Goal: Contribute content

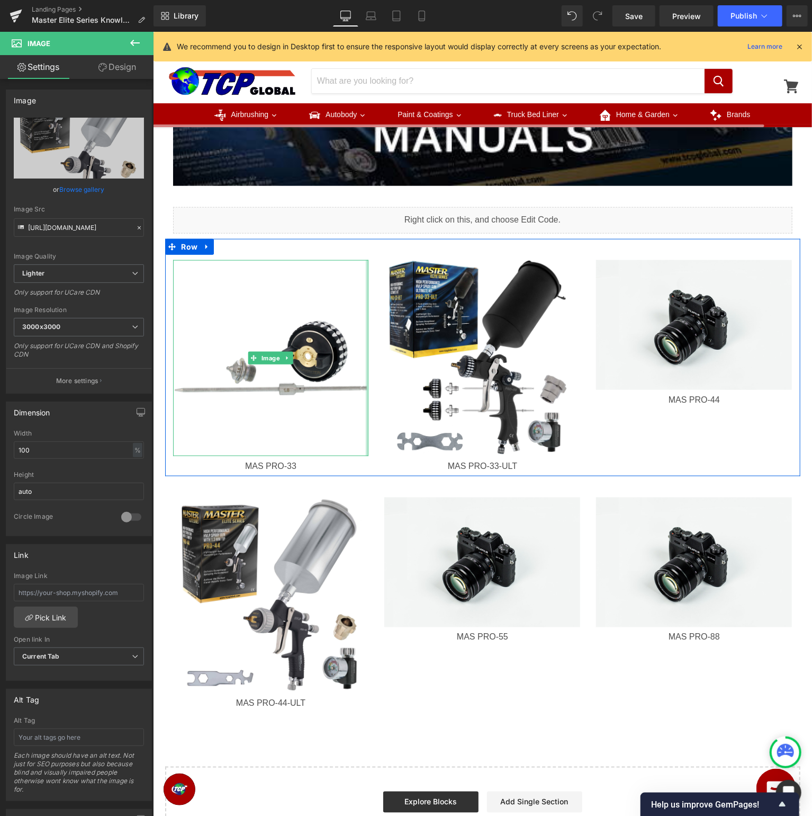
scroll to position [496, 0]
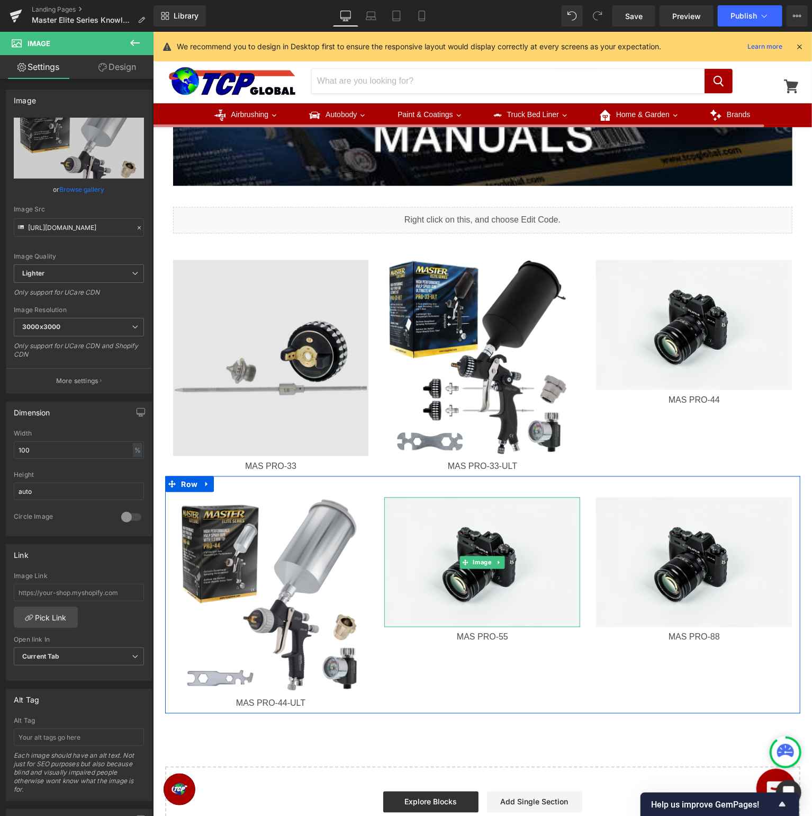
drag, startPoint x: 476, startPoint y: 558, endPoint x: 260, endPoint y: 311, distance: 328.0
click at [476, 558] on span "Image" at bounding box center [482, 562] width 23 height 13
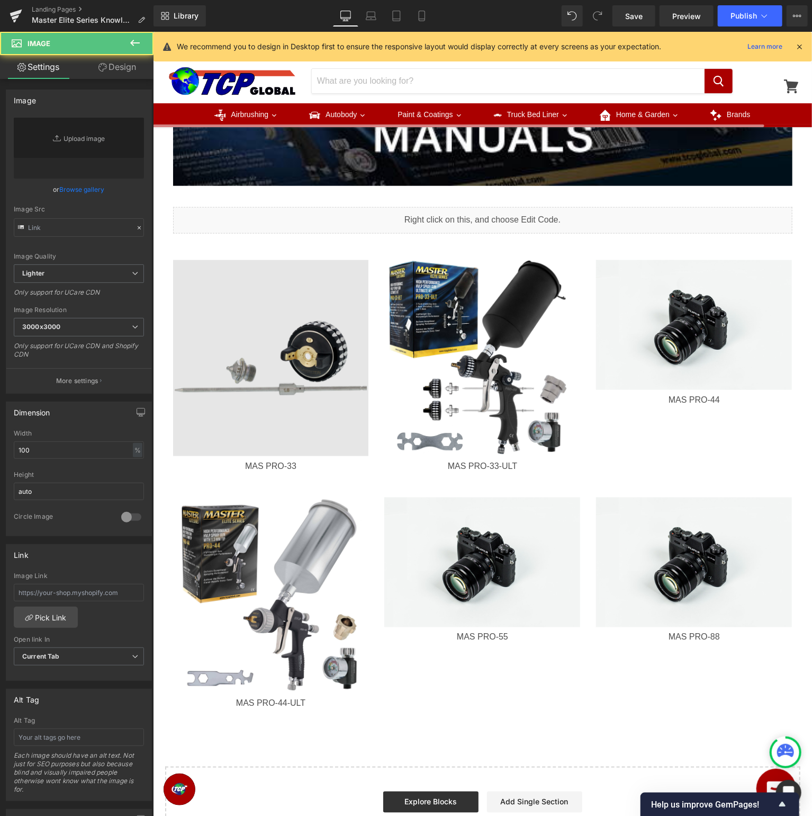
type input "//[DOMAIN_NAME][URL]"
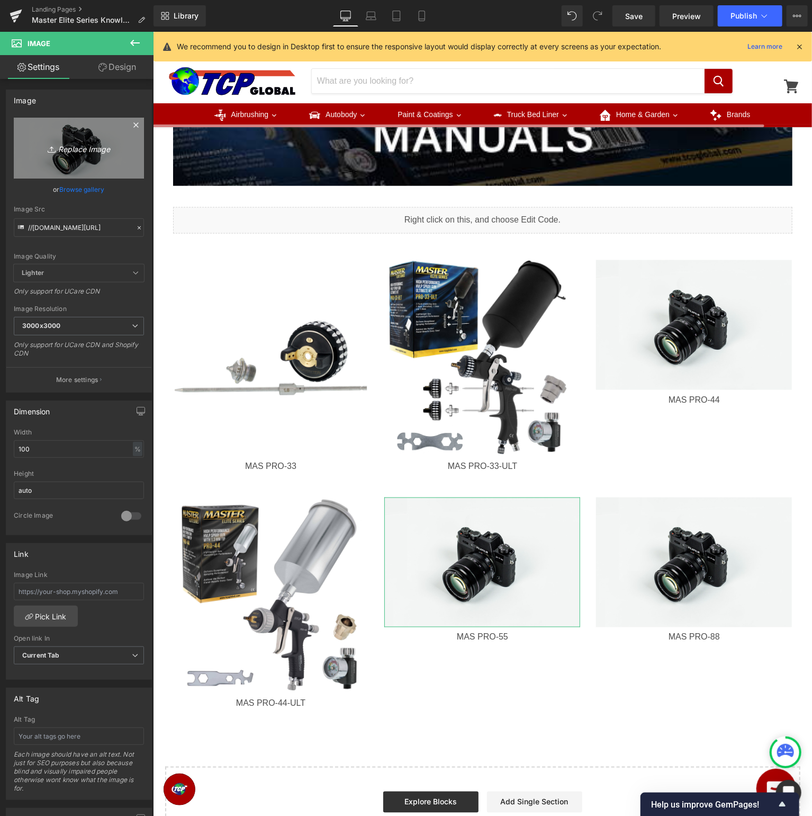
click at [110, 144] on icon "Replace Image" at bounding box center [79, 147] width 85 height 13
type input "C:\fakepath\MASPRO-55_v5.jpg"
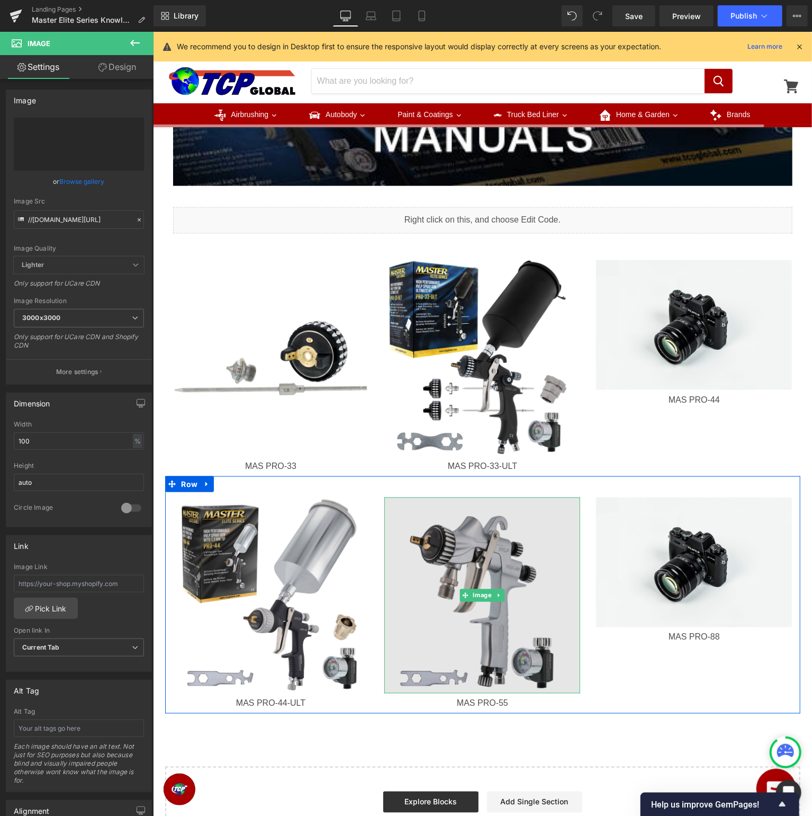
type input "[URL][DOMAIN_NAME]"
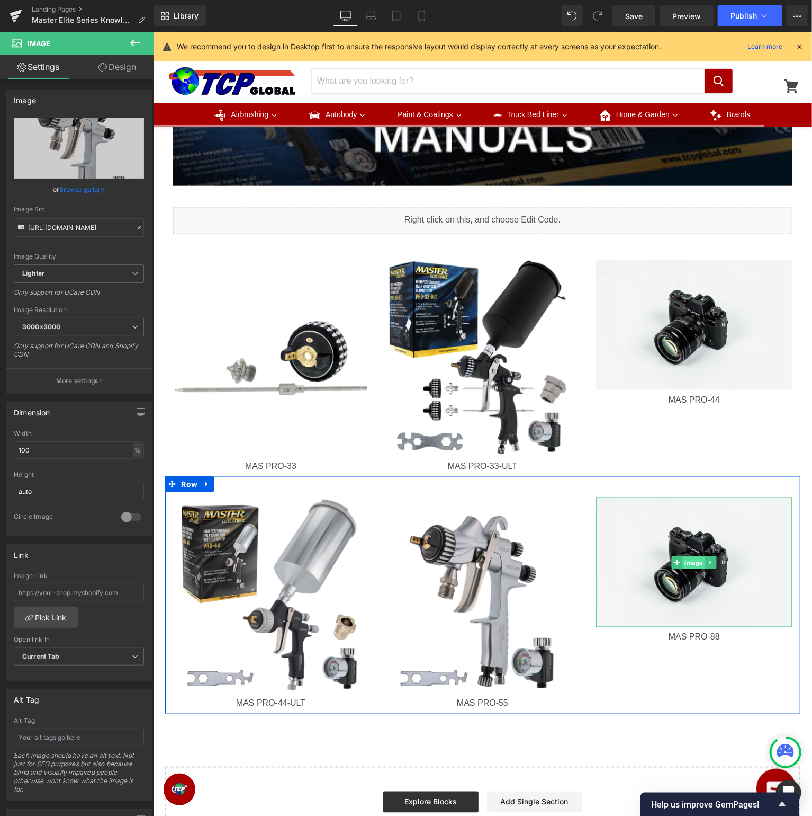
click at [689, 562] on span "Image" at bounding box center [694, 562] width 23 height 13
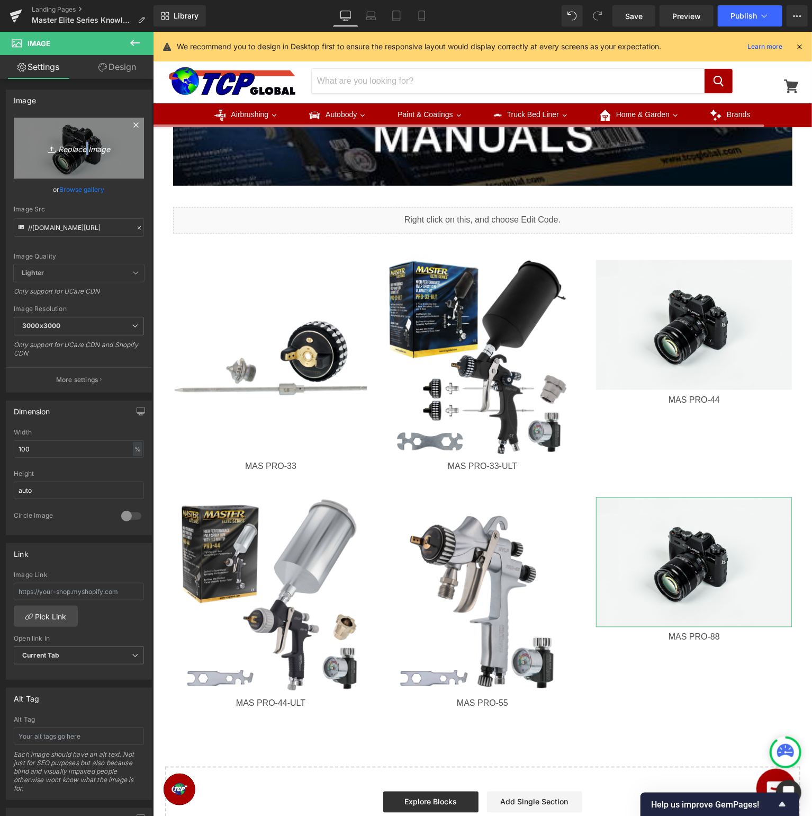
click at [85, 146] on icon "Replace Image" at bounding box center [79, 147] width 85 height 13
type input "C:\fakepath\MASPRO-88_v4.jpg"
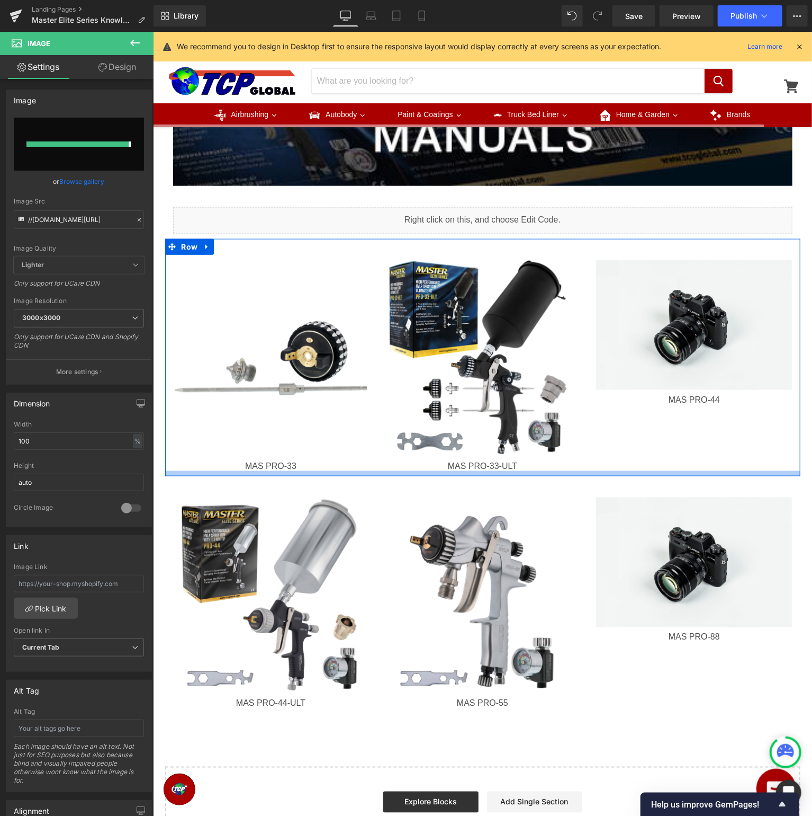
type input "[URL][DOMAIN_NAME]"
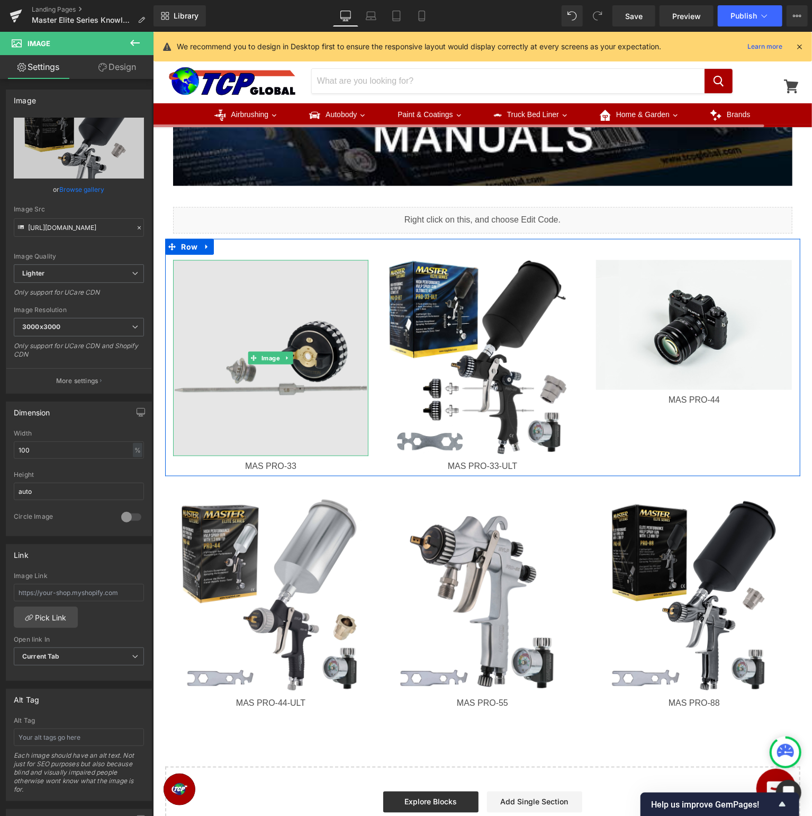
click at [315, 373] on img at bounding box center [271, 358] width 196 height 196
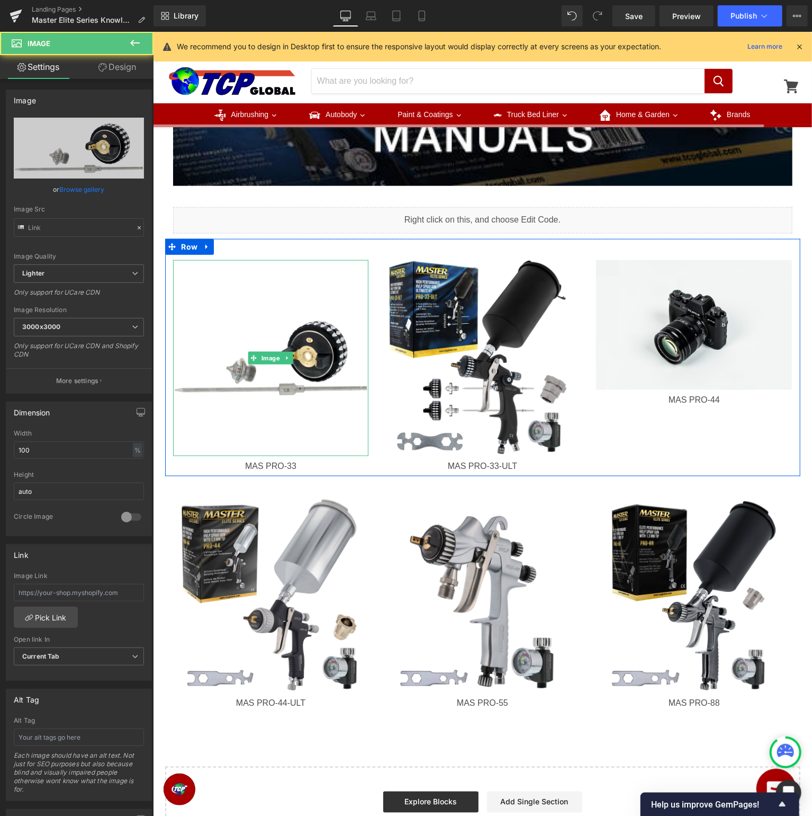
type input "[URL][DOMAIN_NAME]"
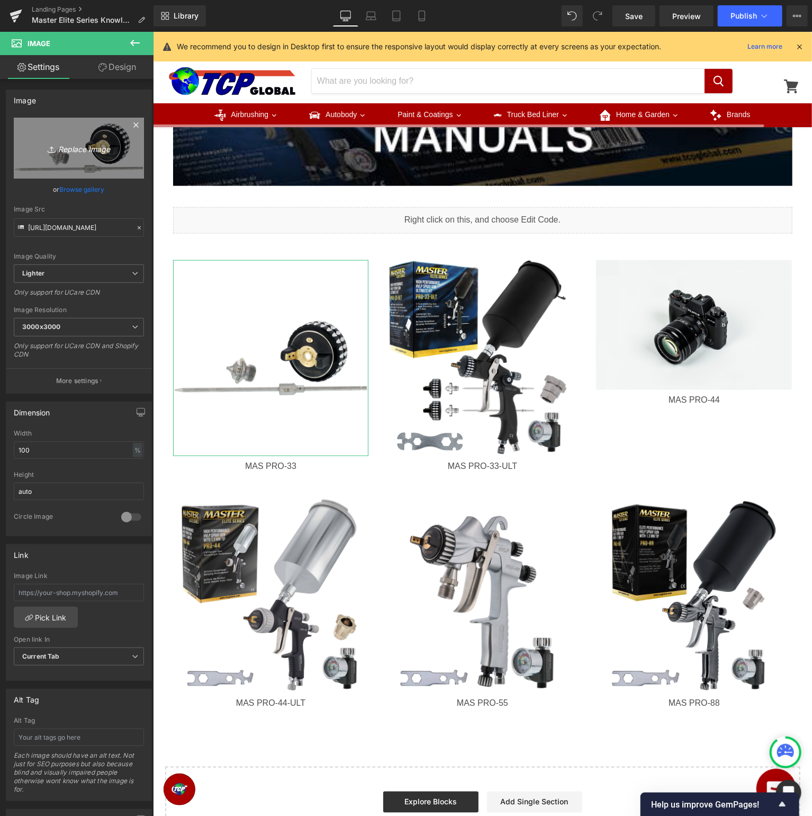
click at [85, 159] on link "Replace Image" at bounding box center [79, 148] width 130 height 61
type input "C:\fakepath\MASPRO-33-20_alt1_v1.jpg"
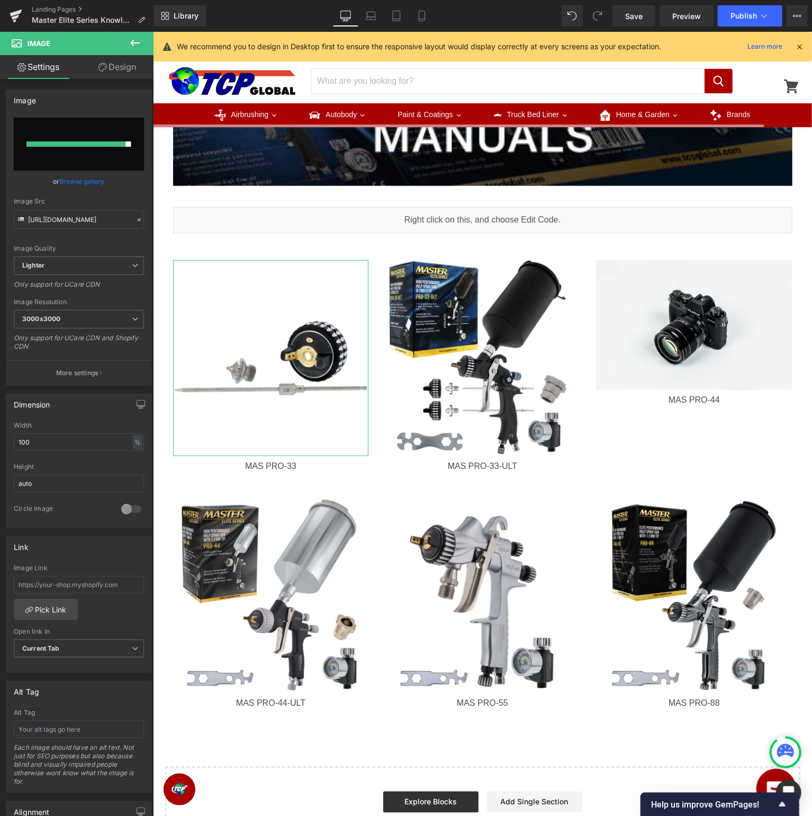
click at [69, 157] on input "file" at bounding box center [79, 144] width 130 height 53
type input "C:\fakepath\MASPRO-33-13_v3.jpg"
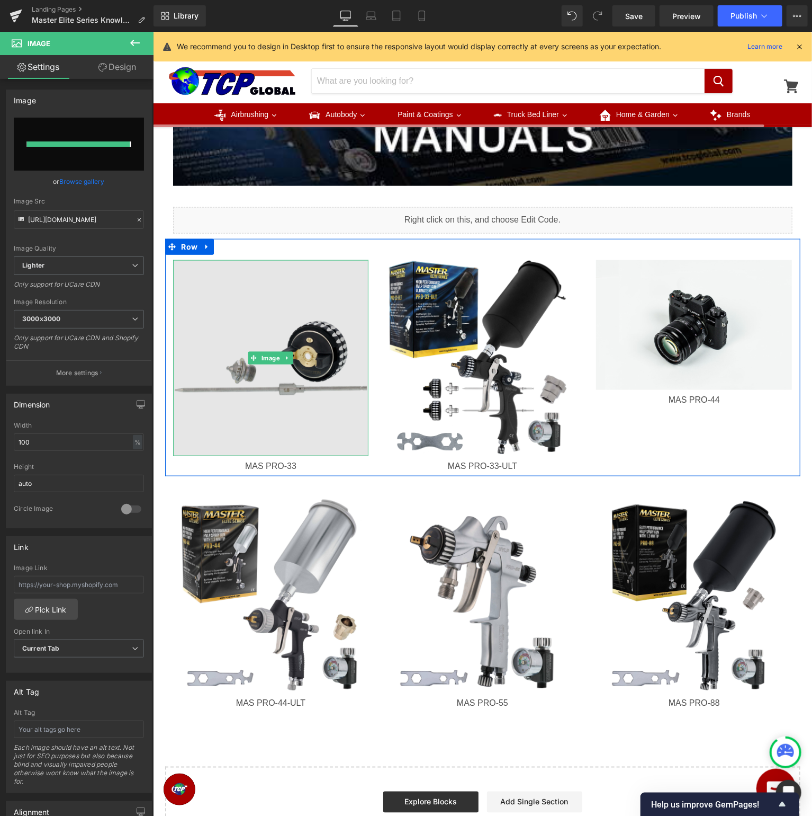
type input "[URL][DOMAIN_NAME]"
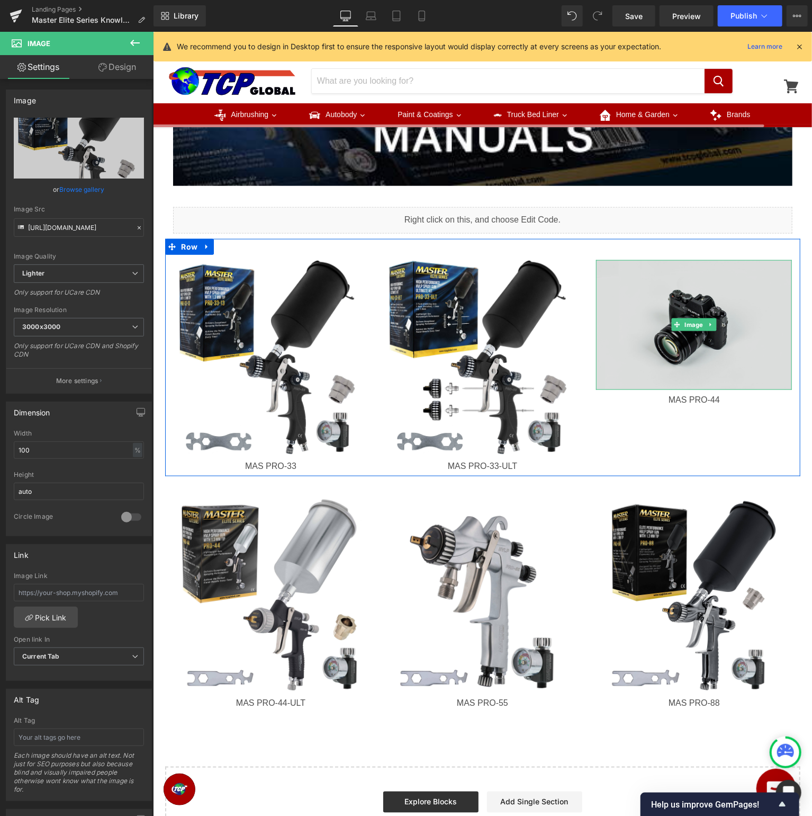
click at [722, 320] on img at bounding box center [694, 325] width 196 height 130
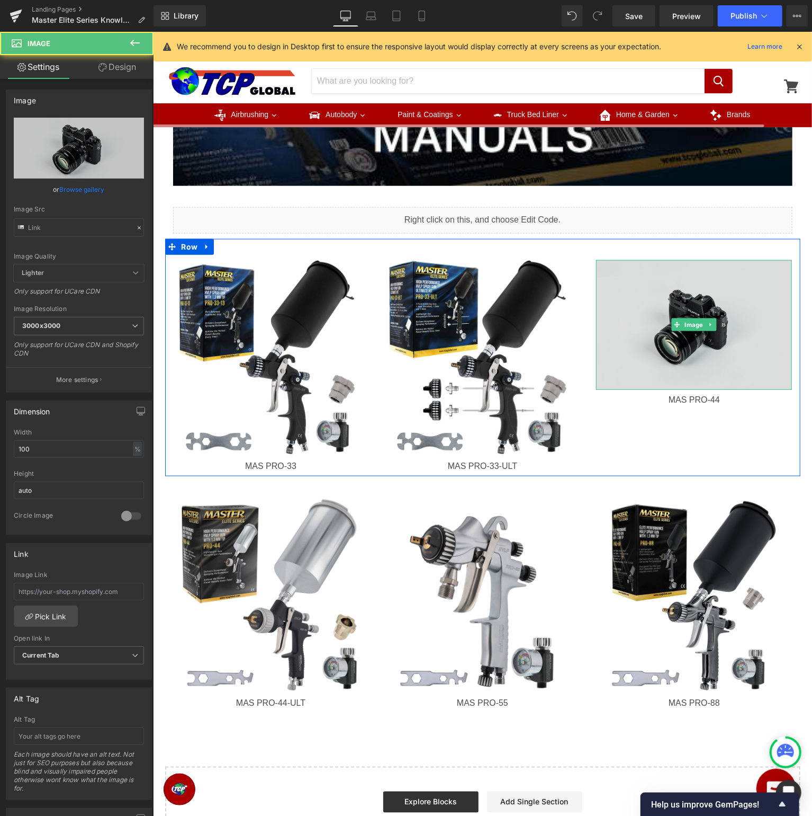
type input "//[DOMAIN_NAME][URL]"
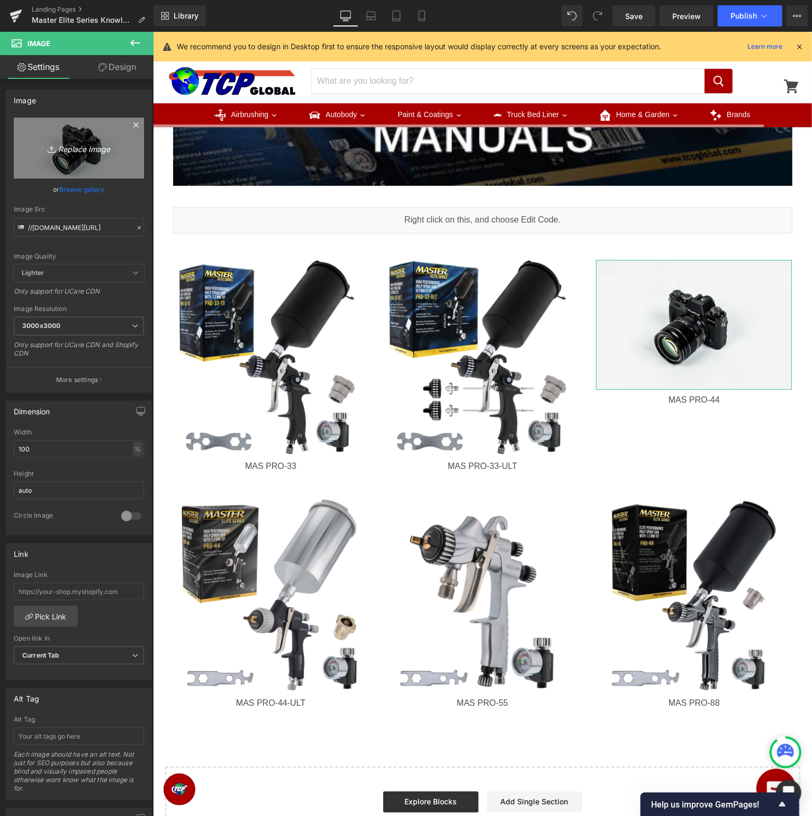
click at [71, 148] on icon "Replace Image" at bounding box center [79, 147] width 85 height 13
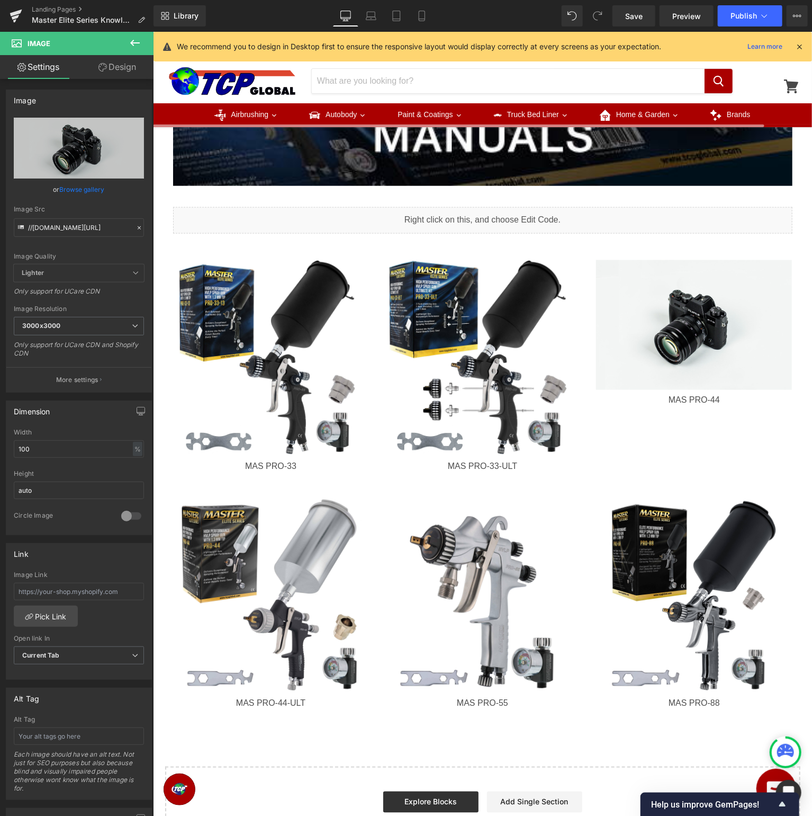
type input "C:\fakepath\MASPRO-44_v6.jpg"
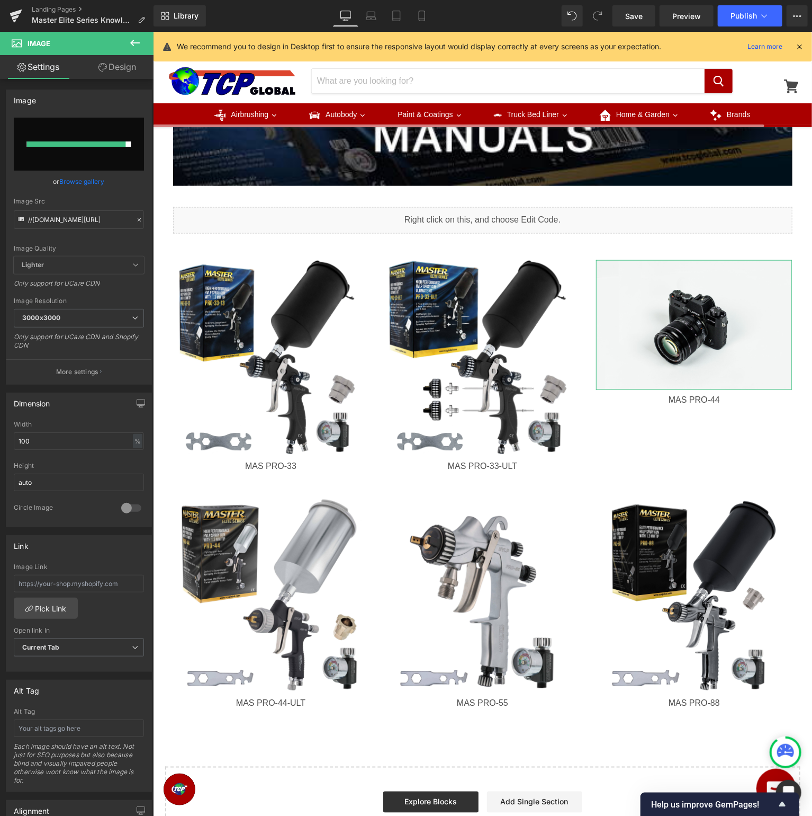
click at [113, 132] on input "file" at bounding box center [79, 144] width 130 height 53
type input "C:\fakepath\MASPRO-44_v6.jpg"
type input "[URL][DOMAIN_NAME]"
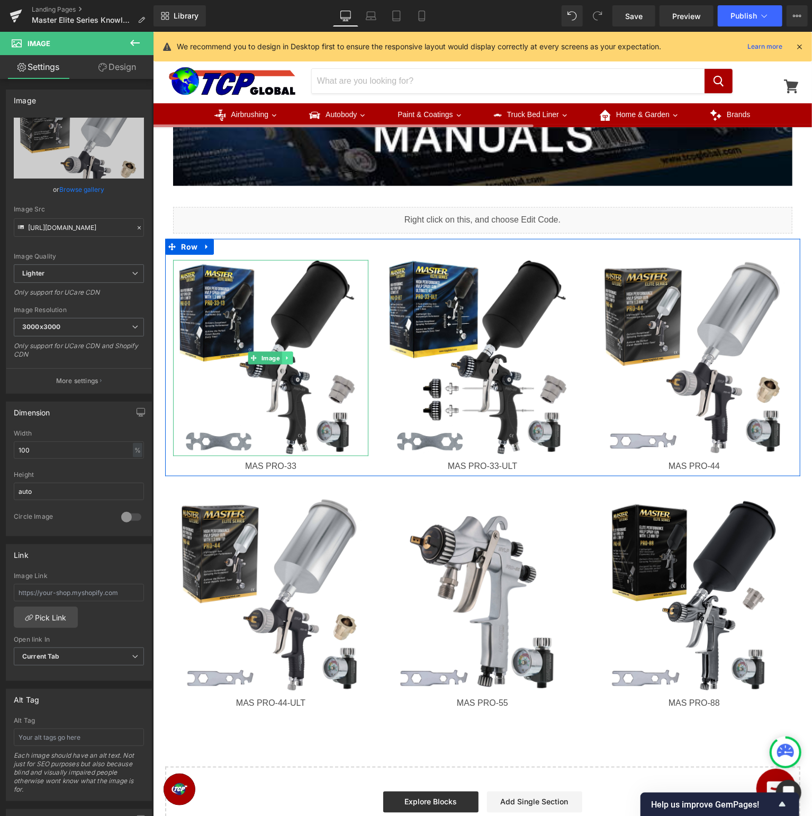
drag, startPoint x: 270, startPoint y: 356, endPoint x: 291, endPoint y: 359, distance: 21.3
click at [269, 357] on span "Image" at bounding box center [270, 357] width 23 height 13
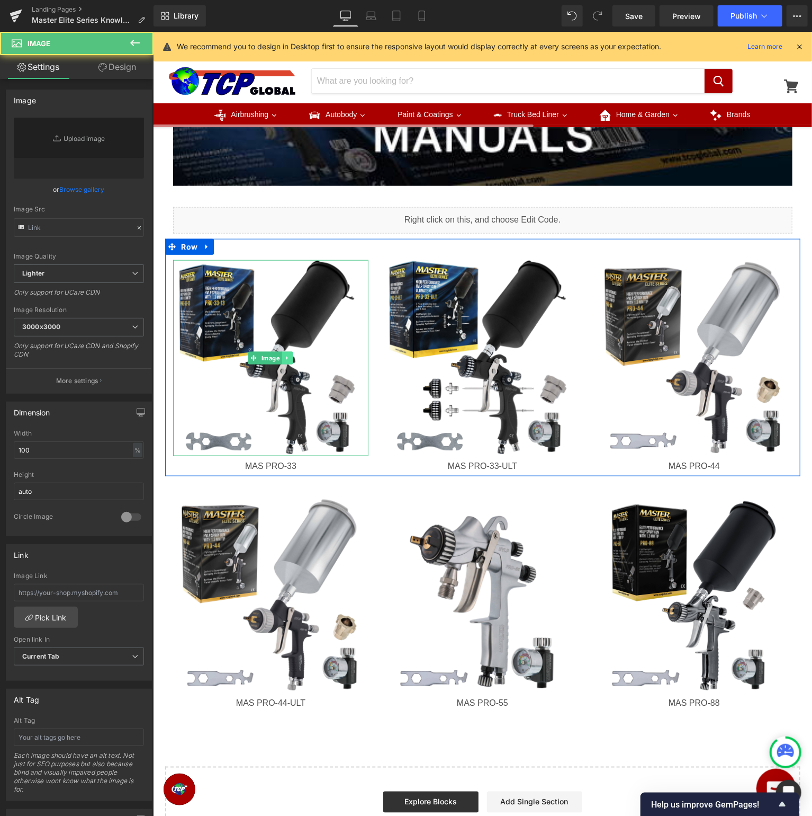
type input "[URL][DOMAIN_NAME]"
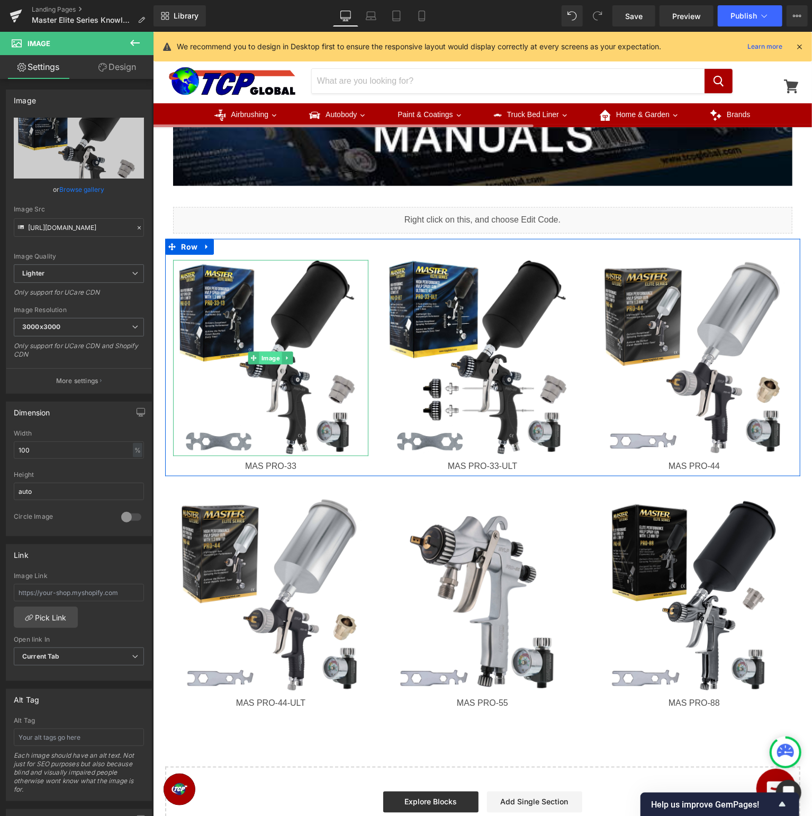
click at [265, 359] on span "Image" at bounding box center [270, 357] width 23 height 13
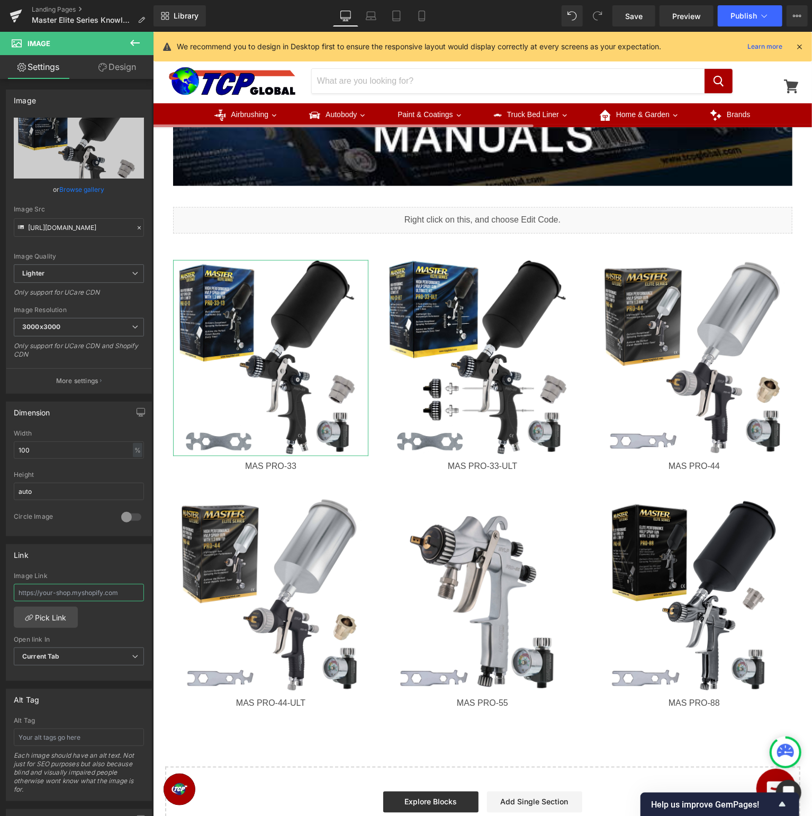
click at [86, 584] on input "text" at bounding box center [79, 592] width 130 height 17
paste input "[URL][DOMAIN_NAME]"
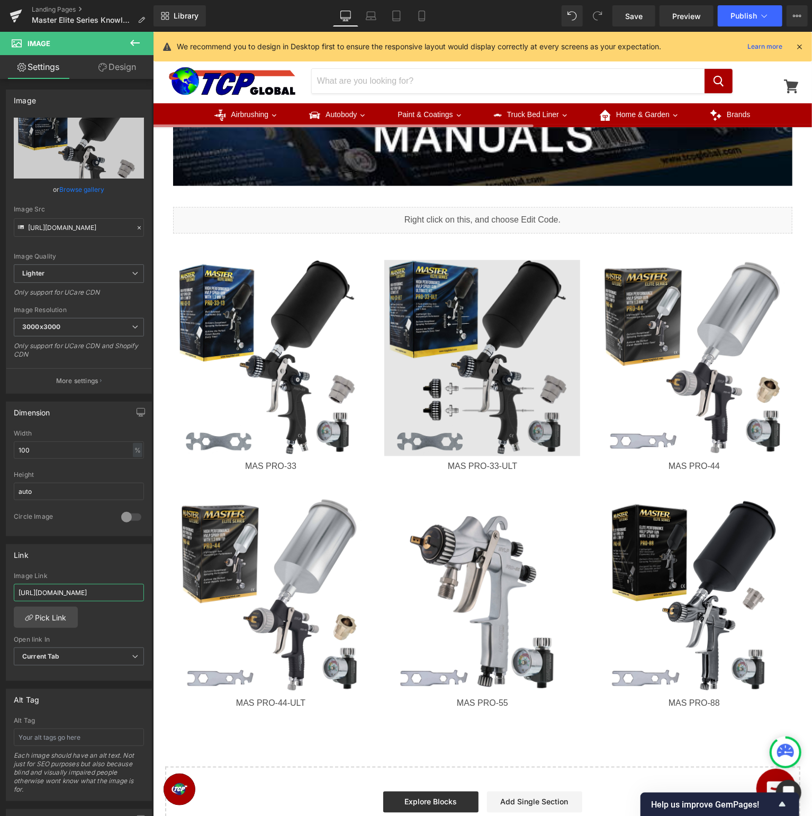
scroll to position [0, 79]
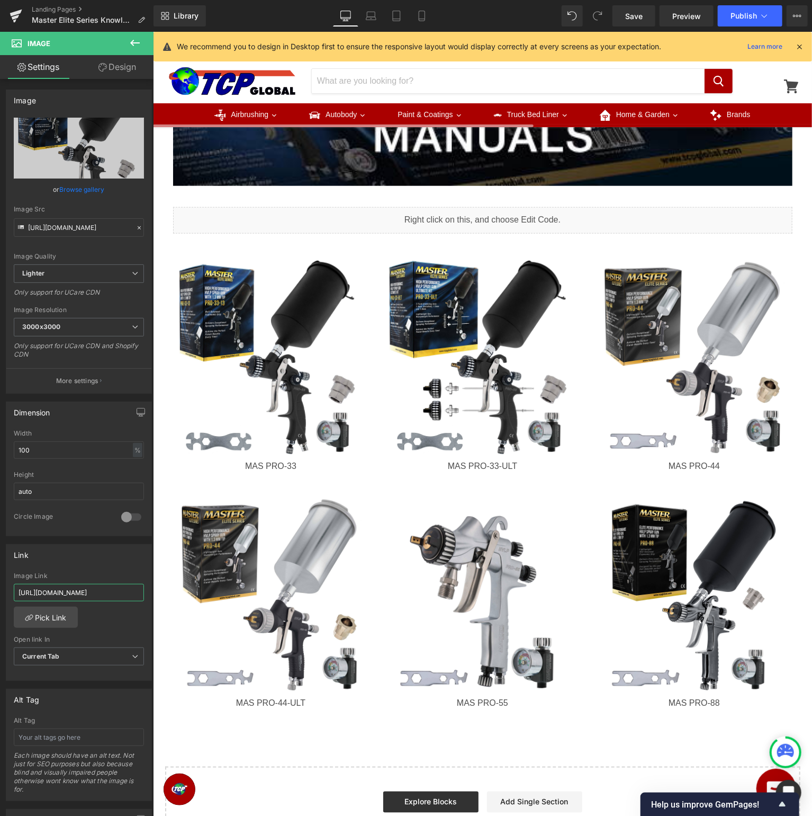
type input "[URL][DOMAIN_NAME]"
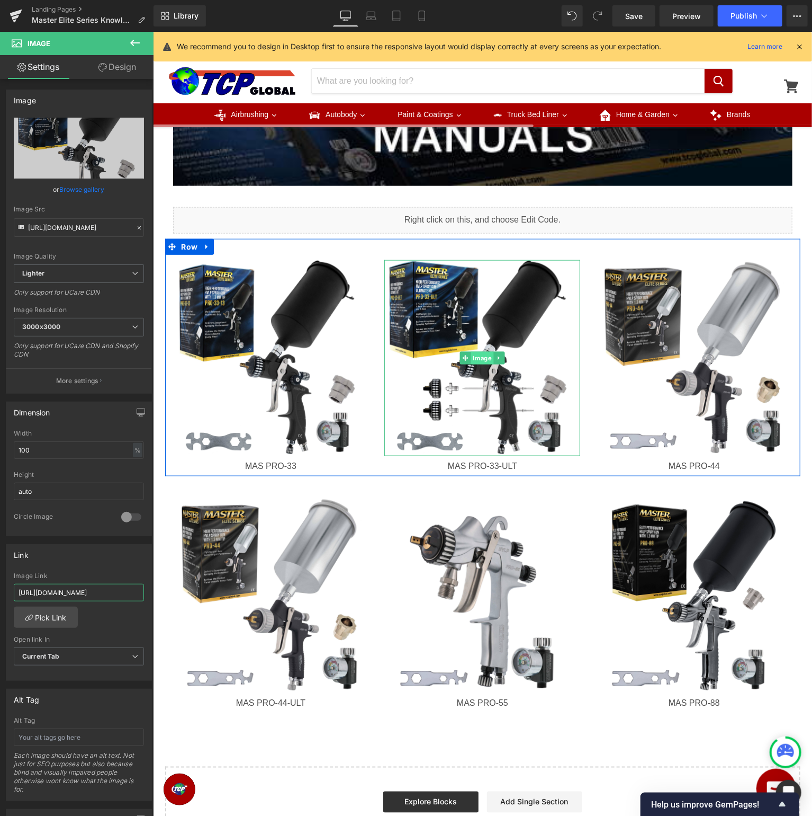
click at [481, 355] on span "Image" at bounding box center [482, 357] width 23 height 13
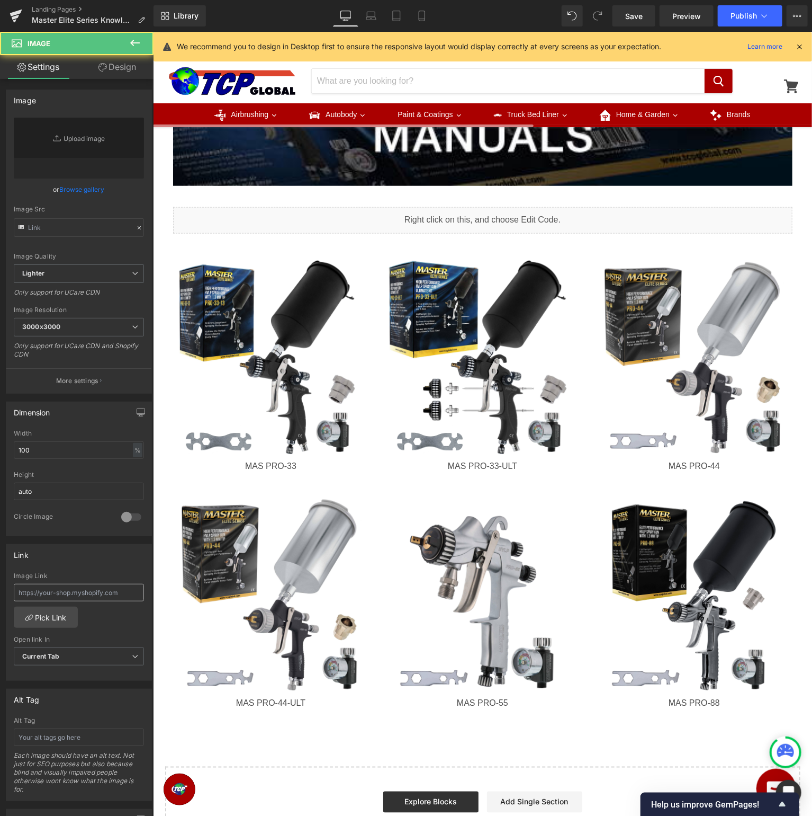
type input "[URL][DOMAIN_NAME]"
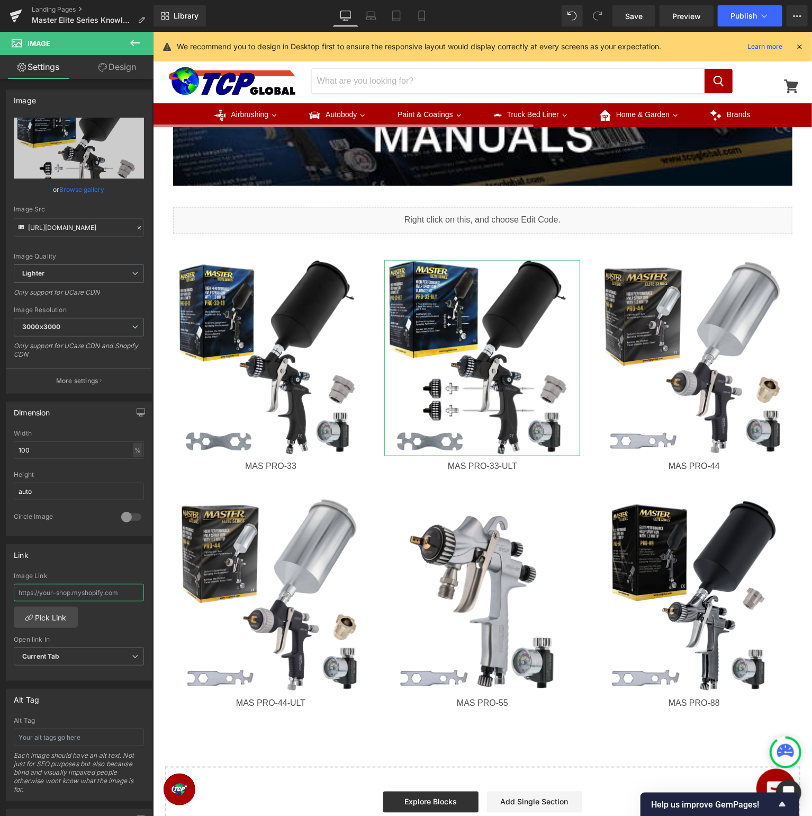
click at [100, 589] on input "text" at bounding box center [79, 592] width 130 height 17
paste input "[URL][DOMAIN_NAME]"
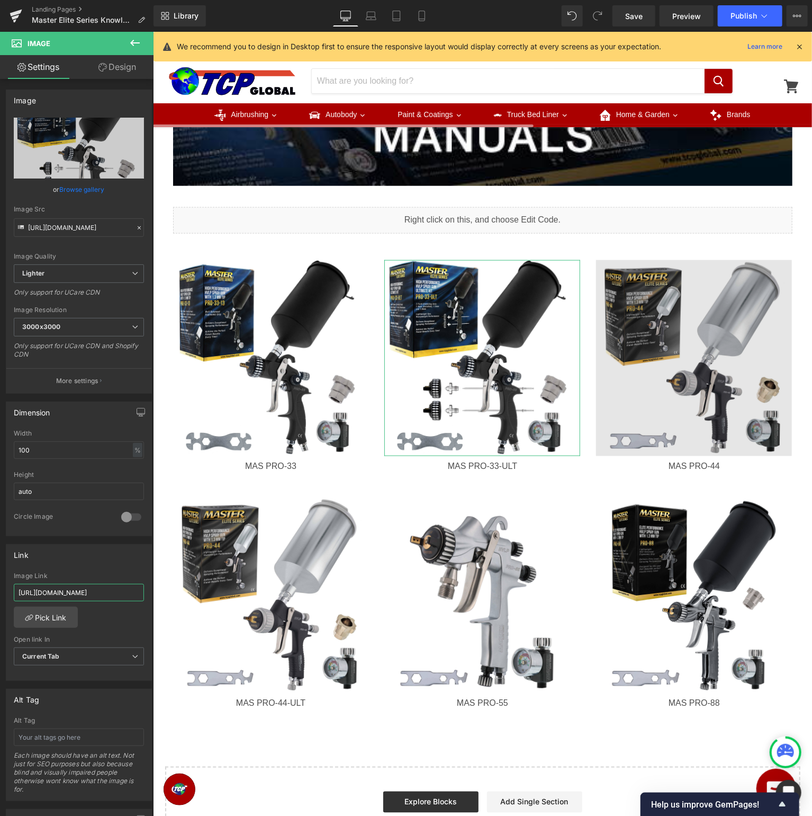
scroll to position [0, 89]
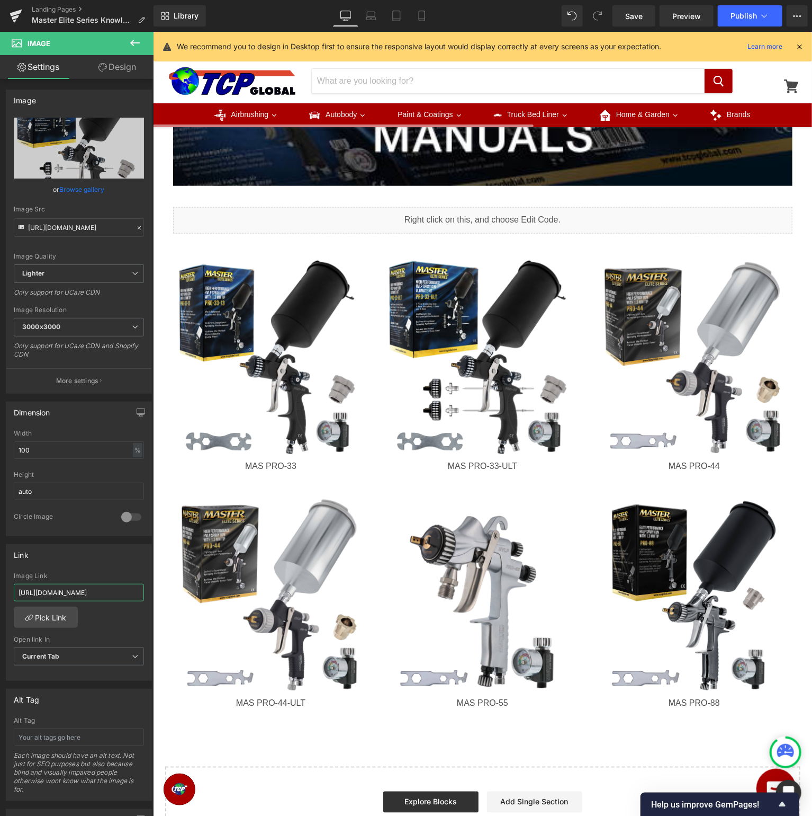
type input "[URL][DOMAIN_NAME]"
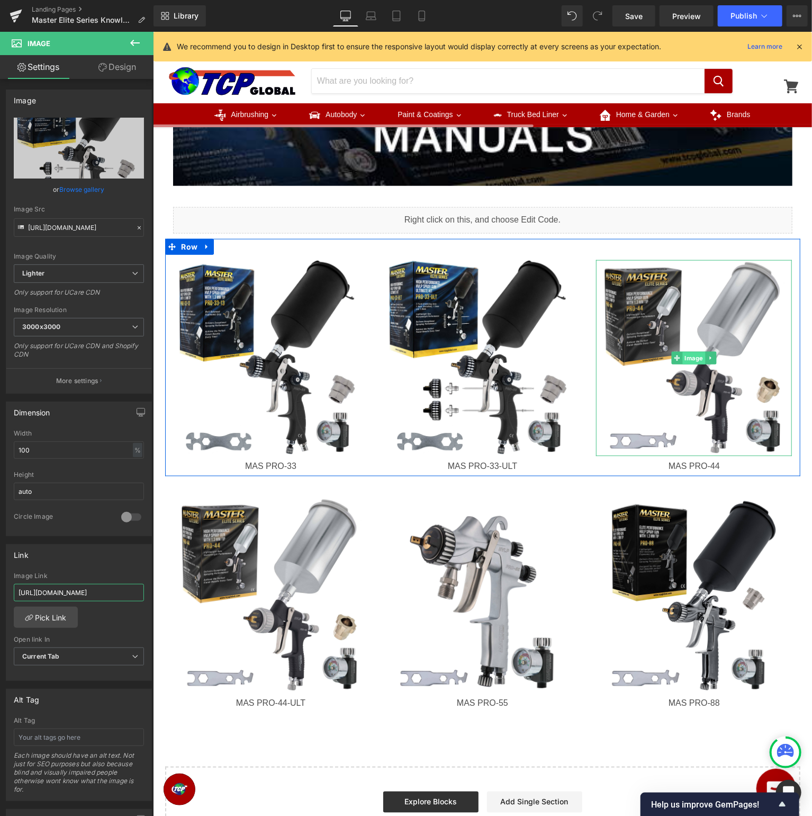
click at [693, 359] on span "Image" at bounding box center [694, 357] width 23 height 13
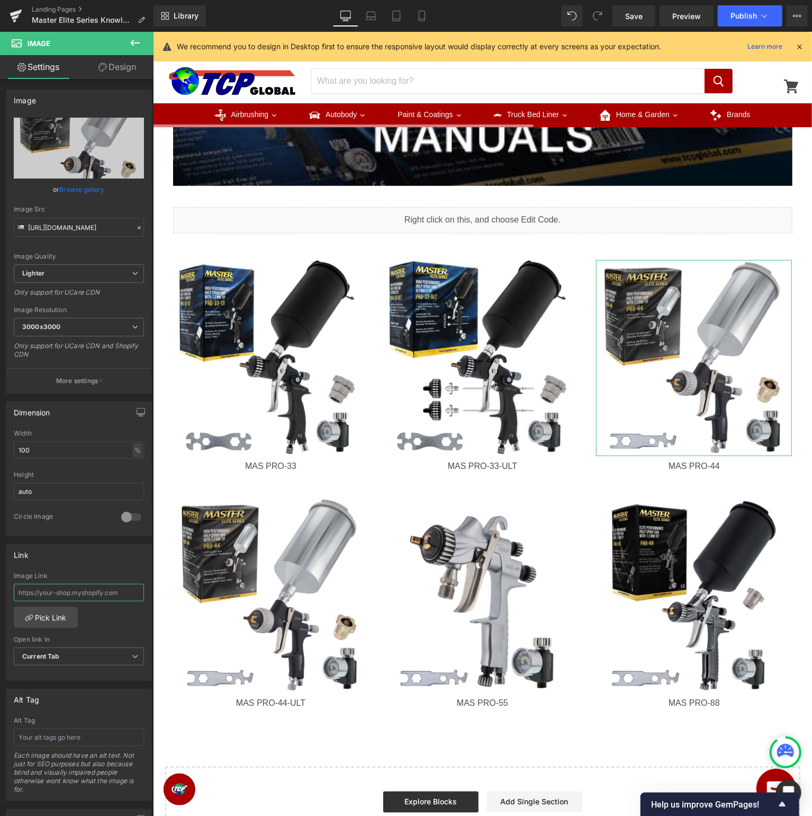
click at [88, 586] on input "text" at bounding box center [79, 592] width 130 height 17
paste input "[URL][DOMAIN_NAME]"
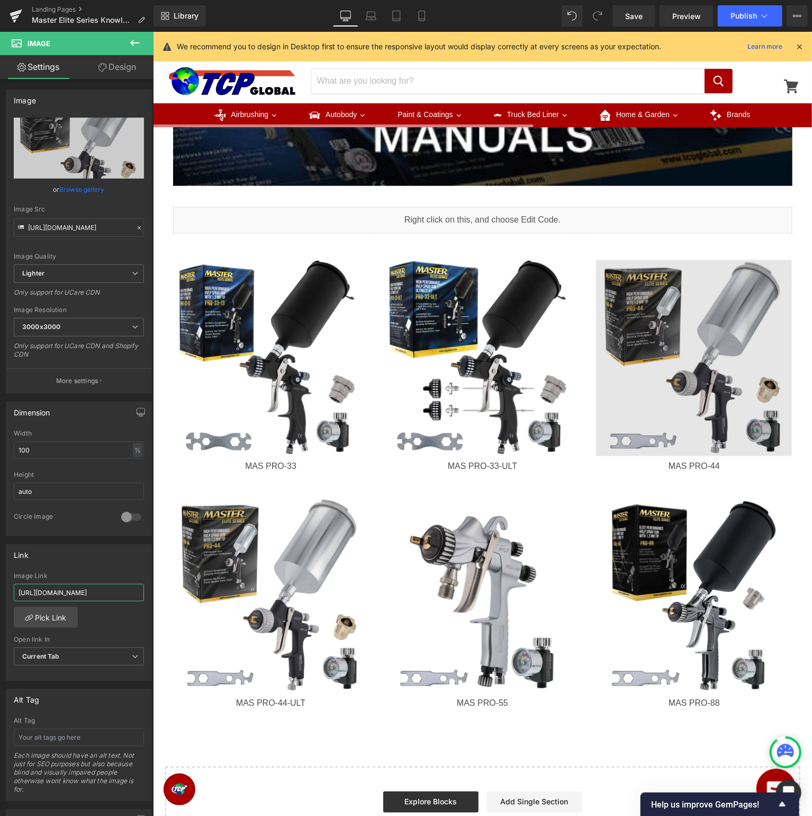
type input "[URL][DOMAIN_NAME]"
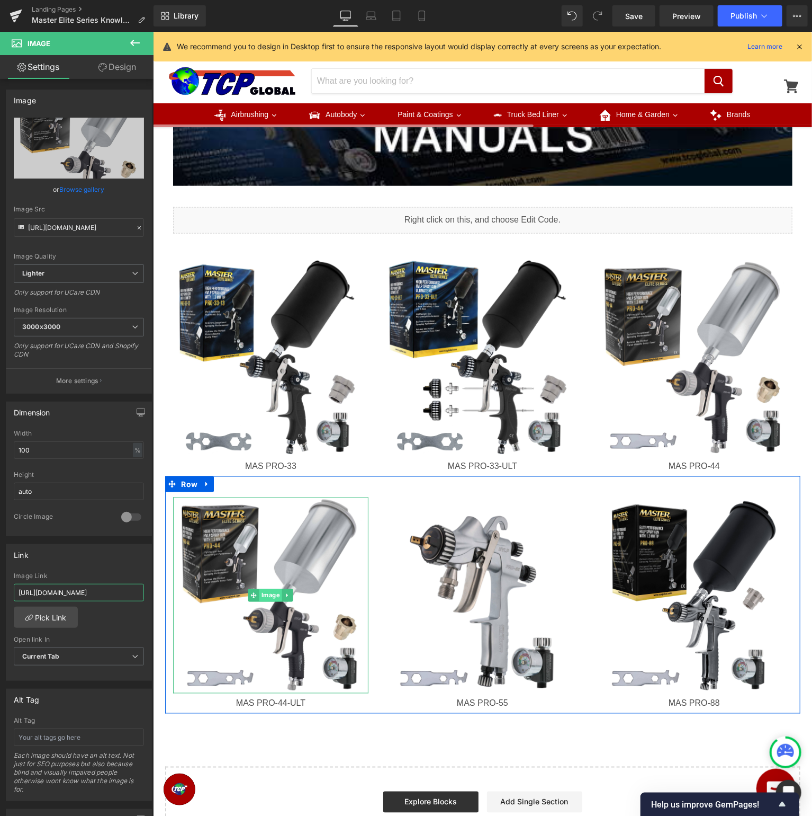
click at [269, 596] on span "Image" at bounding box center [270, 594] width 23 height 13
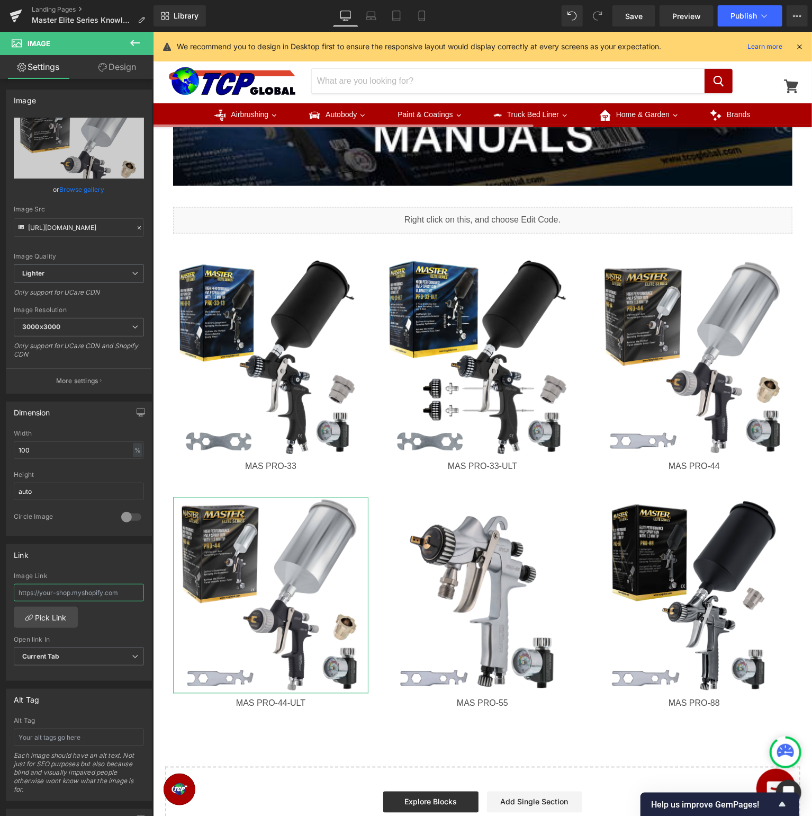
click at [60, 593] on input "text" at bounding box center [79, 592] width 130 height 17
paste input "[URL][DOMAIN_NAME]"
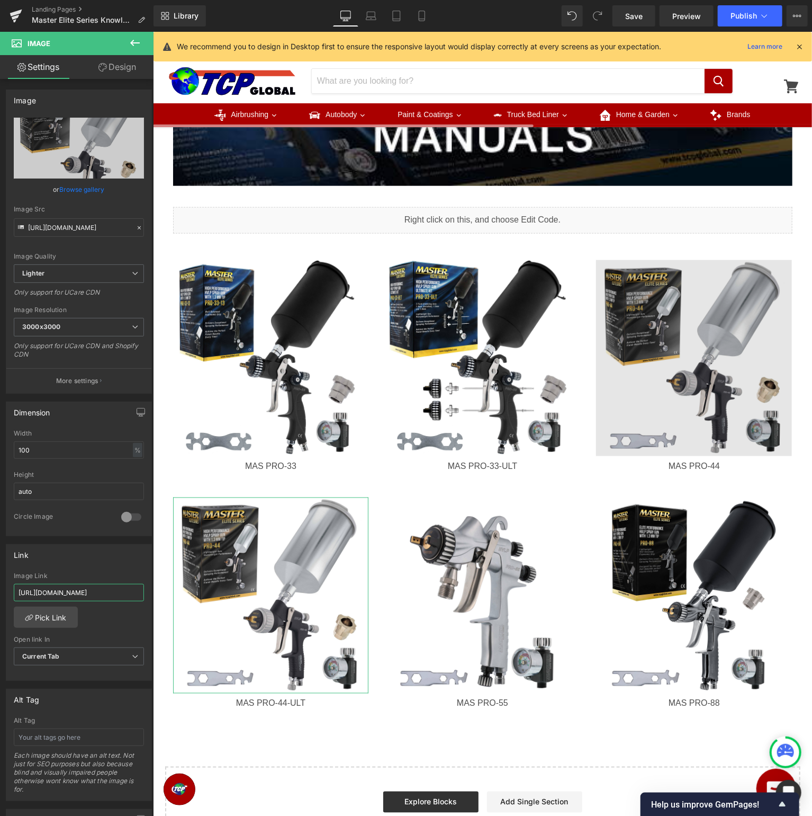
scroll to position [0, 90]
type input "[URL][DOMAIN_NAME]"
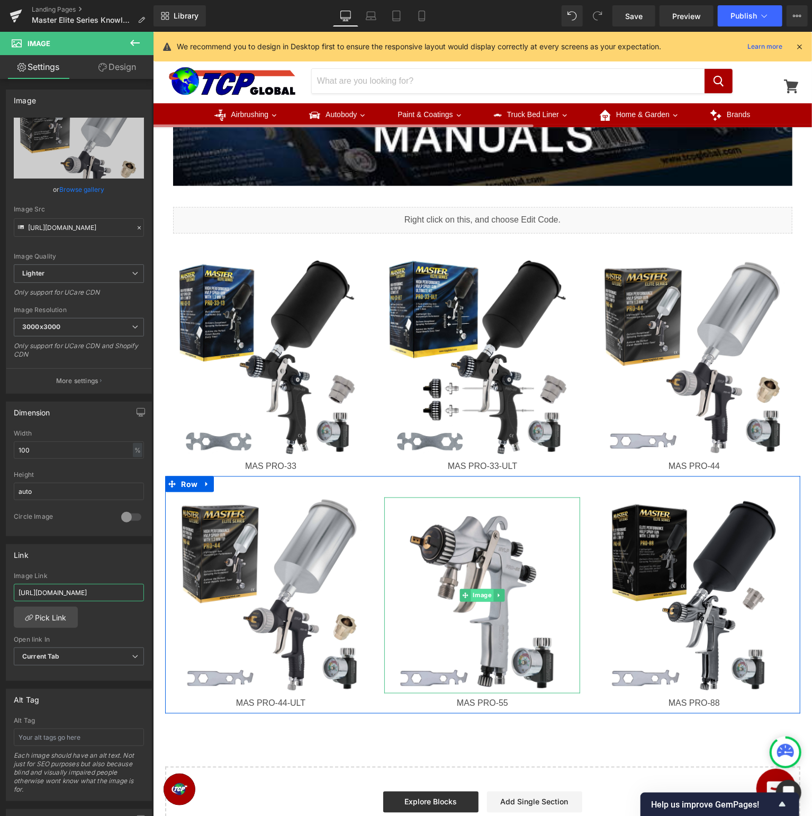
click at [482, 596] on span "Image" at bounding box center [482, 594] width 23 height 13
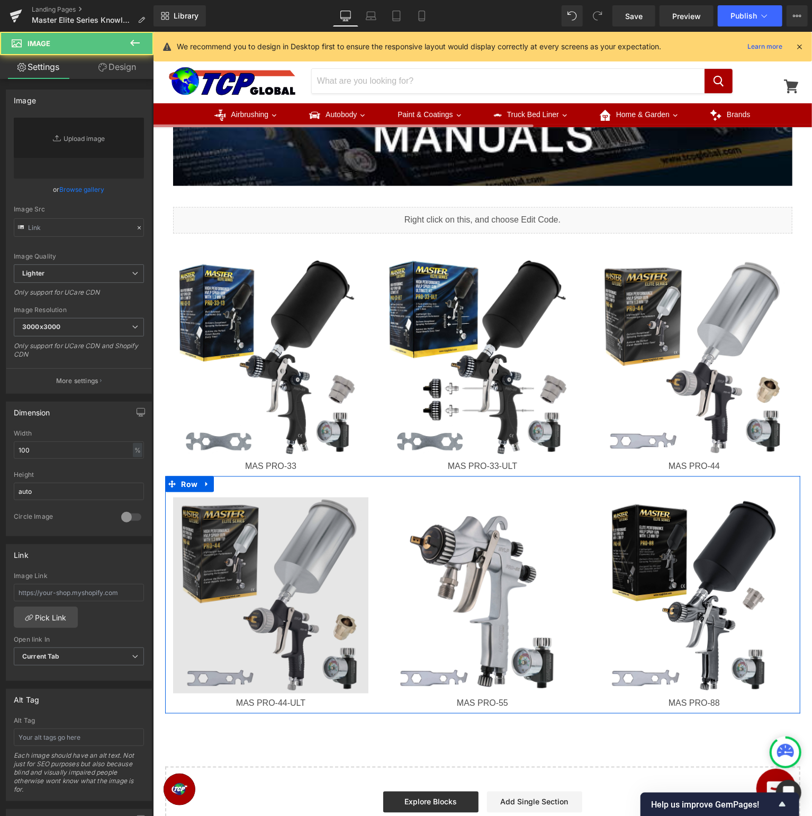
type input "[URL][DOMAIN_NAME]"
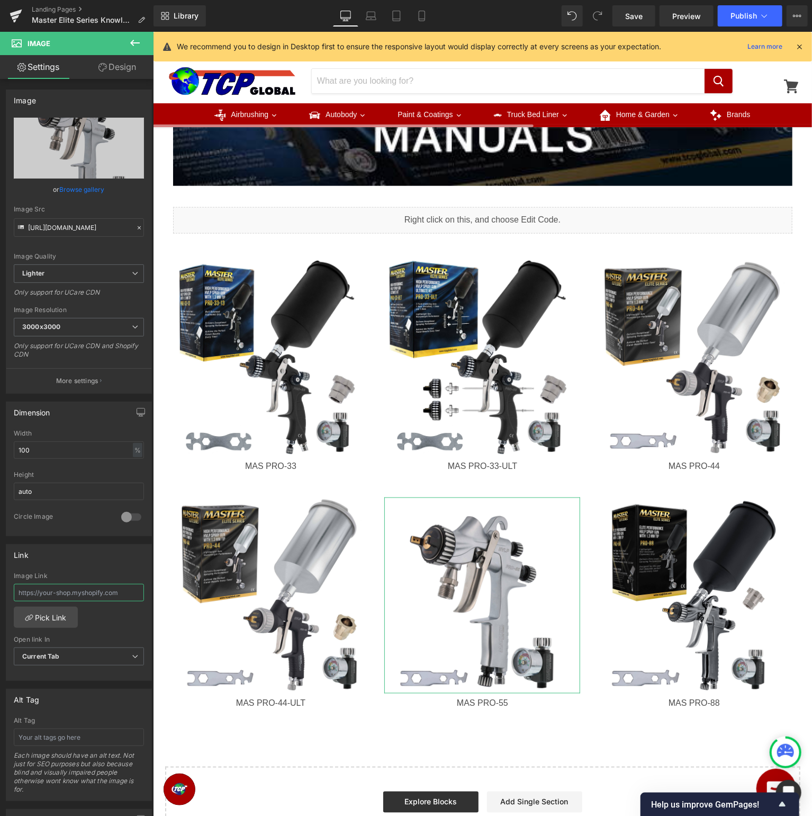
click at [114, 596] on input "text" at bounding box center [79, 592] width 130 height 17
paste input "[URL][DOMAIN_NAME]"
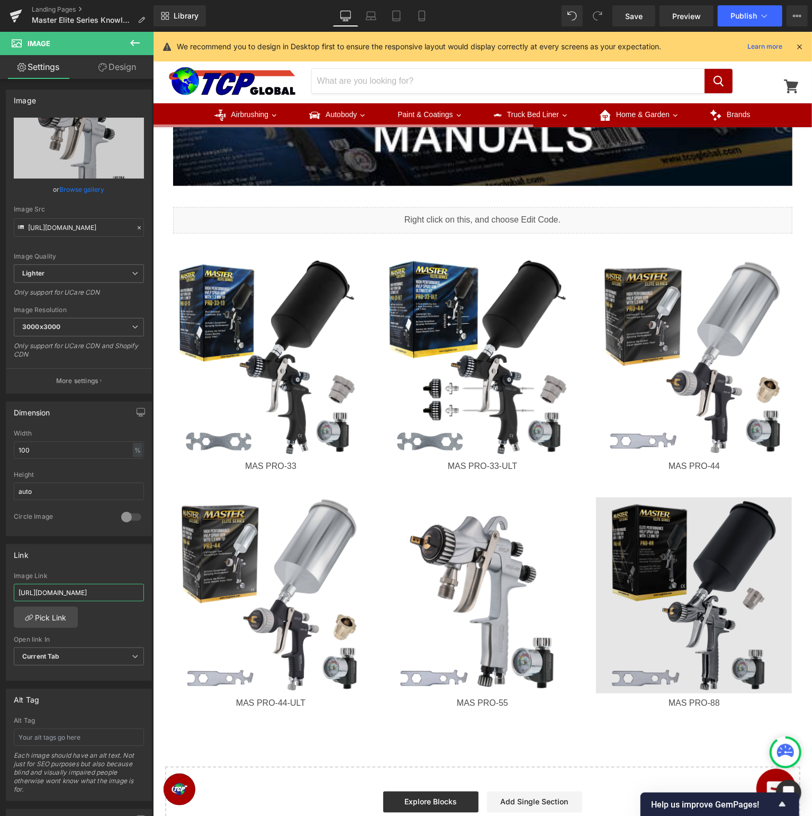
scroll to position [0, 83]
type input "[URL][DOMAIN_NAME]"
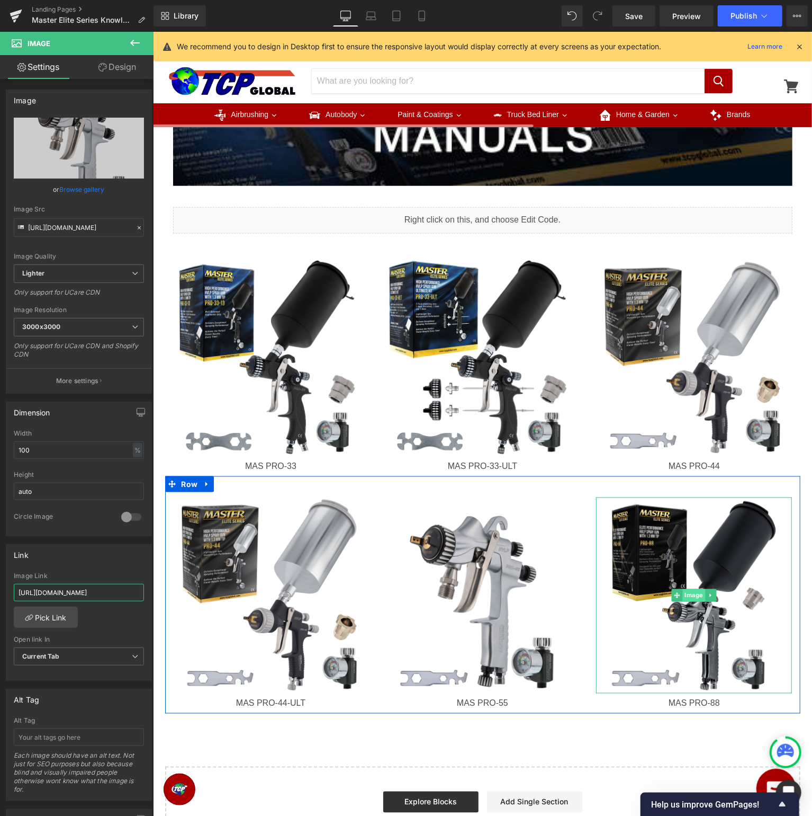
click at [696, 596] on span "Image" at bounding box center [694, 594] width 23 height 13
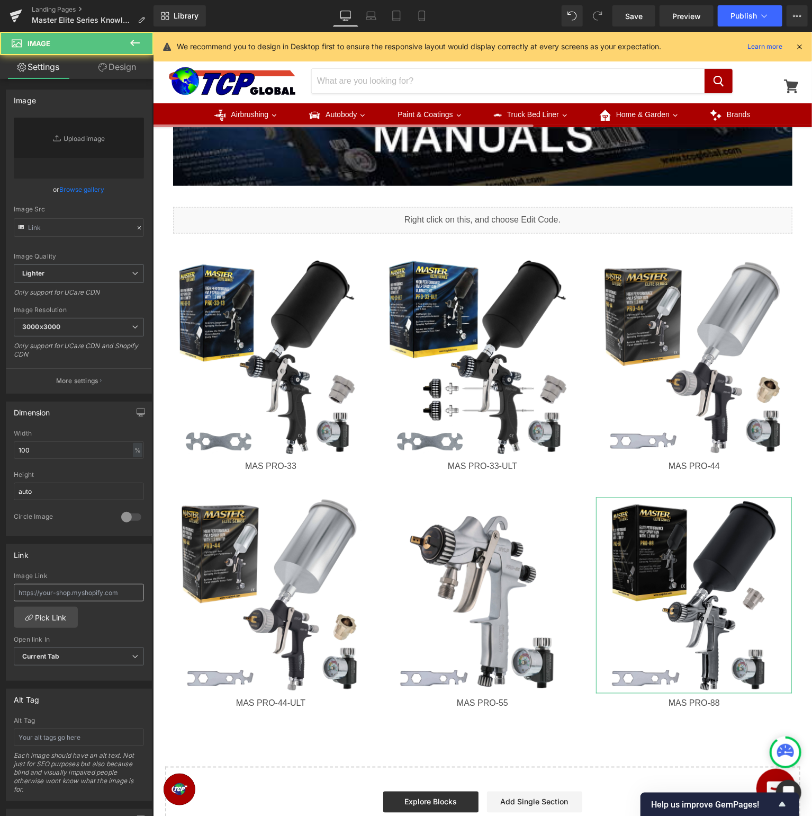
type input "[URL][DOMAIN_NAME]"
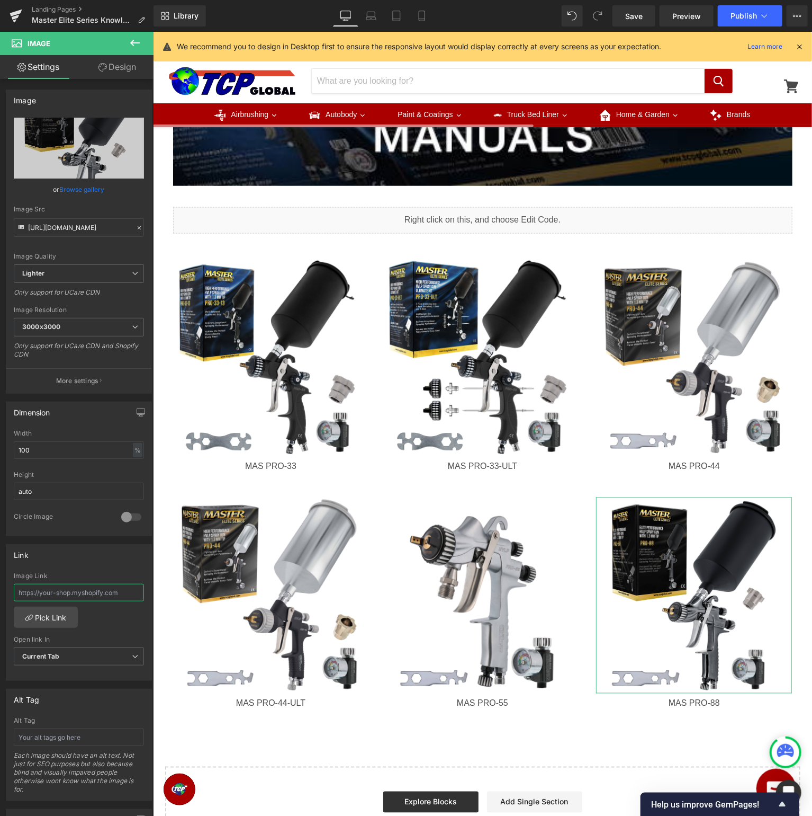
click at [105, 594] on input "text" at bounding box center [79, 592] width 130 height 17
paste input "[URL][DOMAIN_NAME]"
type input "[URL][DOMAIN_NAME]"
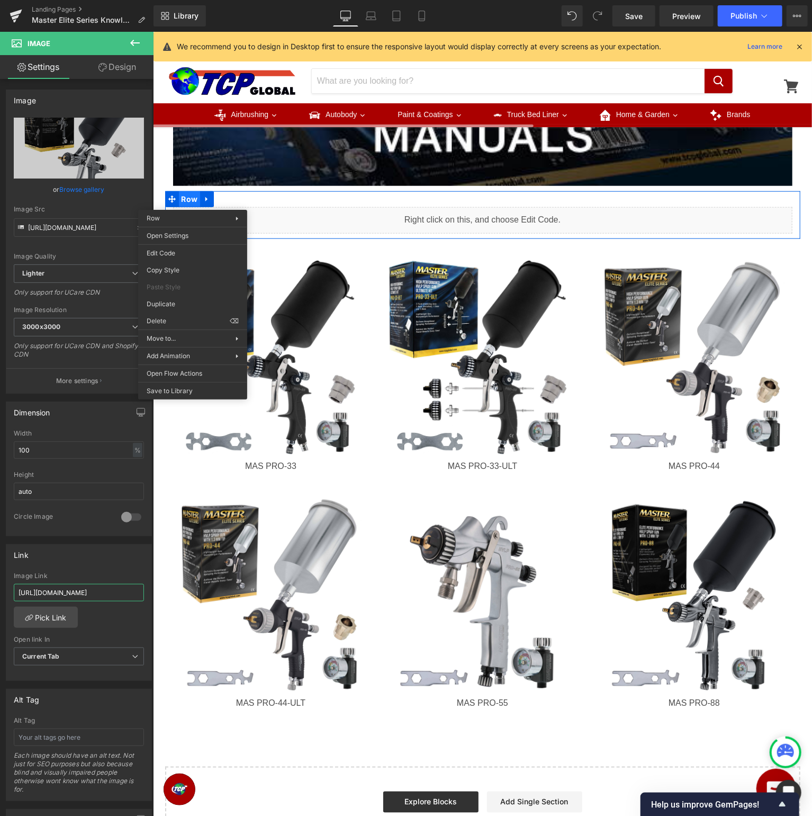
scroll to position [0, 79]
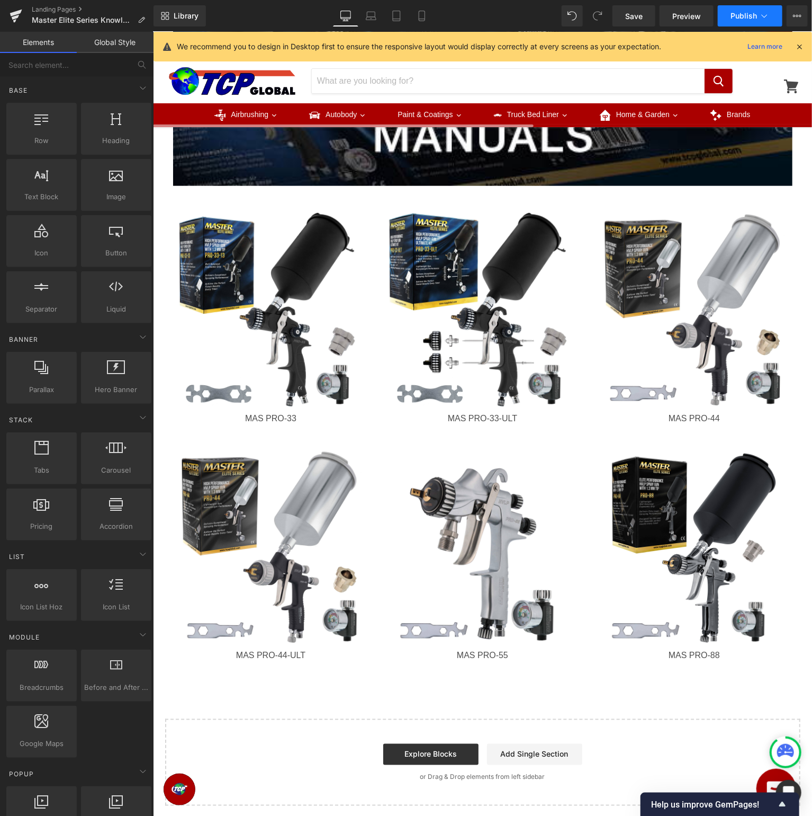
click at [757, 22] on button "Publish" at bounding box center [750, 15] width 65 height 21
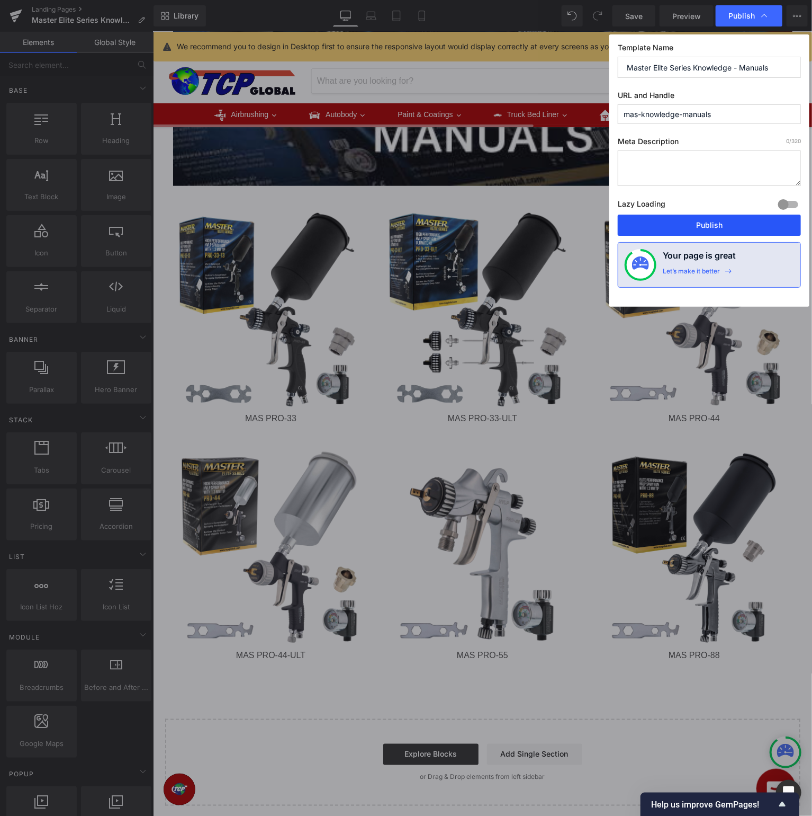
click at [683, 217] on button "Publish" at bounding box center [709, 224] width 183 height 21
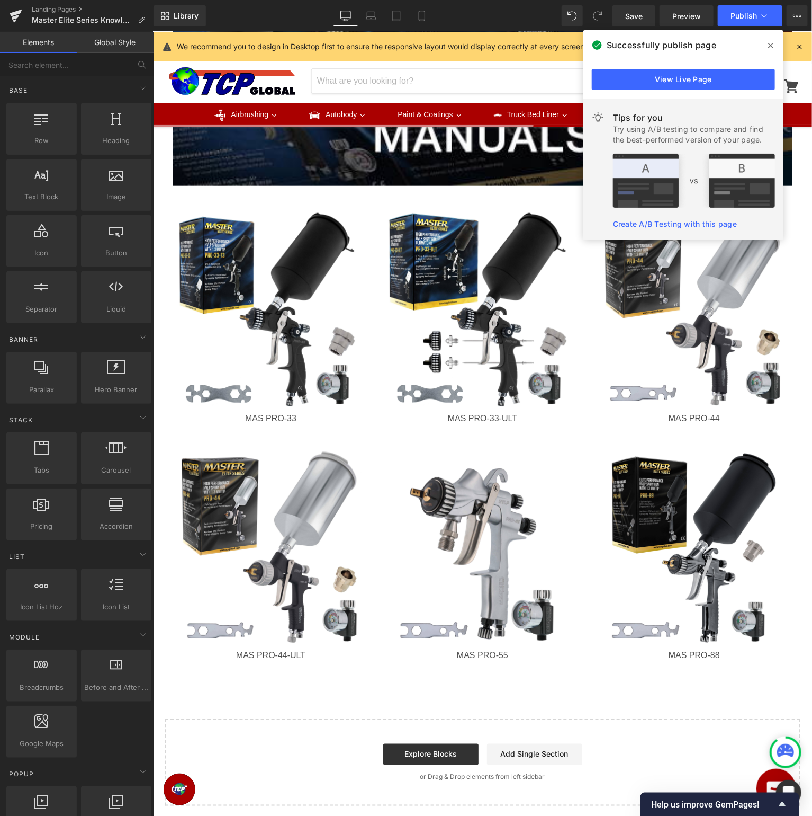
click at [523, 678] on div "Image Row Image Row Image MAS PRO-33 Heading Image MAS PRO-33-ULT Heading Image…" at bounding box center [482, 218] width 659 height 1174
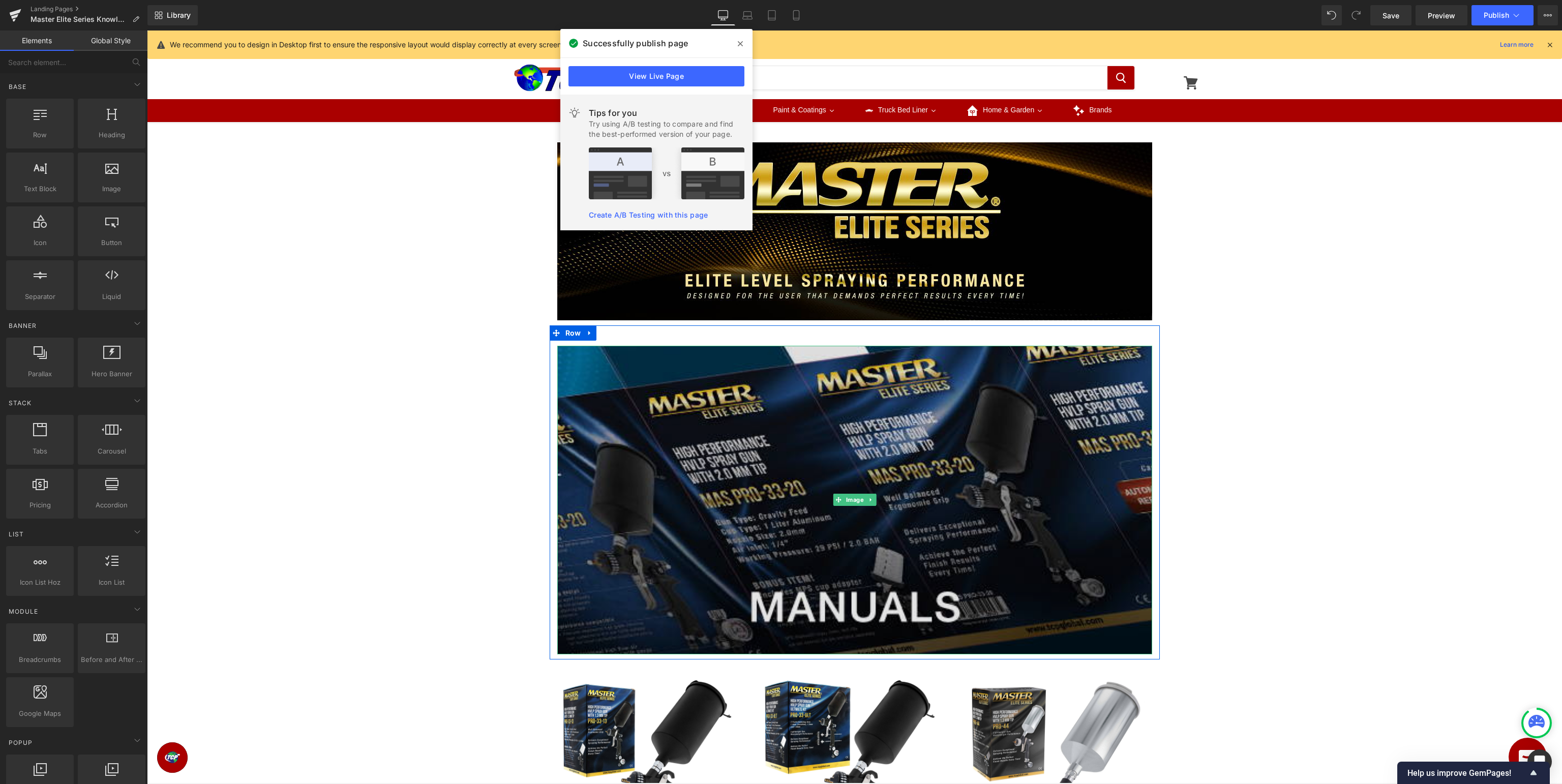
scroll to position [321, 0]
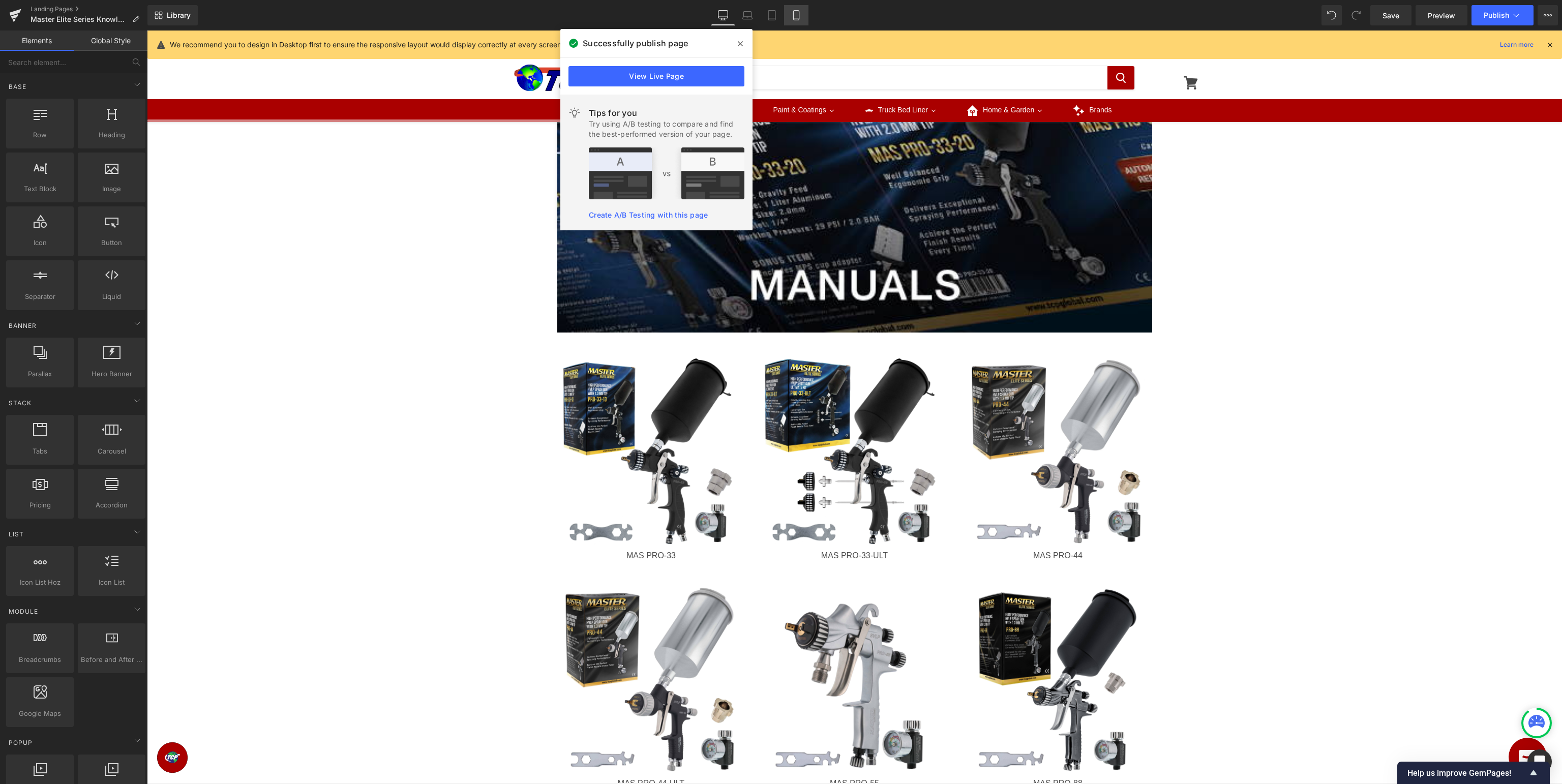
click at [780, 18] on icon at bounding box center [796, 18] width 6 height 0
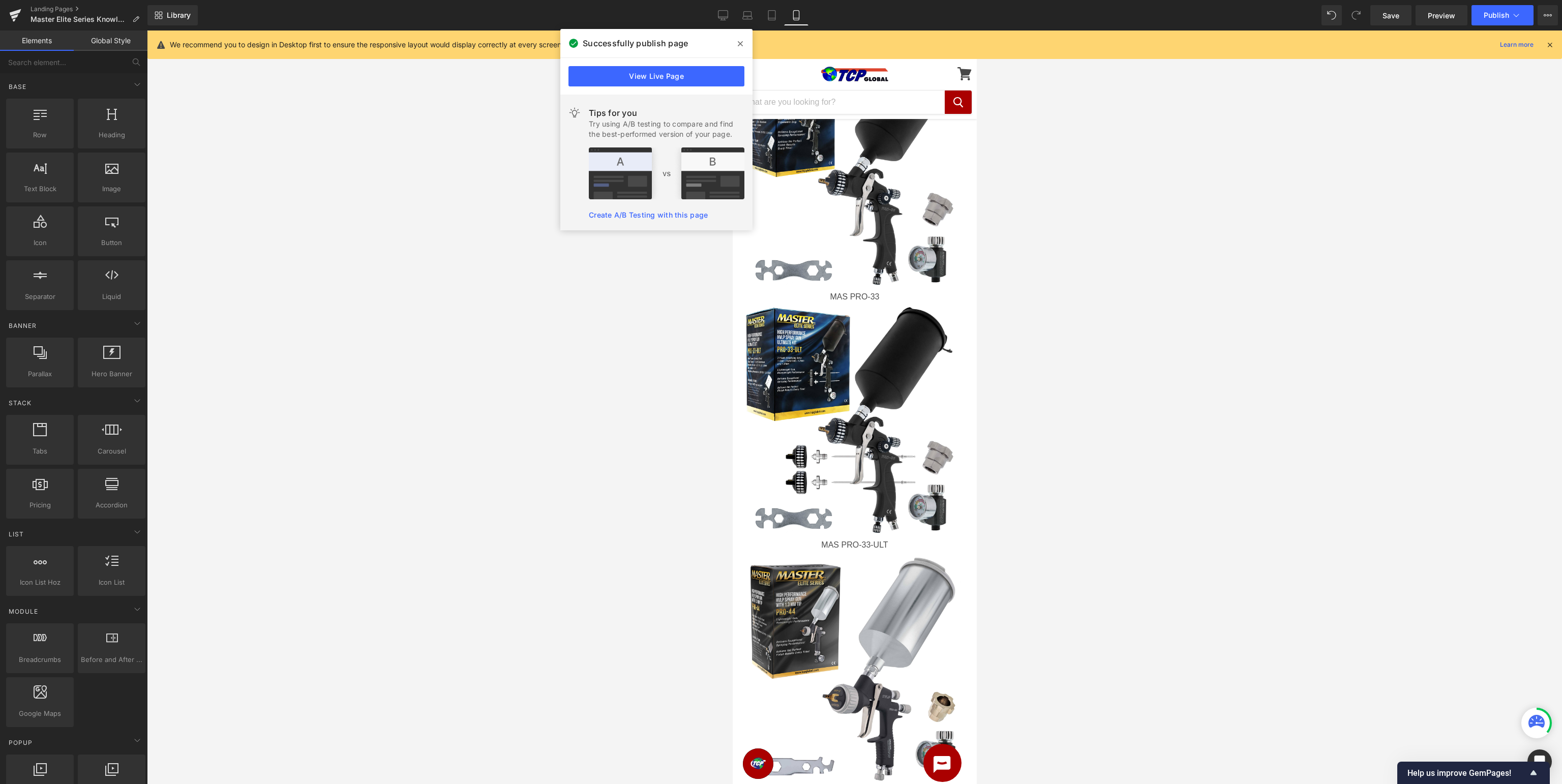
scroll to position [329, 0]
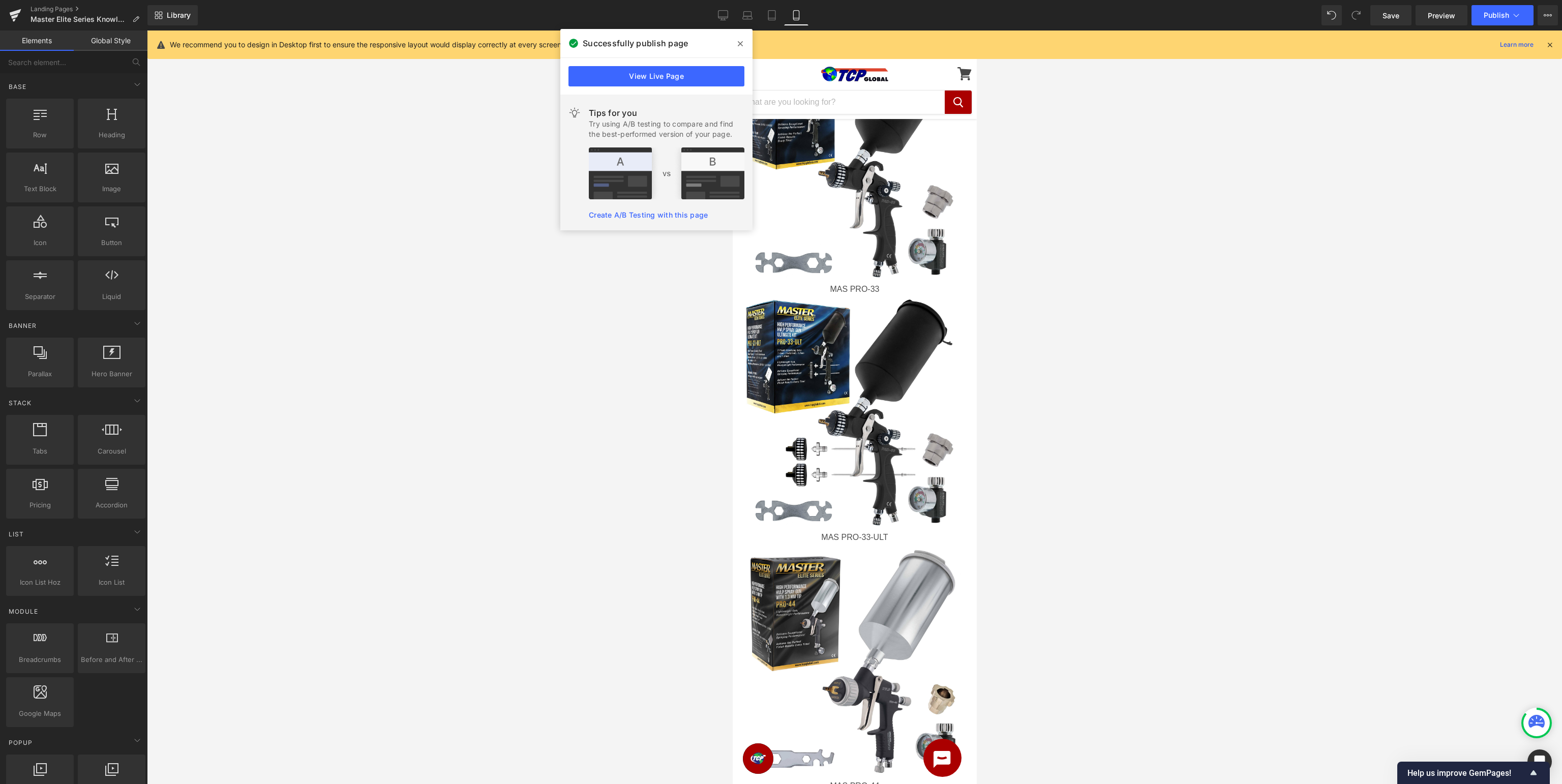
click at [737, 40] on span at bounding box center [740, 43] width 16 height 16
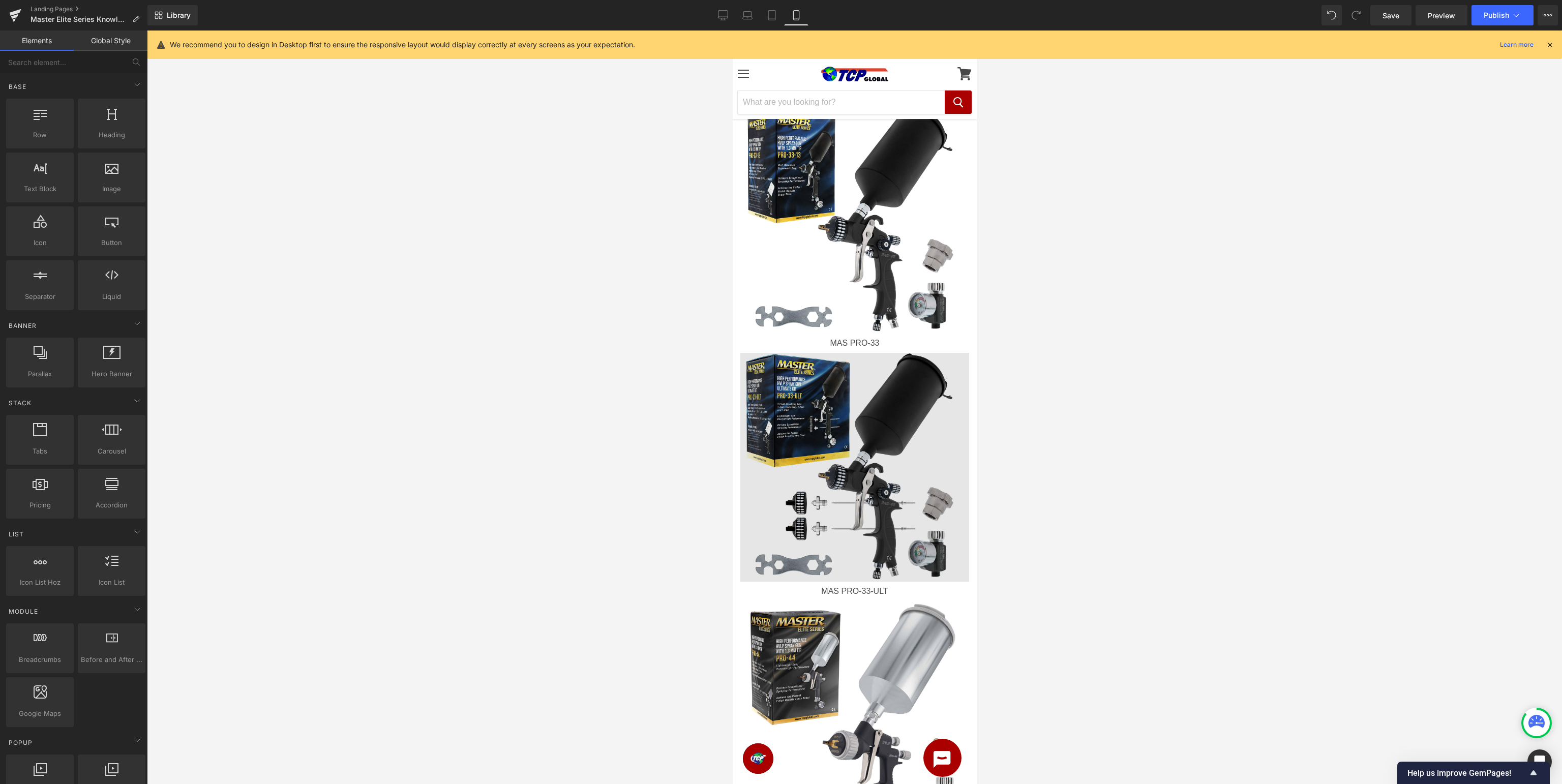
scroll to position [0, 0]
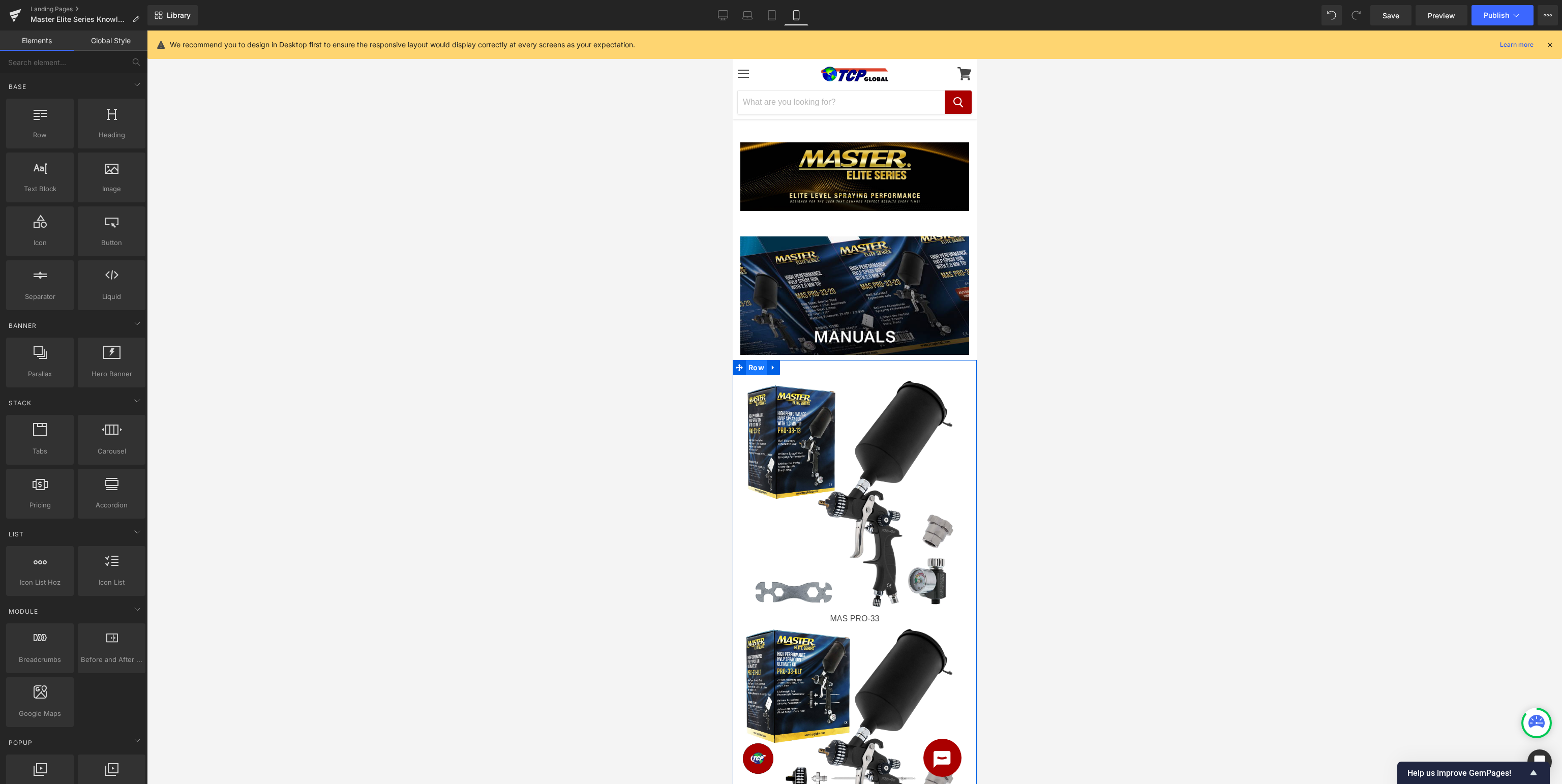
click at [758, 366] on span "Row" at bounding box center [756, 368] width 21 height 15
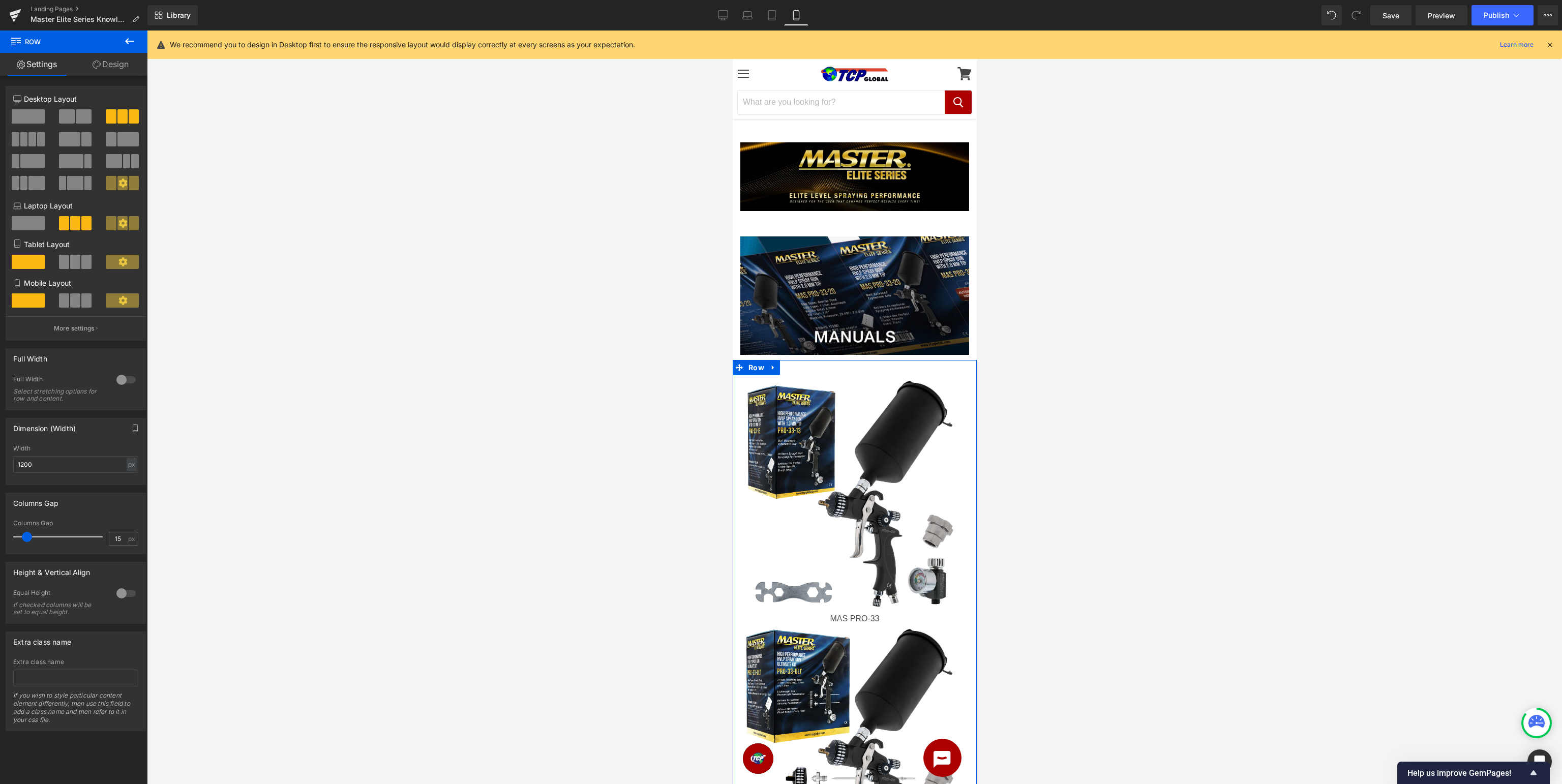
click at [76, 119] on button at bounding box center [75, 116] width 34 height 14
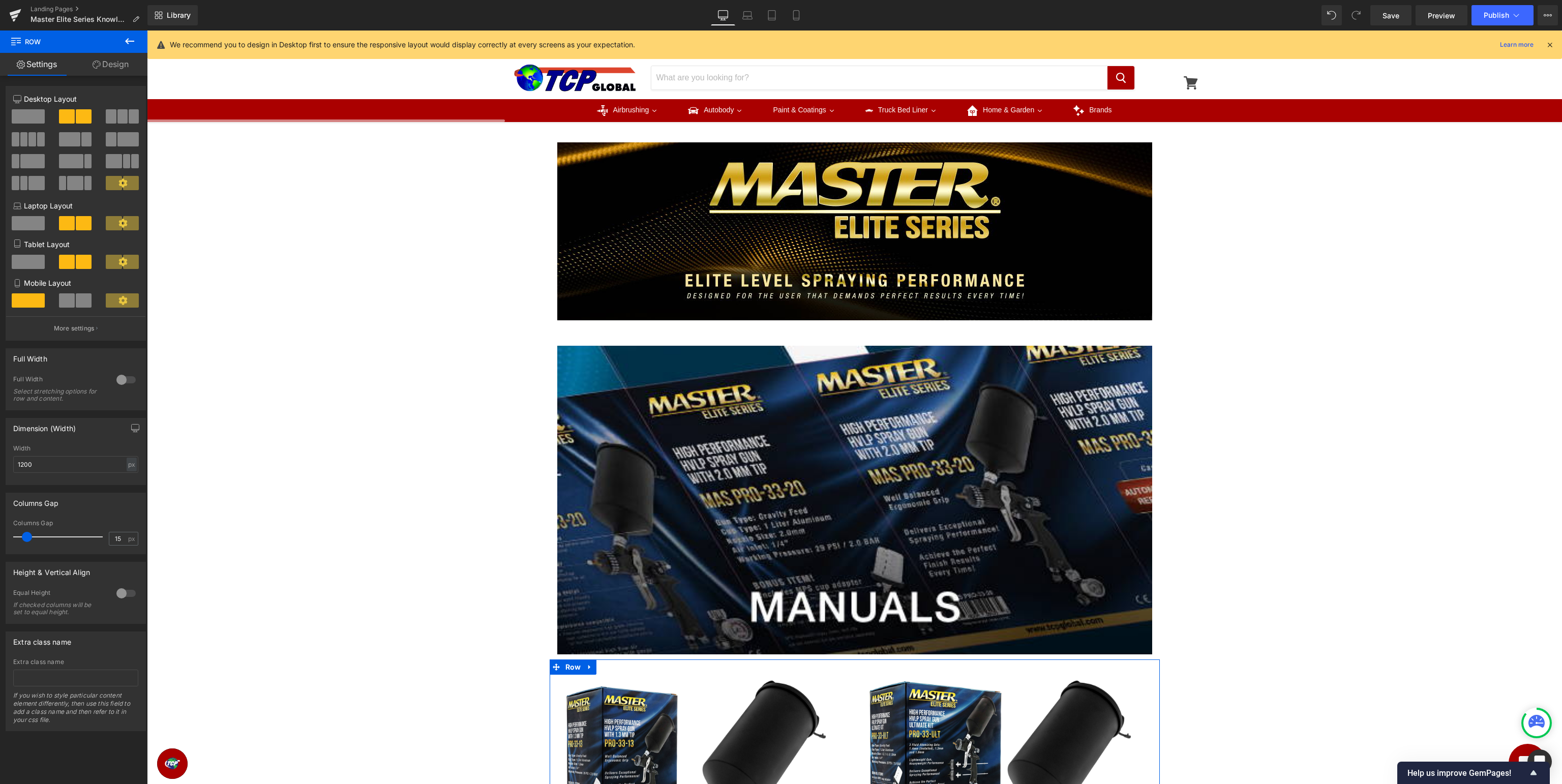
scroll to position [298, 0]
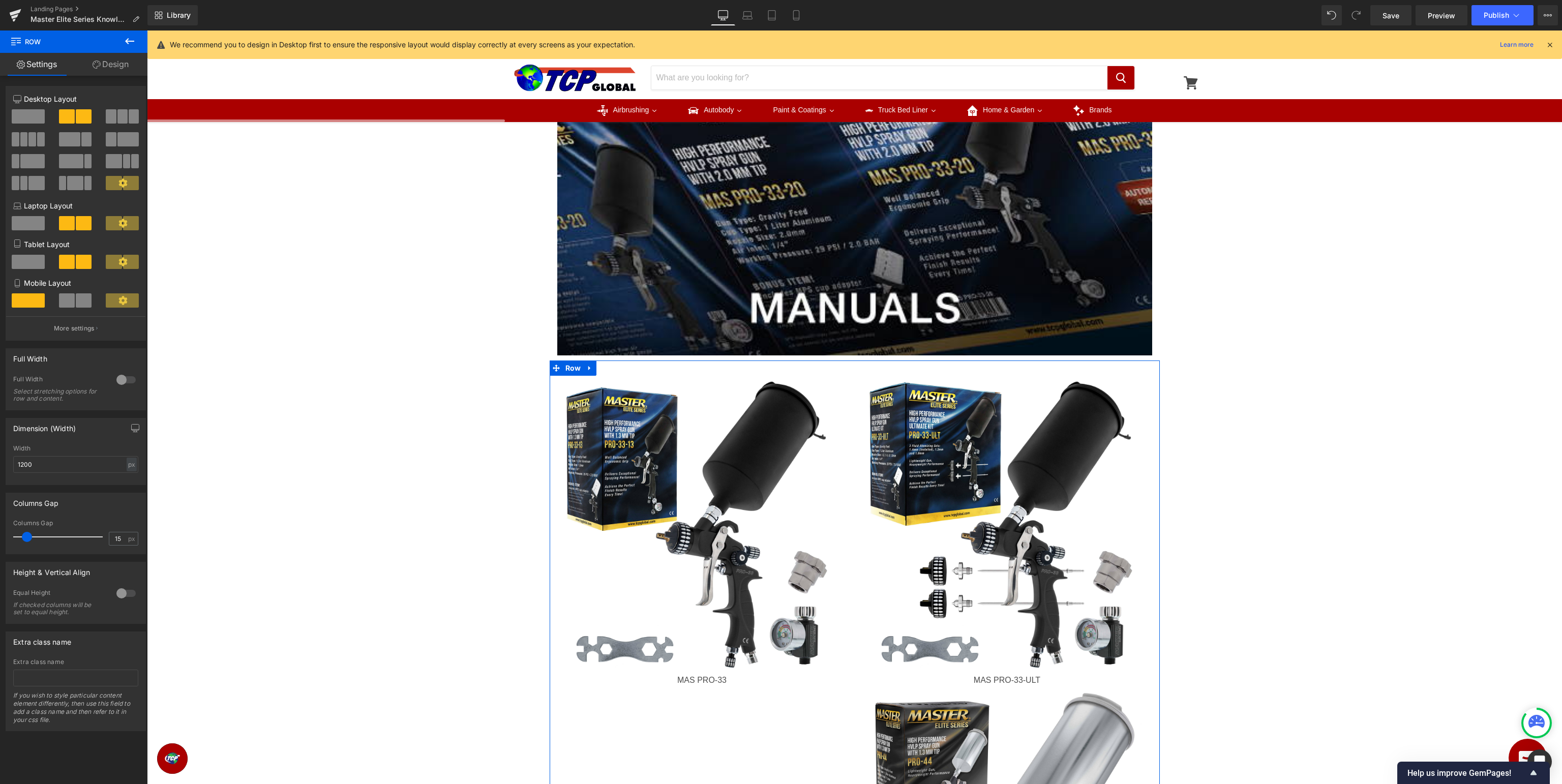
drag, startPoint x: 32, startPoint y: 141, endPoint x: 823, endPoint y: 211, distance: 794.1
click at [32, 141] on span at bounding box center [33, 139] width 8 height 14
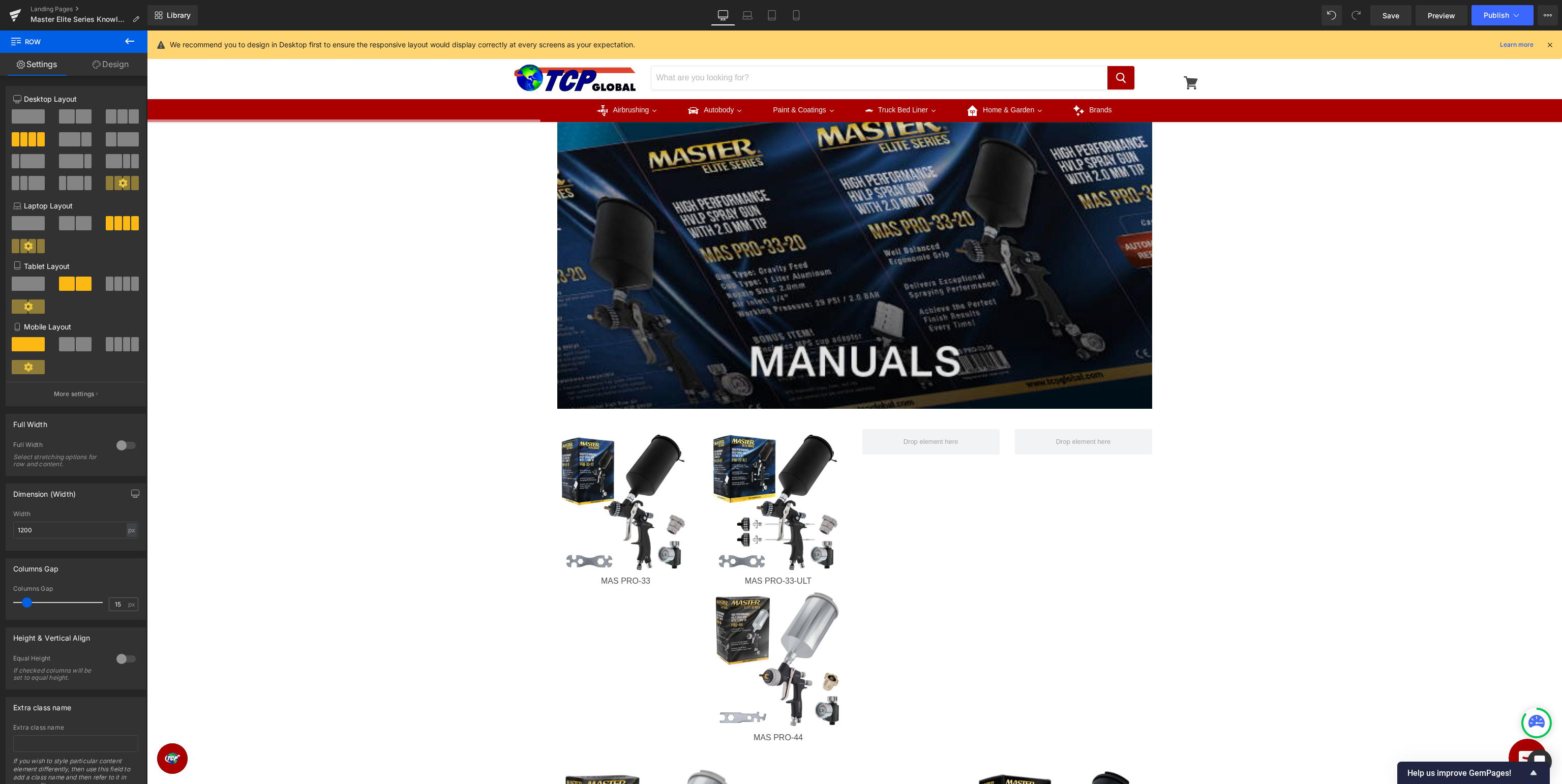
scroll to position [84, 0]
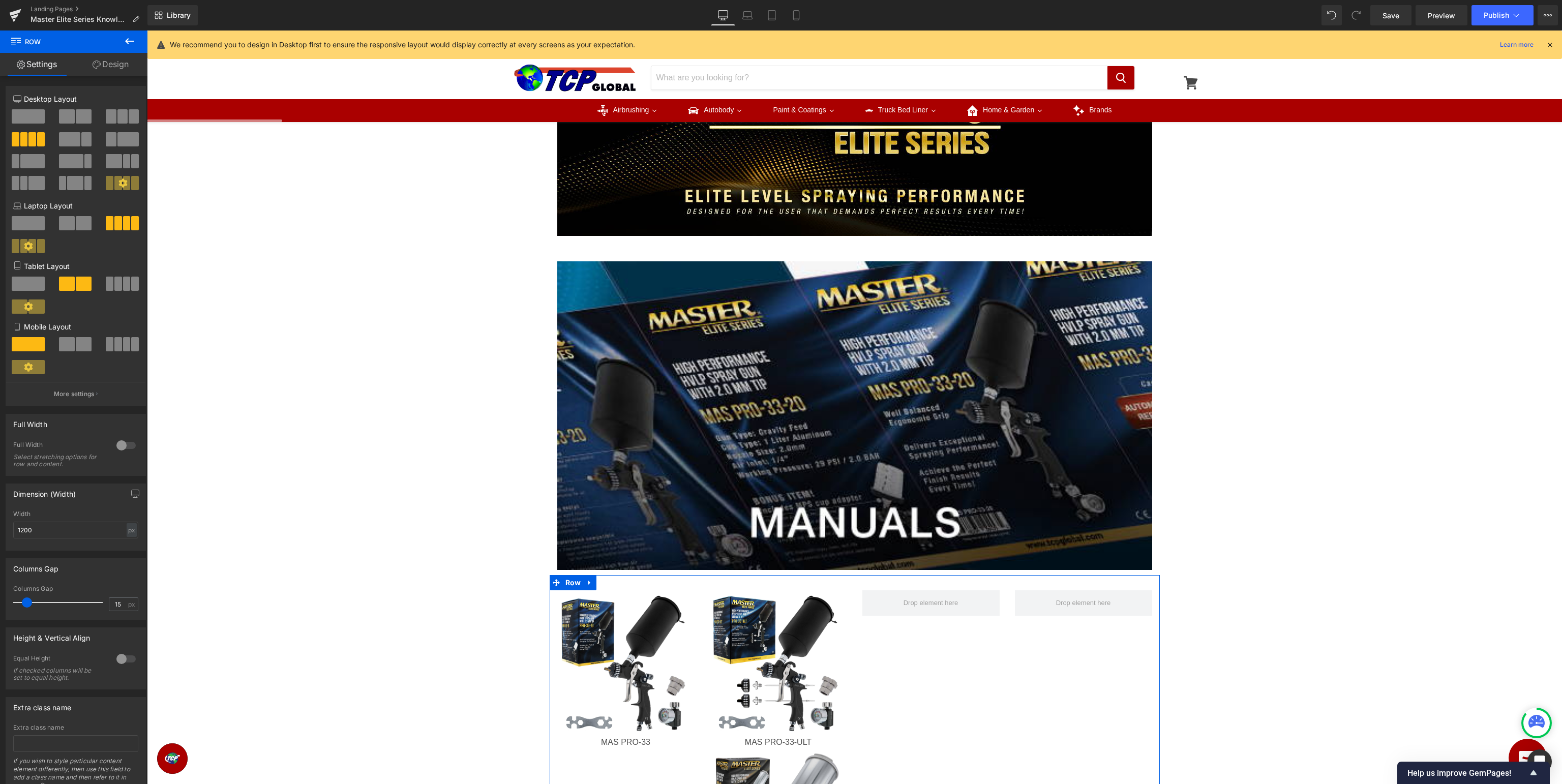
click at [113, 121] on span at bounding box center [110, 116] width 11 height 14
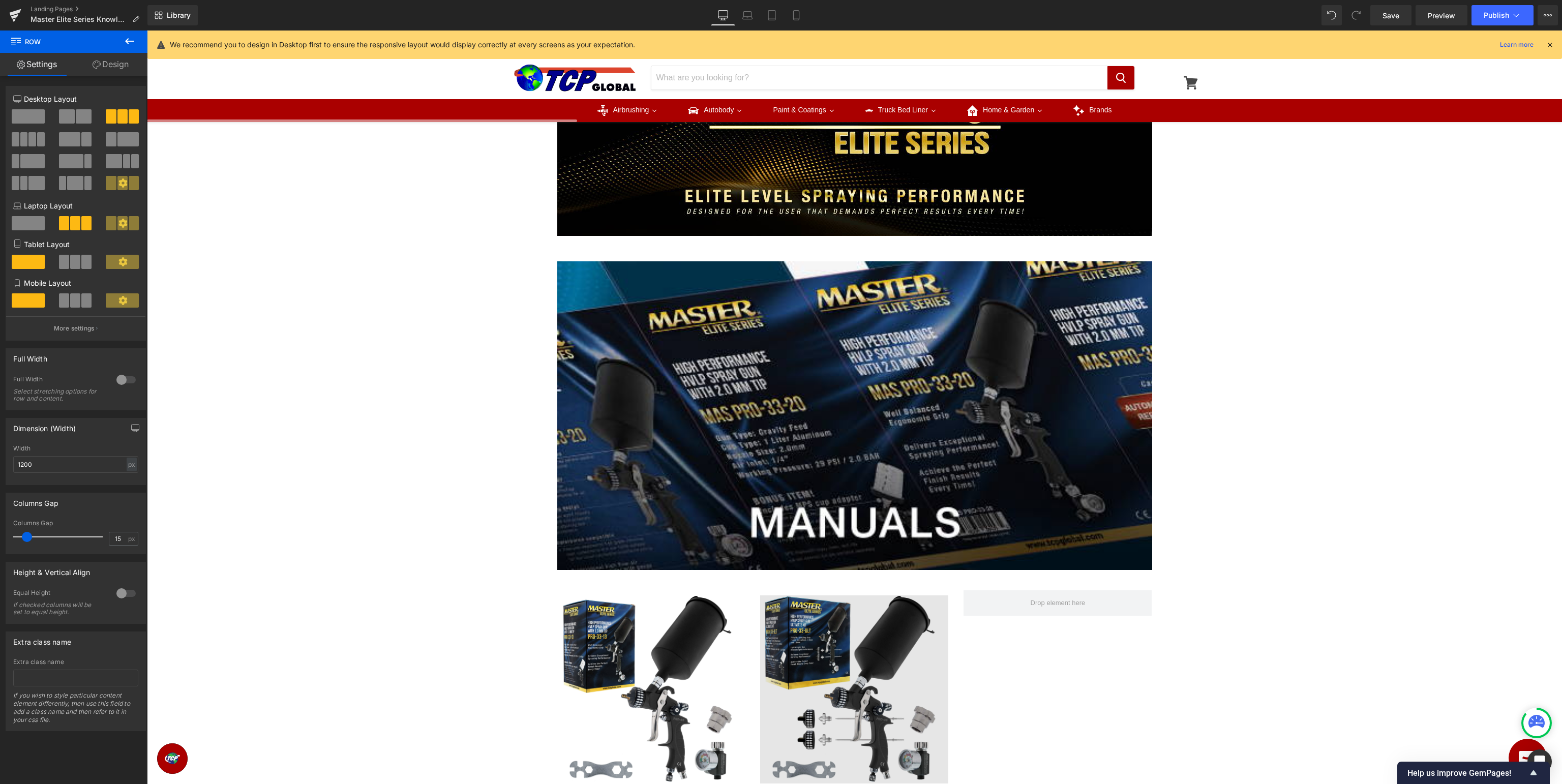
scroll to position [353, 0]
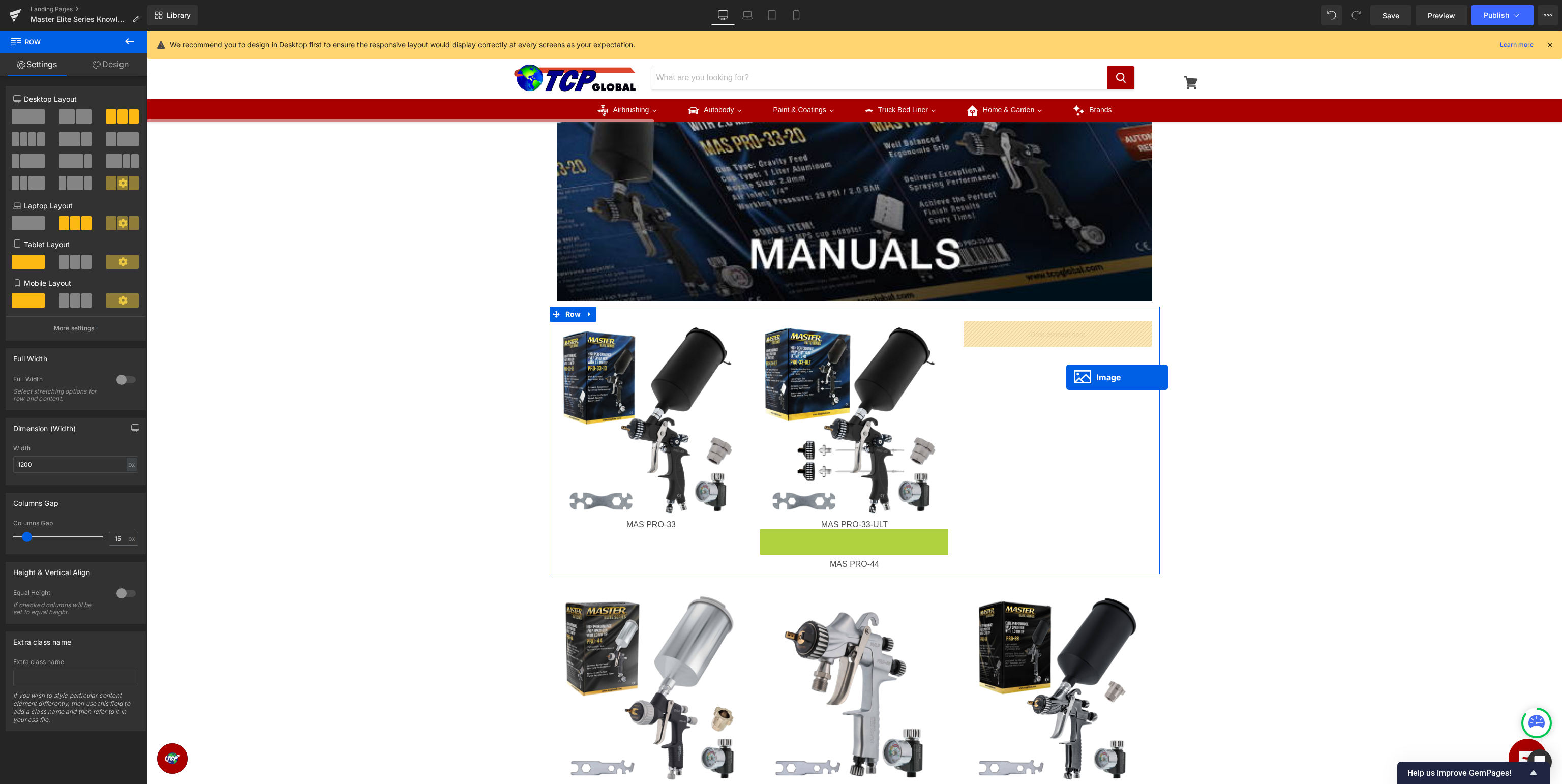
drag, startPoint x: 857, startPoint y: 629, endPoint x: 1067, endPoint y: 377, distance: 328.0
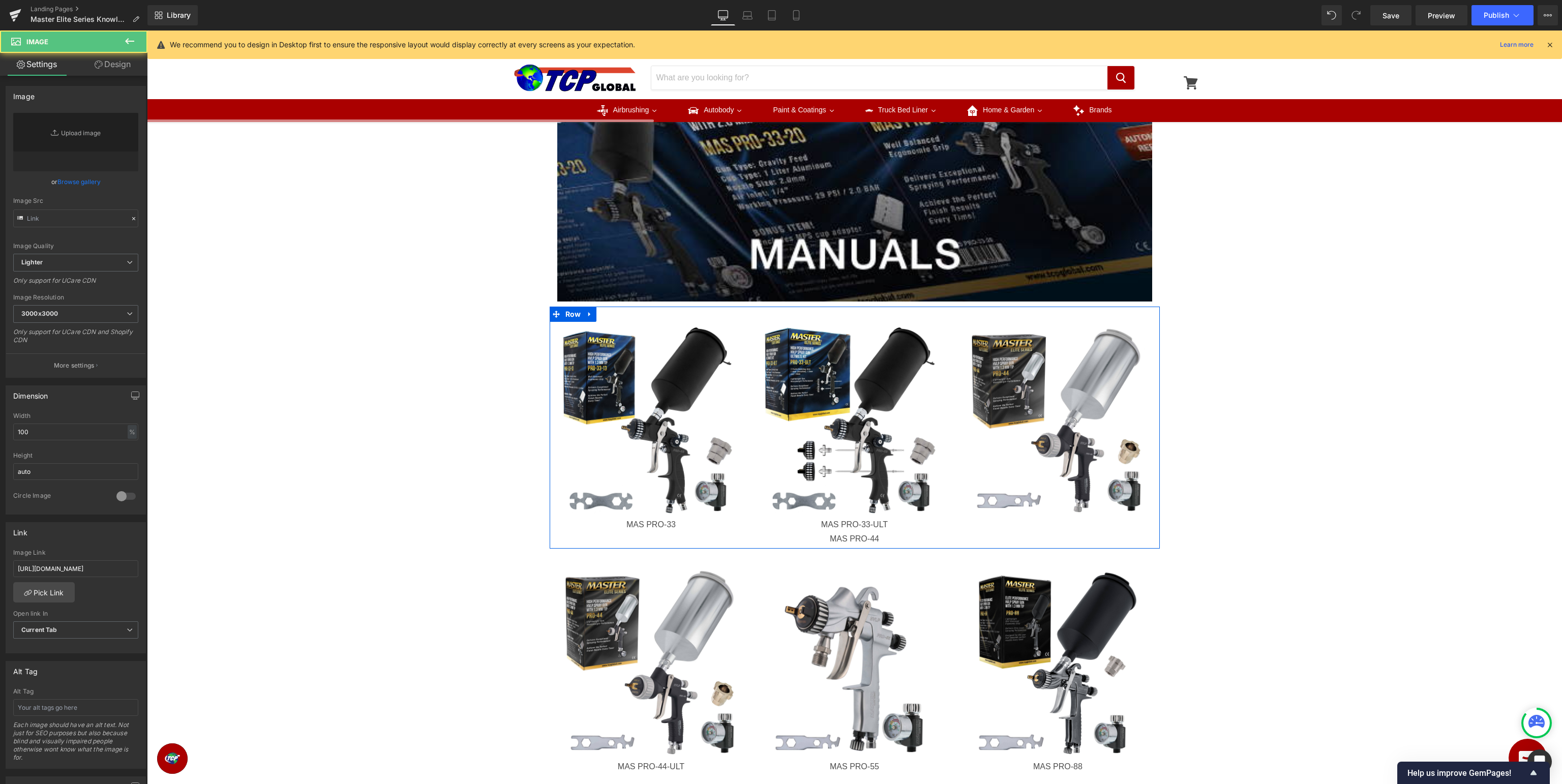
type input "[URL][DOMAIN_NAME]"
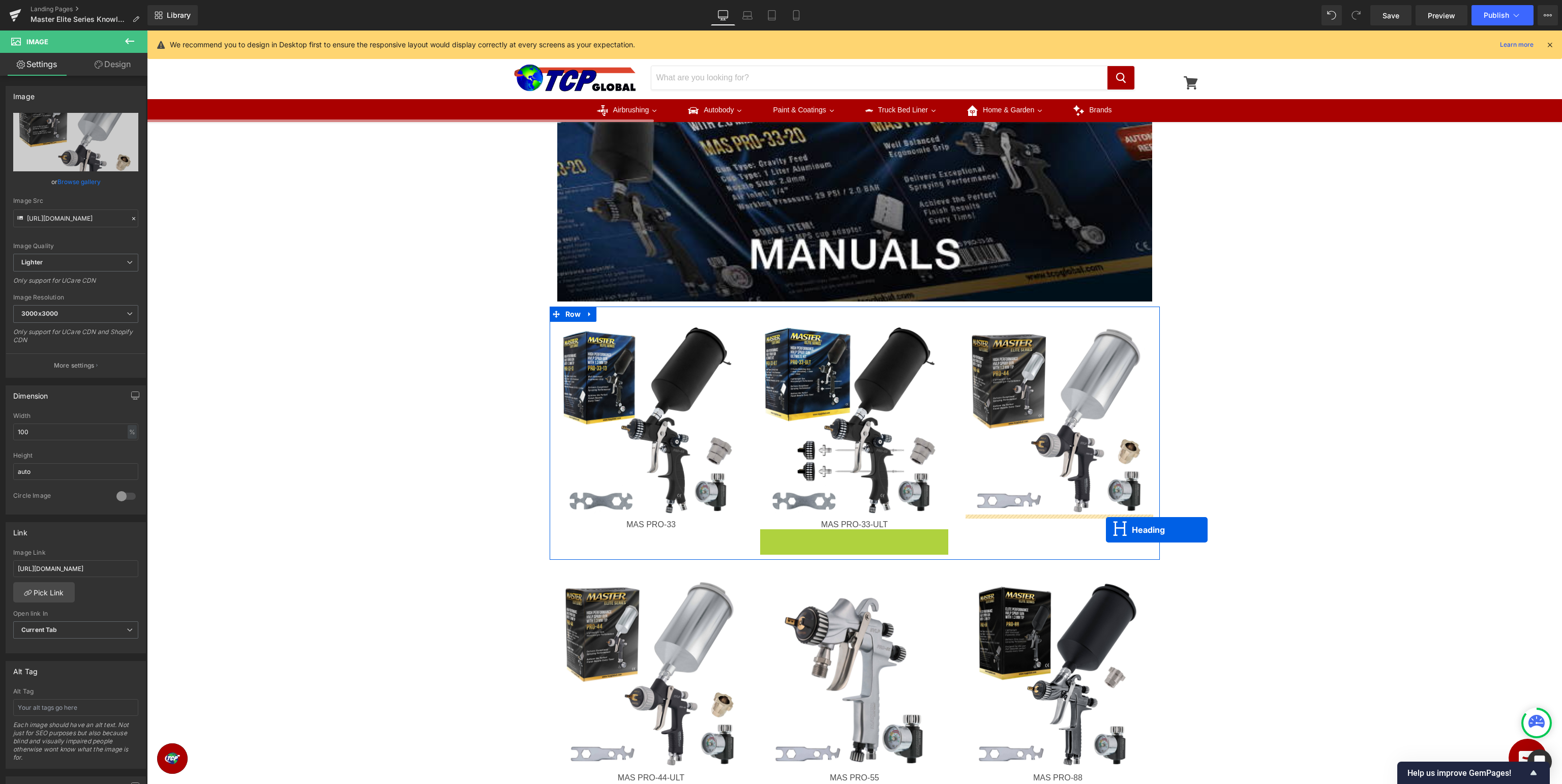
drag, startPoint x: 853, startPoint y: 538, endPoint x: 1106, endPoint y: 530, distance: 253.1
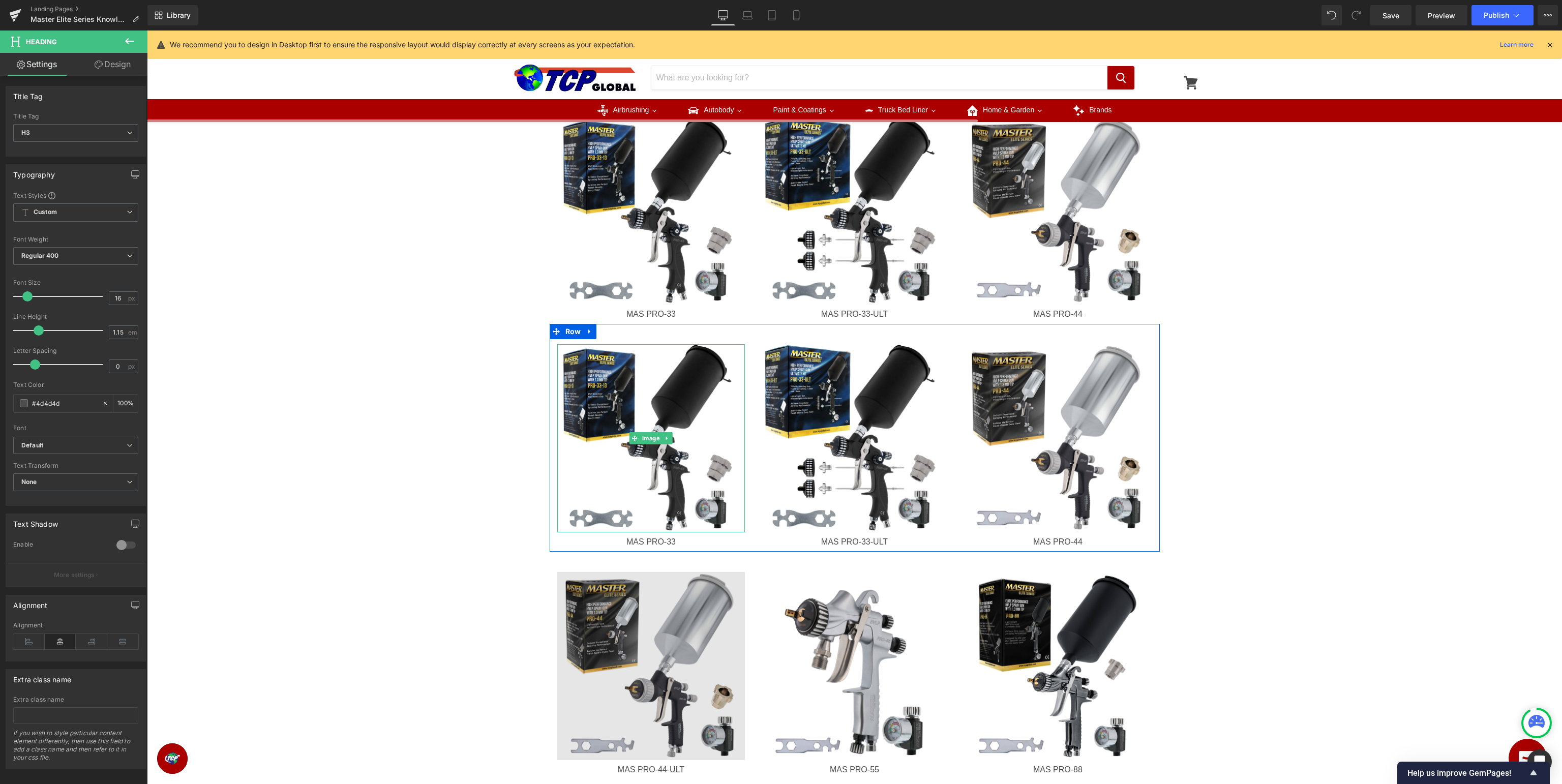
scroll to position [777, 0]
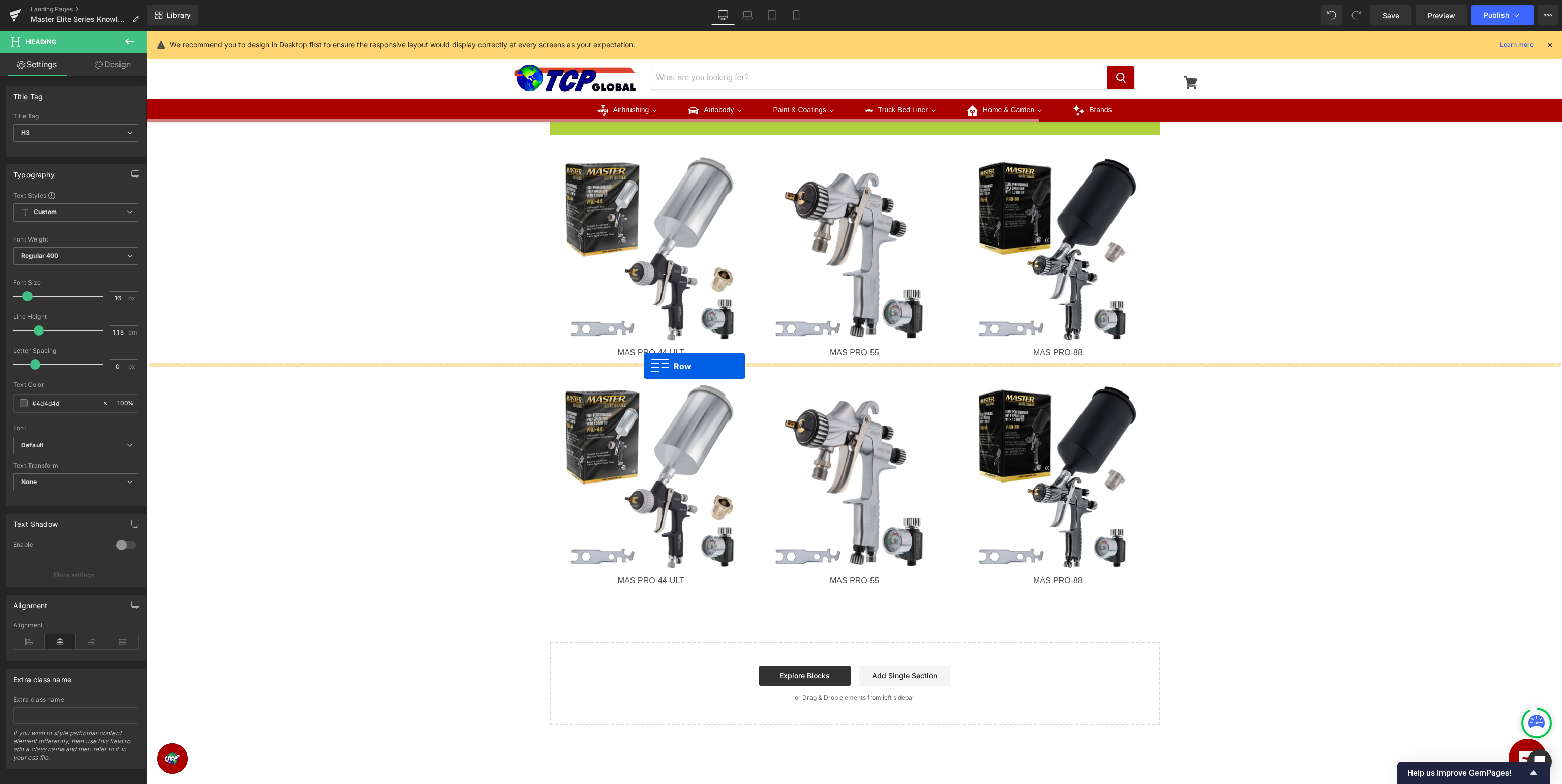
drag, startPoint x: 570, startPoint y: 123, endPoint x: 644, endPoint y: 366, distance: 254.0
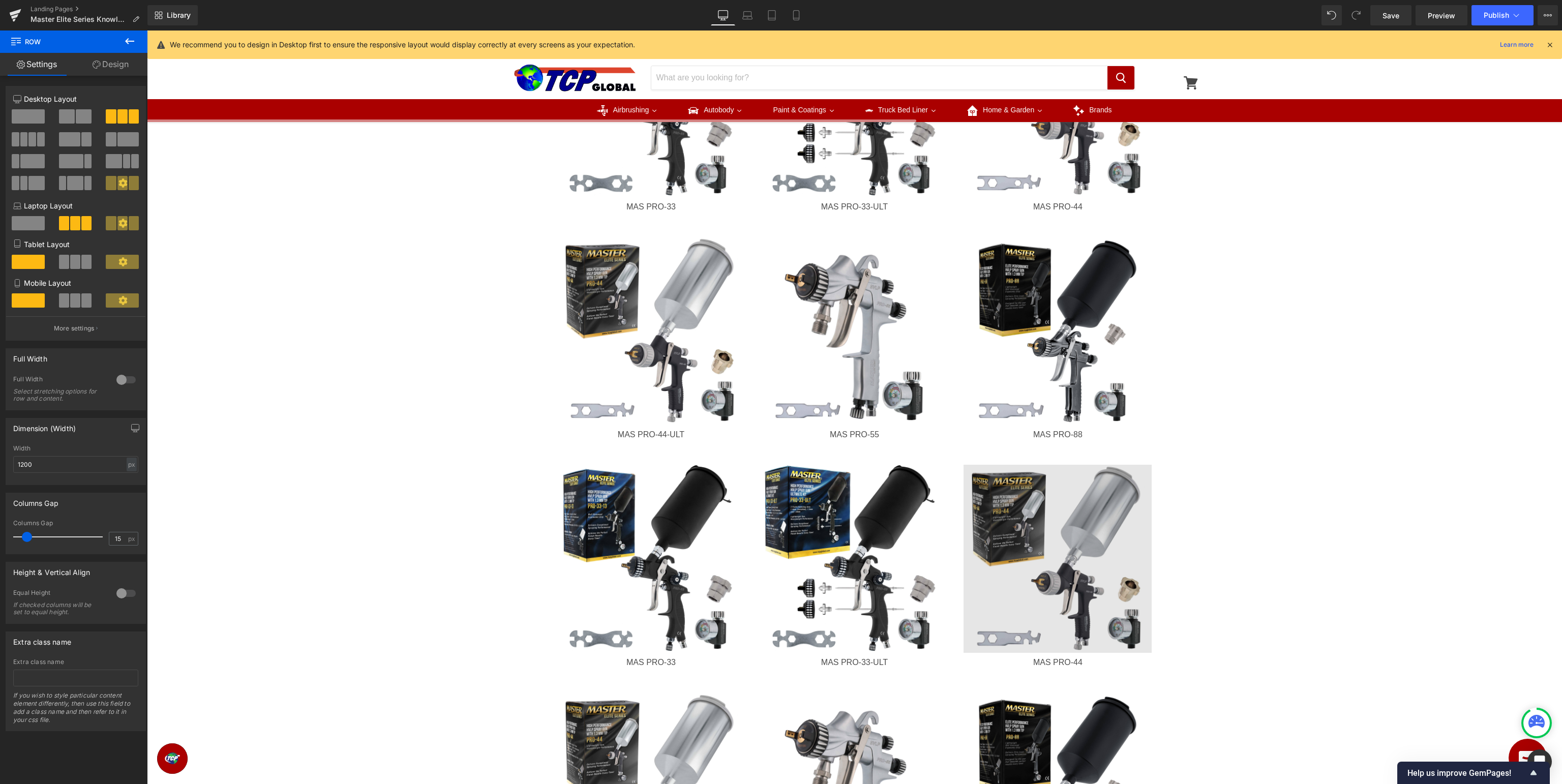
scroll to position [938, 0]
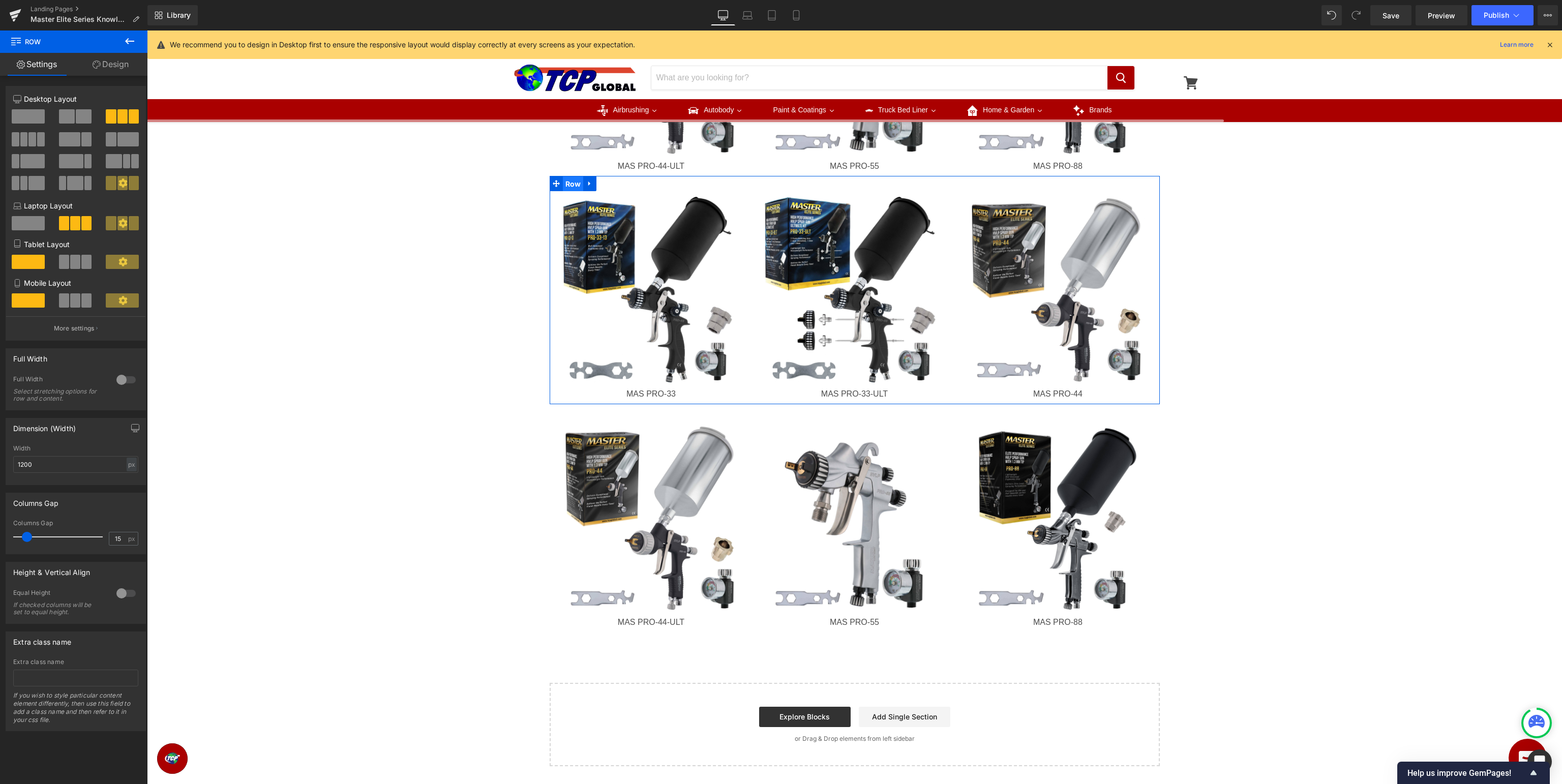
click at [574, 179] on span "Row" at bounding box center [573, 184] width 21 height 15
click at [22, 143] on span at bounding box center [24, 139] width 8 height 14
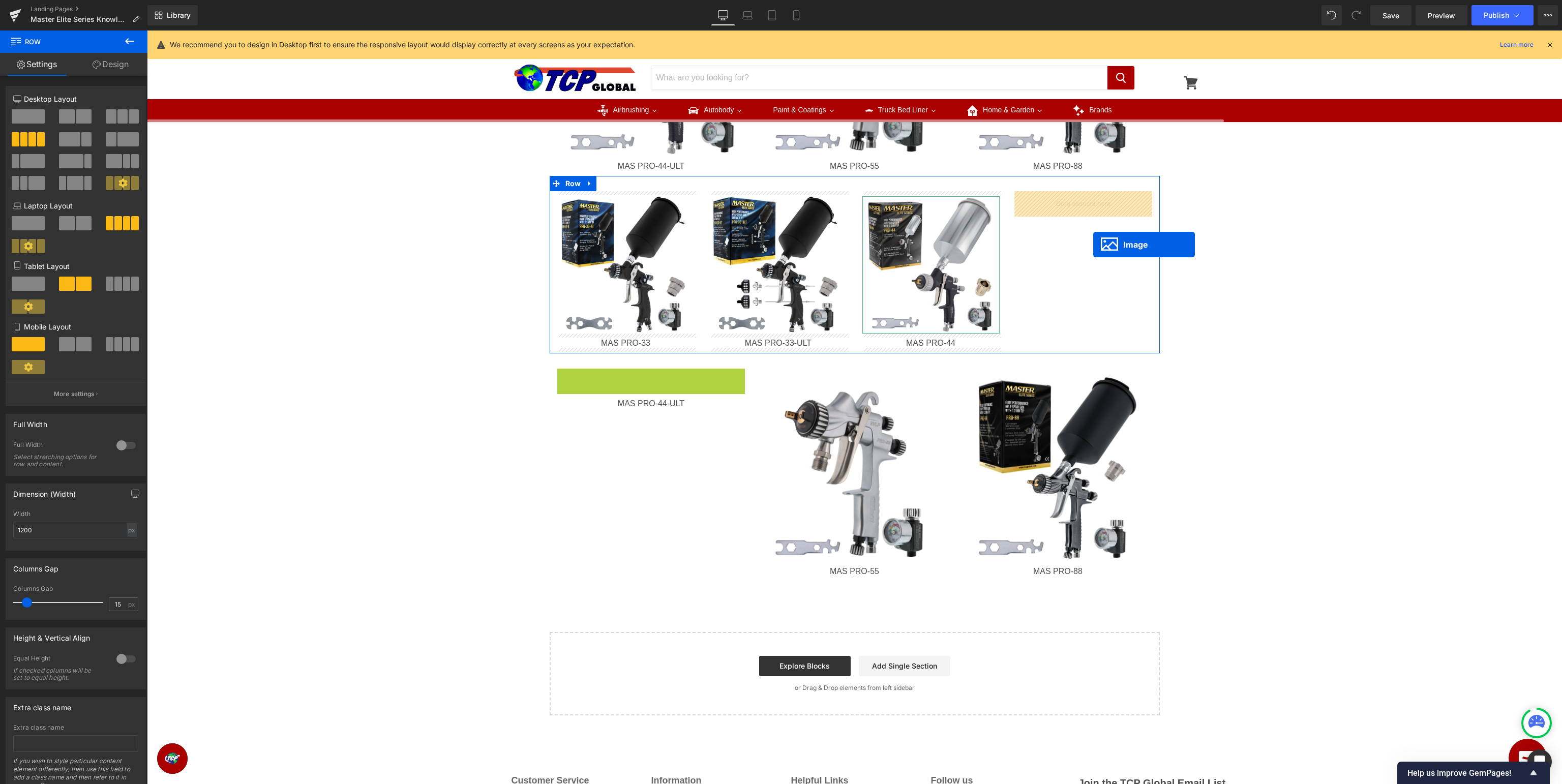
drag, startPoint x: 654, startPoint y: 469, endPoint x: 1093, endPoint y: 245, distance: 492.8
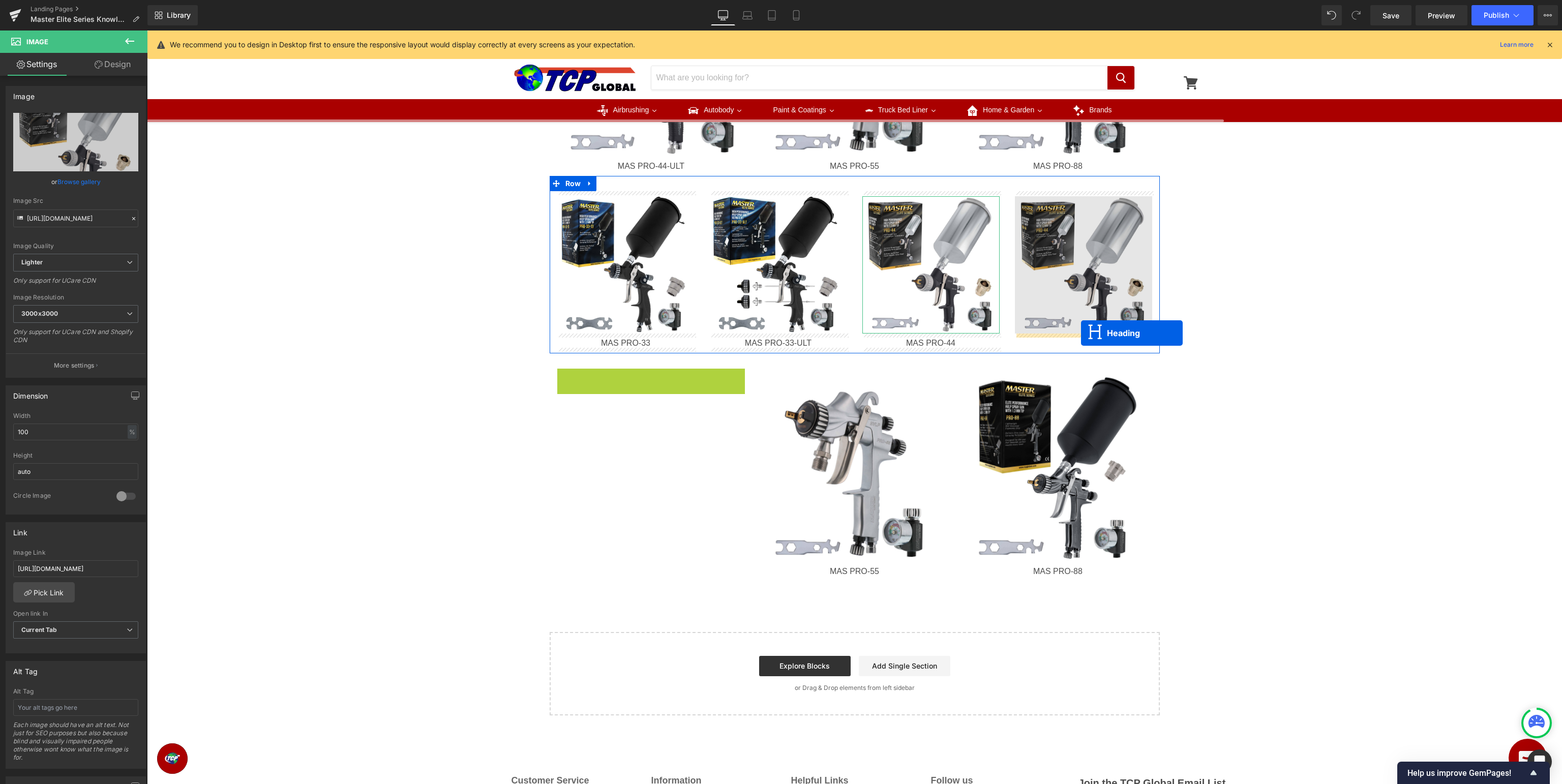
drag, startPoint x: 647, startPoint y: 375, endPoint x: 1081, endPoint y: 333, distance: 436.0
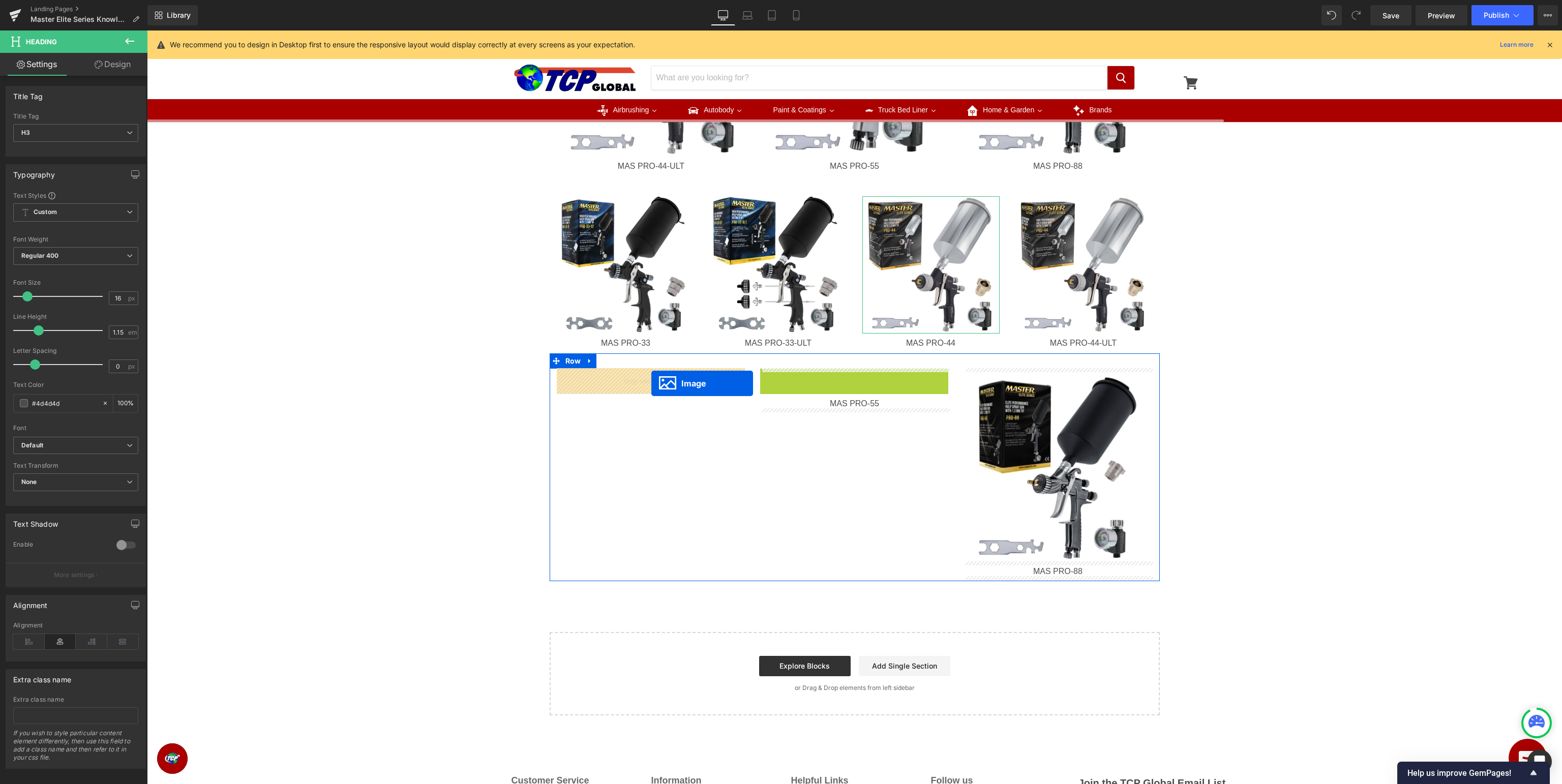
drag, startPoint x: 848, startPoint y: 464, endPoint x: 651, endPoint y: 383, distance: 213.0
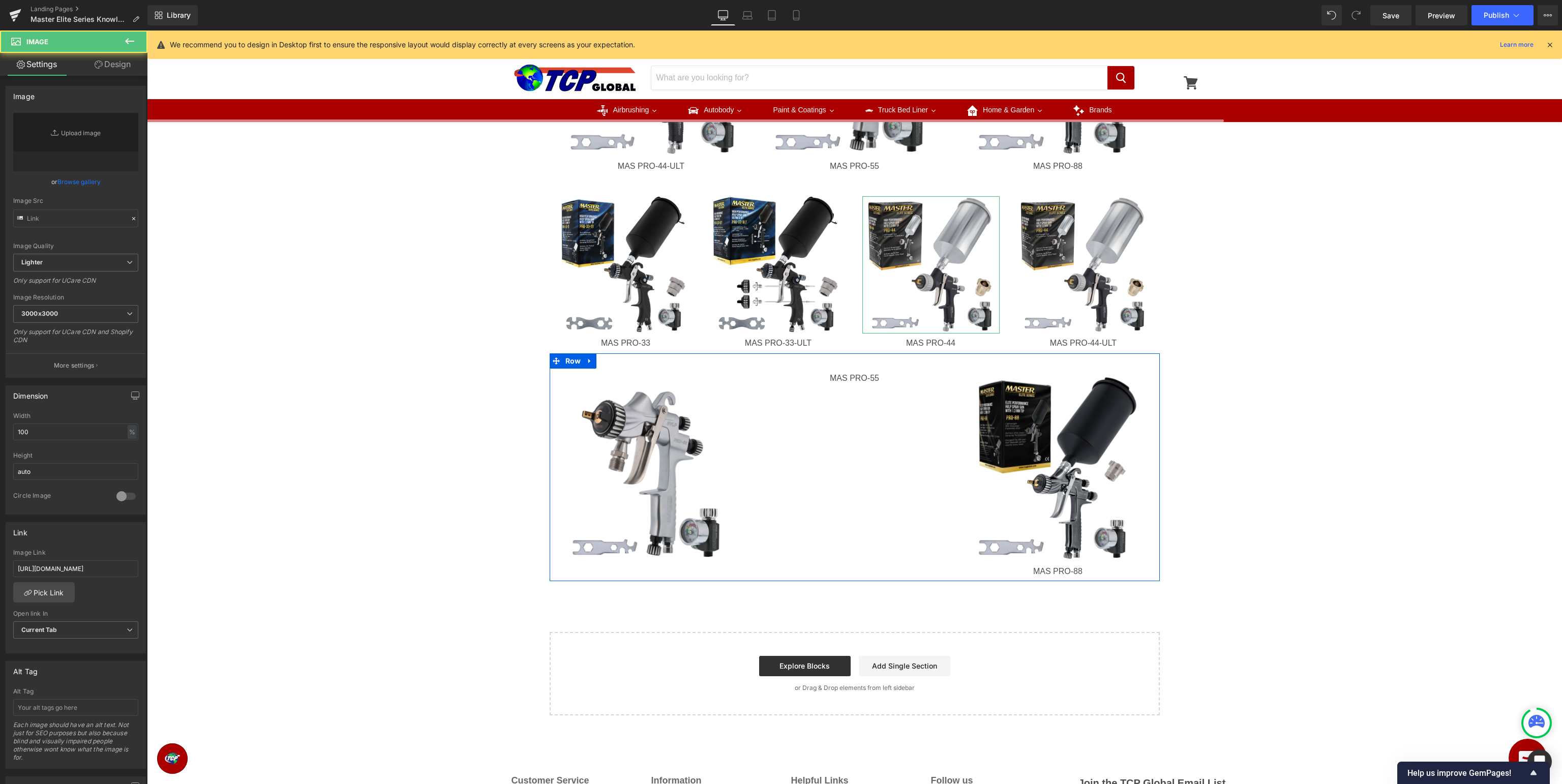
type input "[URL][DOMAIN_NAME]"
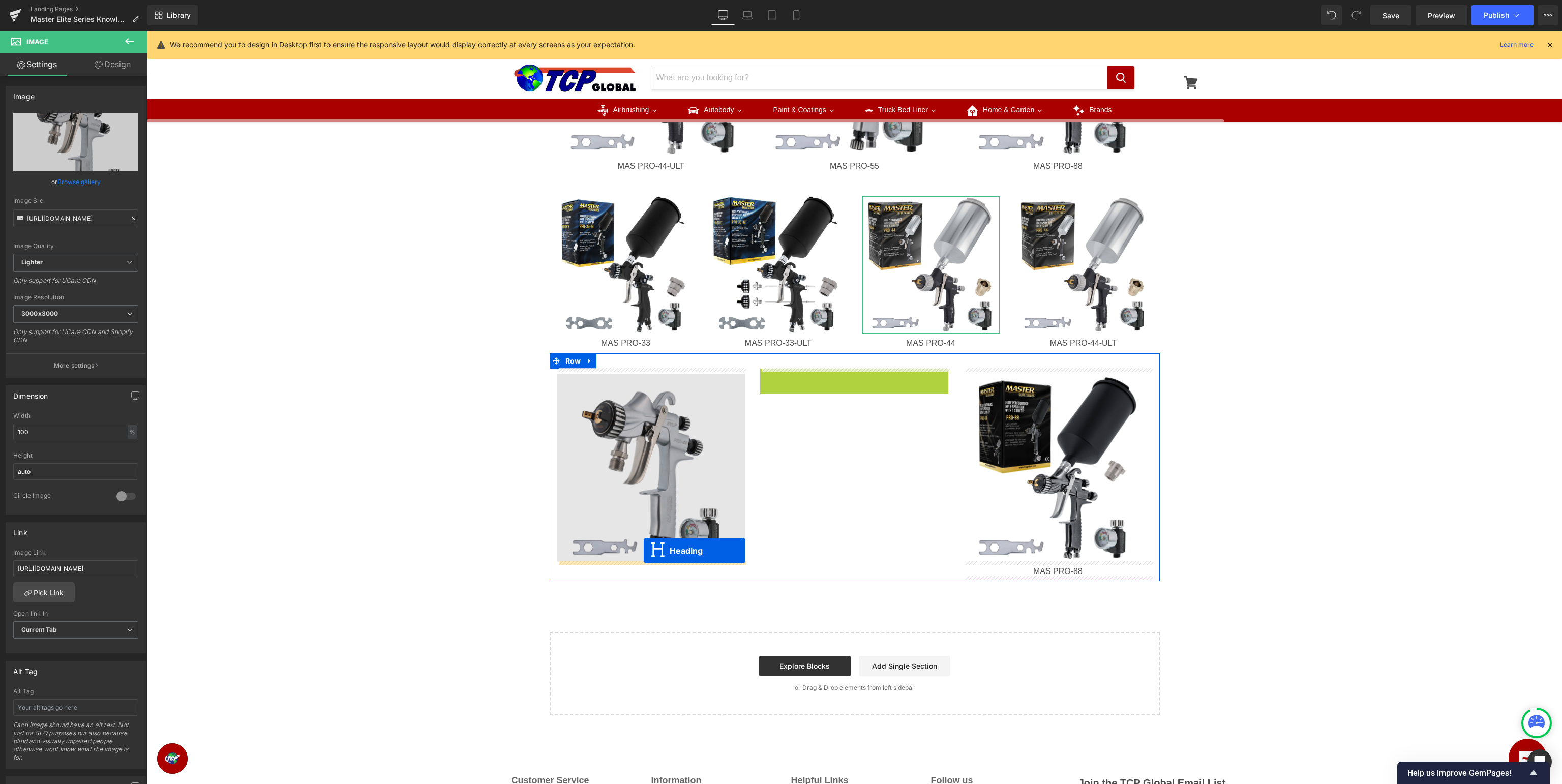
drag, startPoint x: 853, startPoint y: 375, endPoint x: 644, endPoint y: 551, distance: 273.2
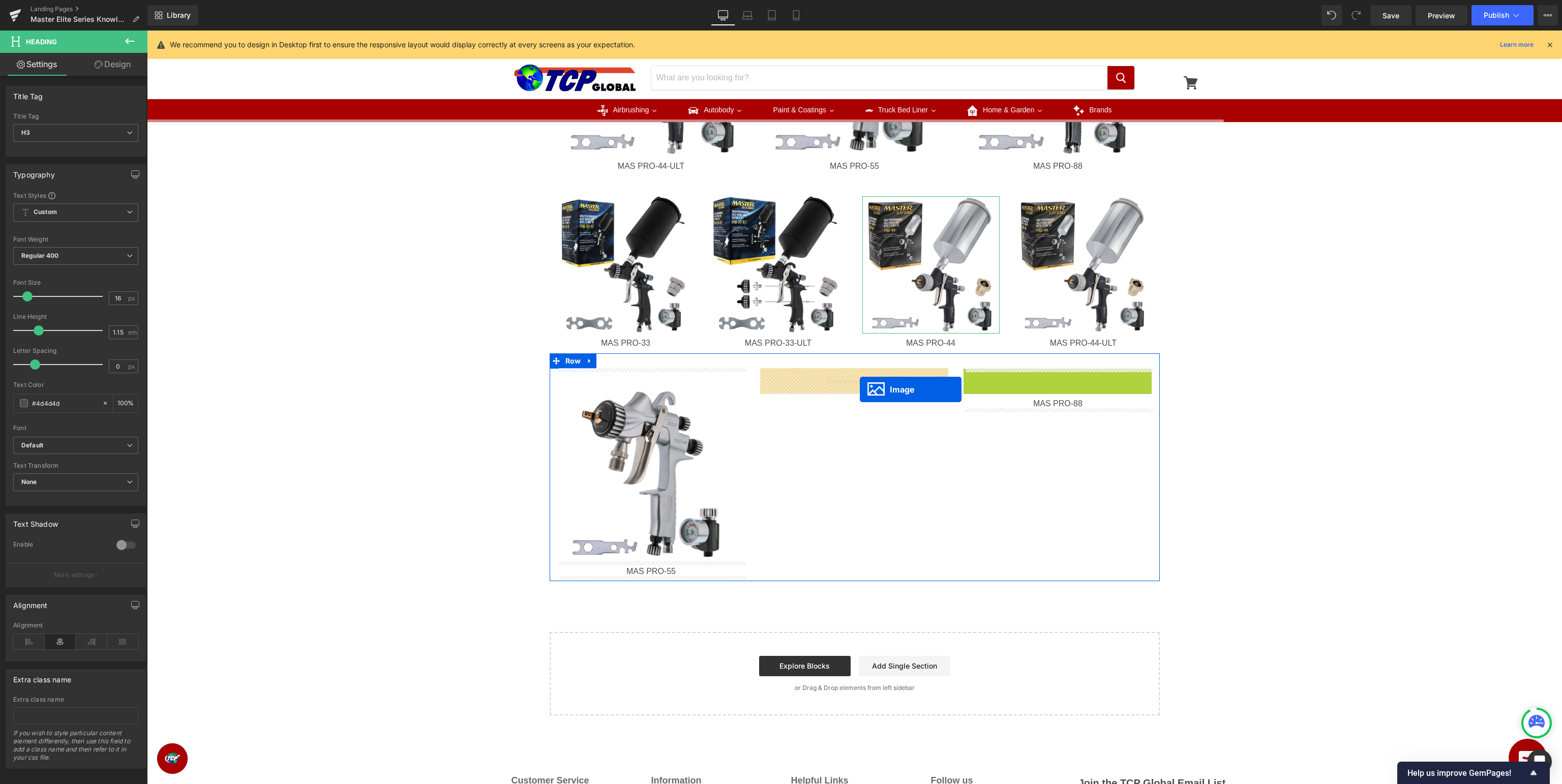
drag, startPoint x: 1065, startPoint y: 468, endPoint x: 860, endPoint y: 390, distance: 219.3
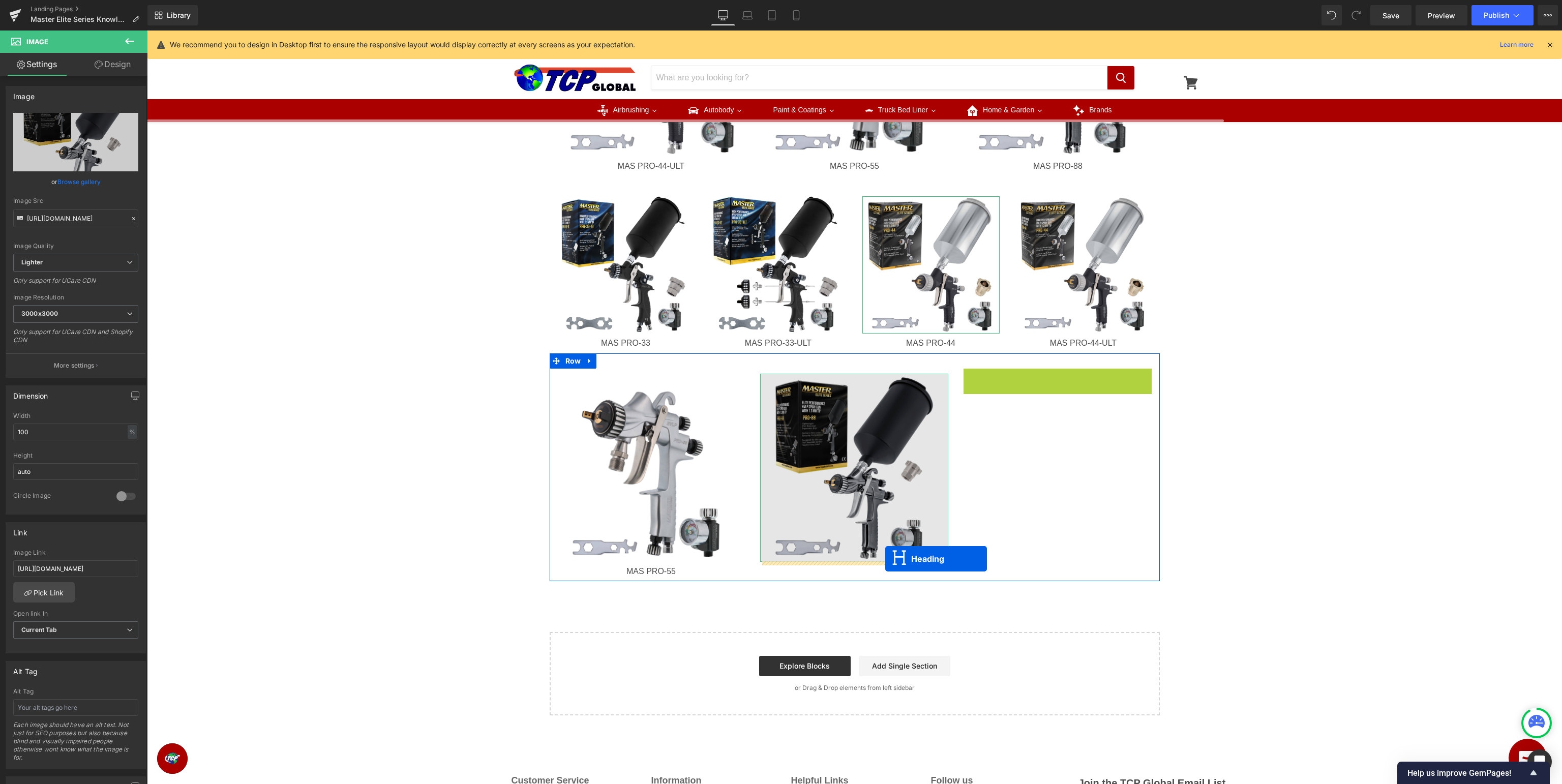
drag, startPoint x: 1058, startPoint y: 375, endPoint x: 885, endPoint y: 558, distance: 251.8
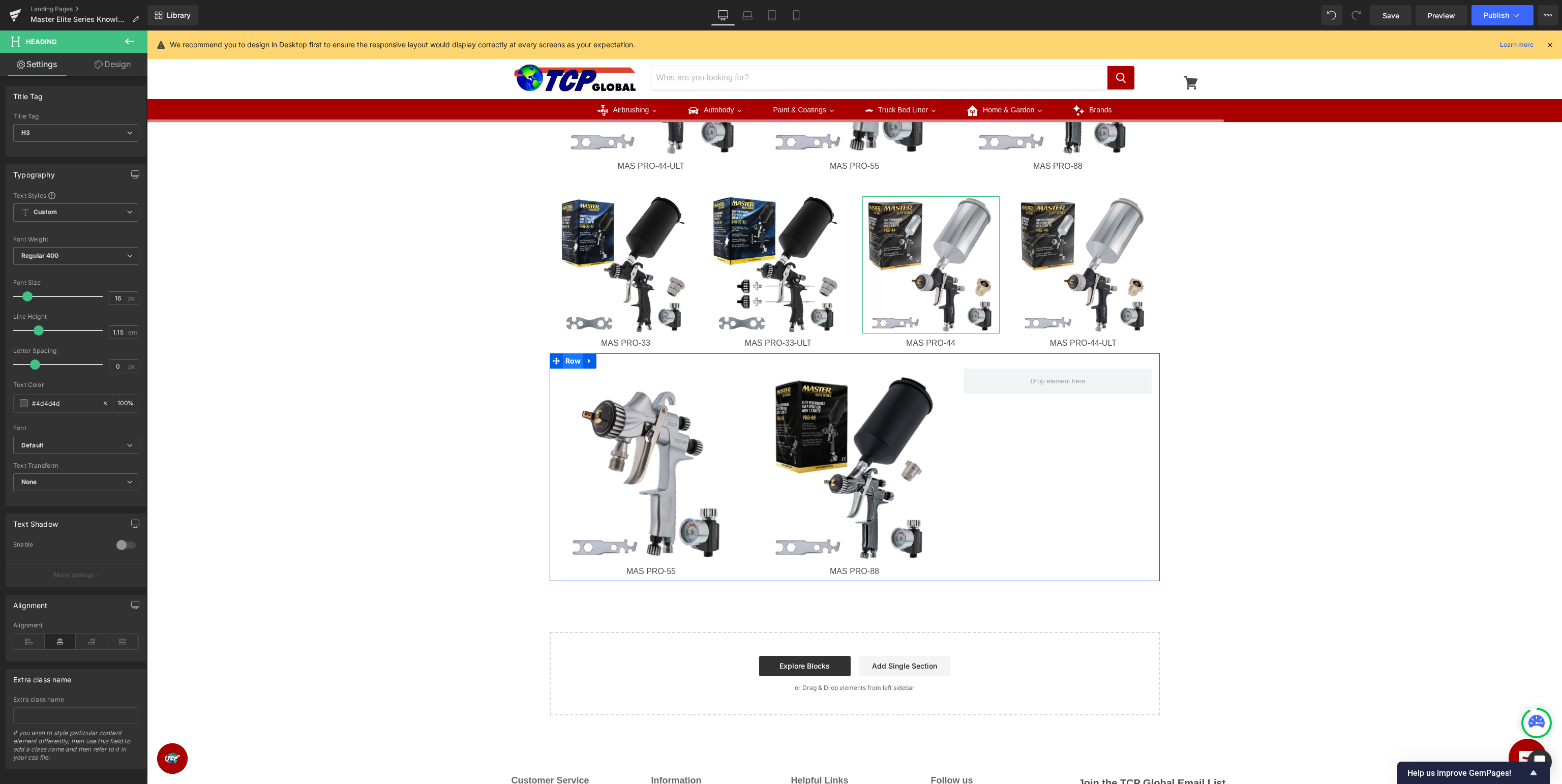
click at [568, 361] on span "Row" at bounding box center [573, 361] width 21 height 15
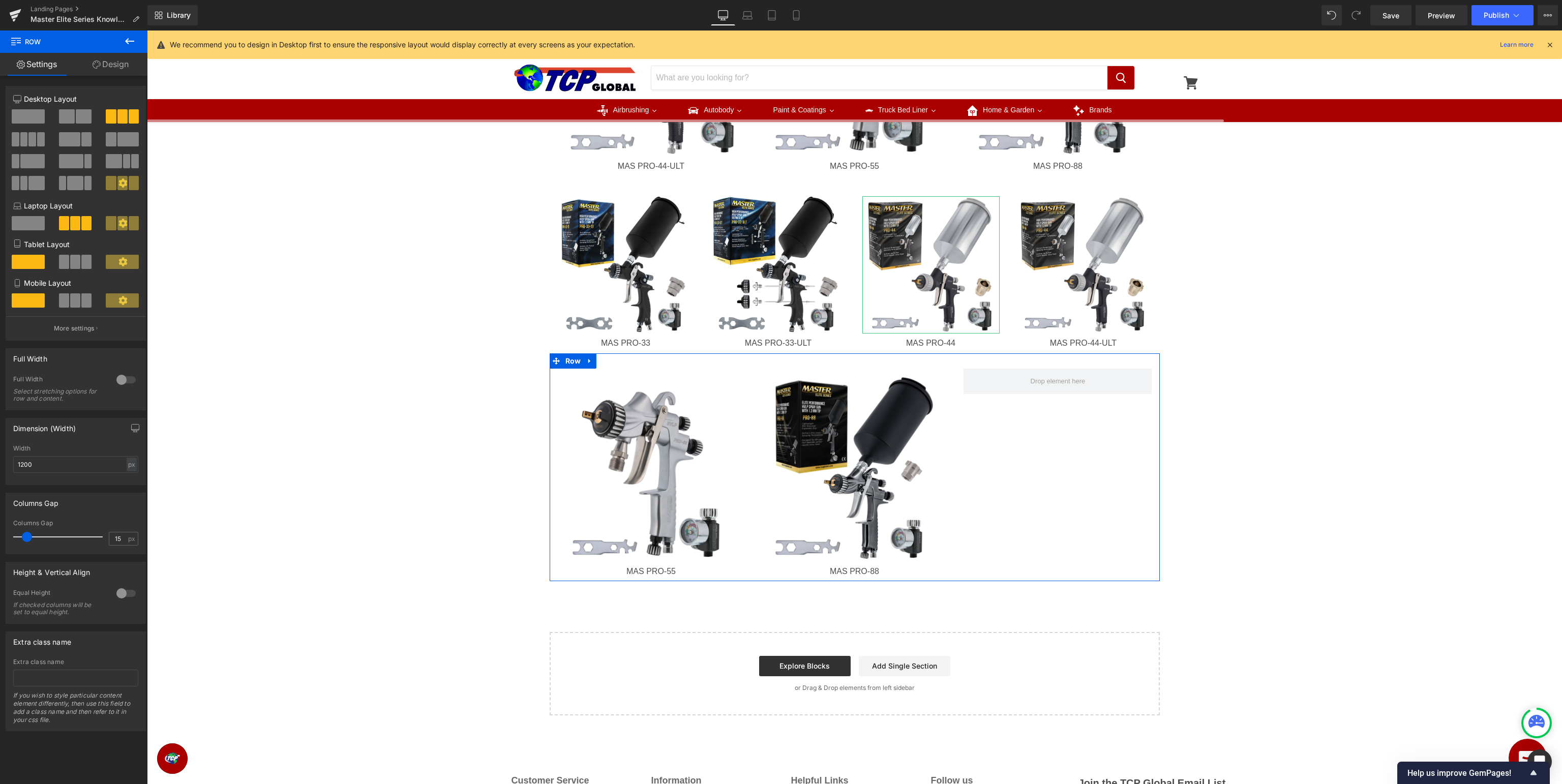
drag, startPoint x: 23, startPoint y: 139, endPoint x: 733, endPoint y: 311, distance: 730.5
click at [23, 139] on span at bounding box center [24, 139] width 8 height 14
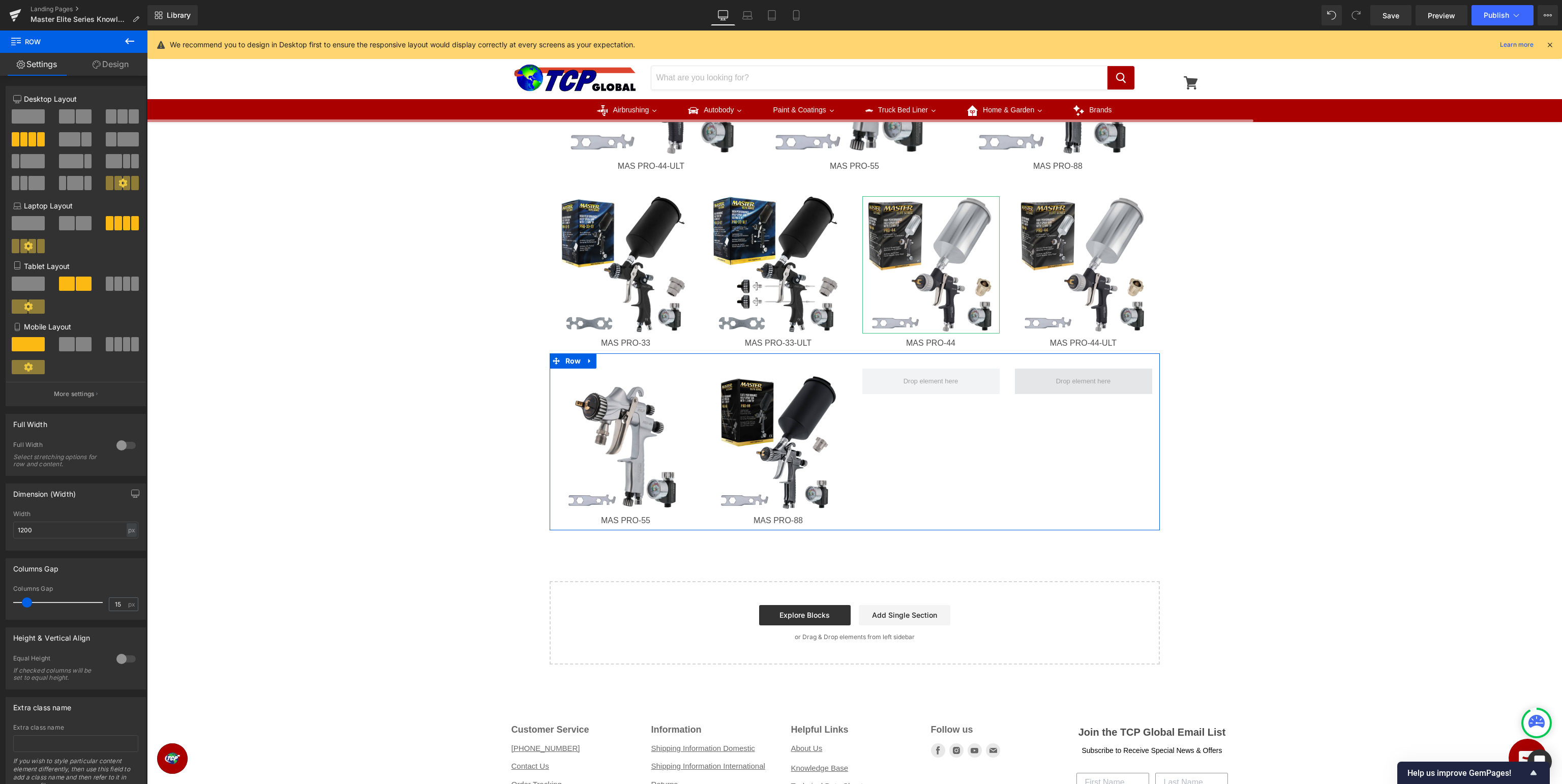
scroll to position [885, 0]
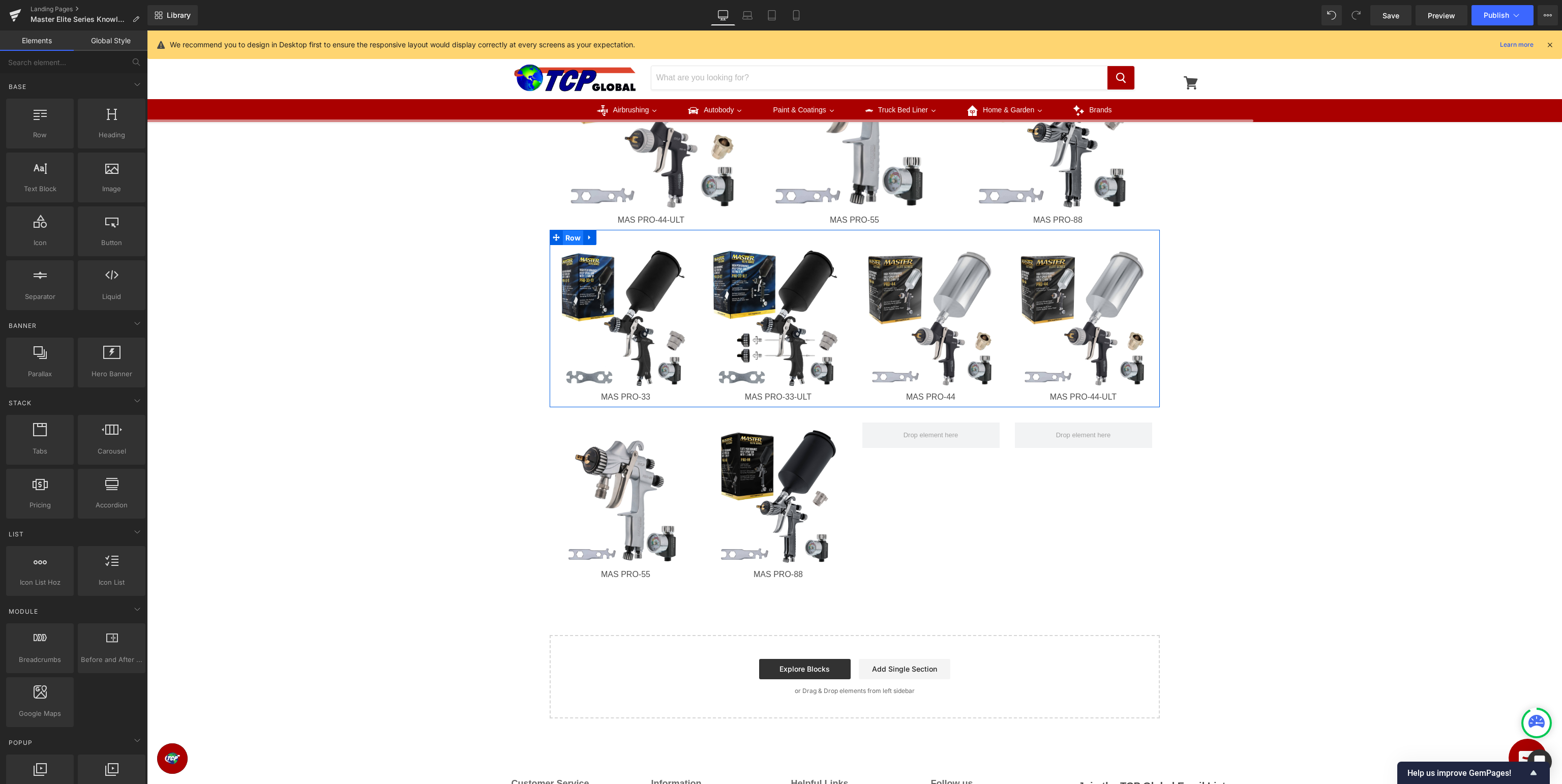
click at [575, 237] on span "Row" at bounding box center [573, 238] width 21 height 15
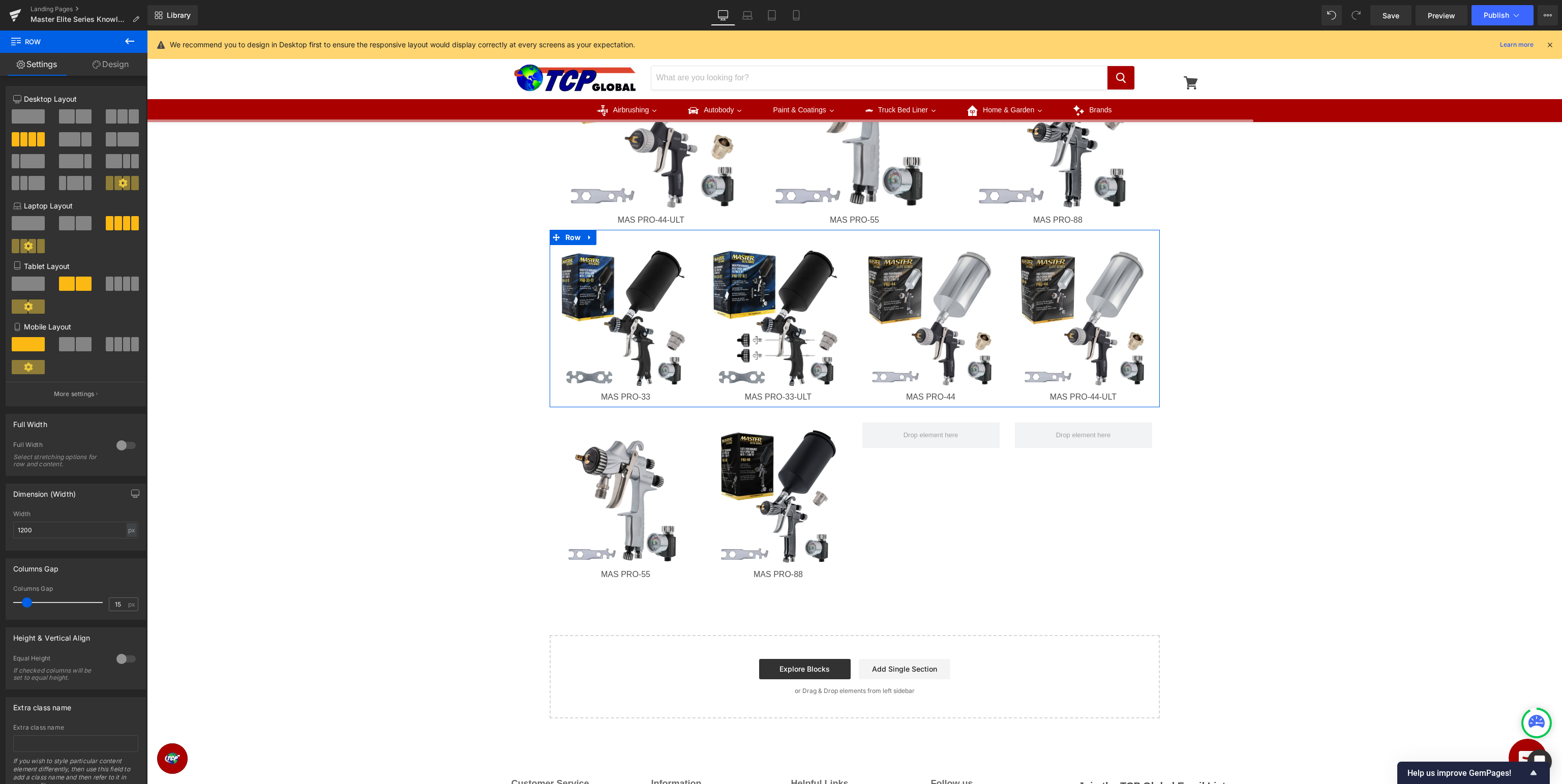
click at [110, 61] on link "Design" at bounding box center [110, 64] width 74 height 23
click at [0, 0] on div "Visibility" at bounding box center [0, 0] width 0 height 0
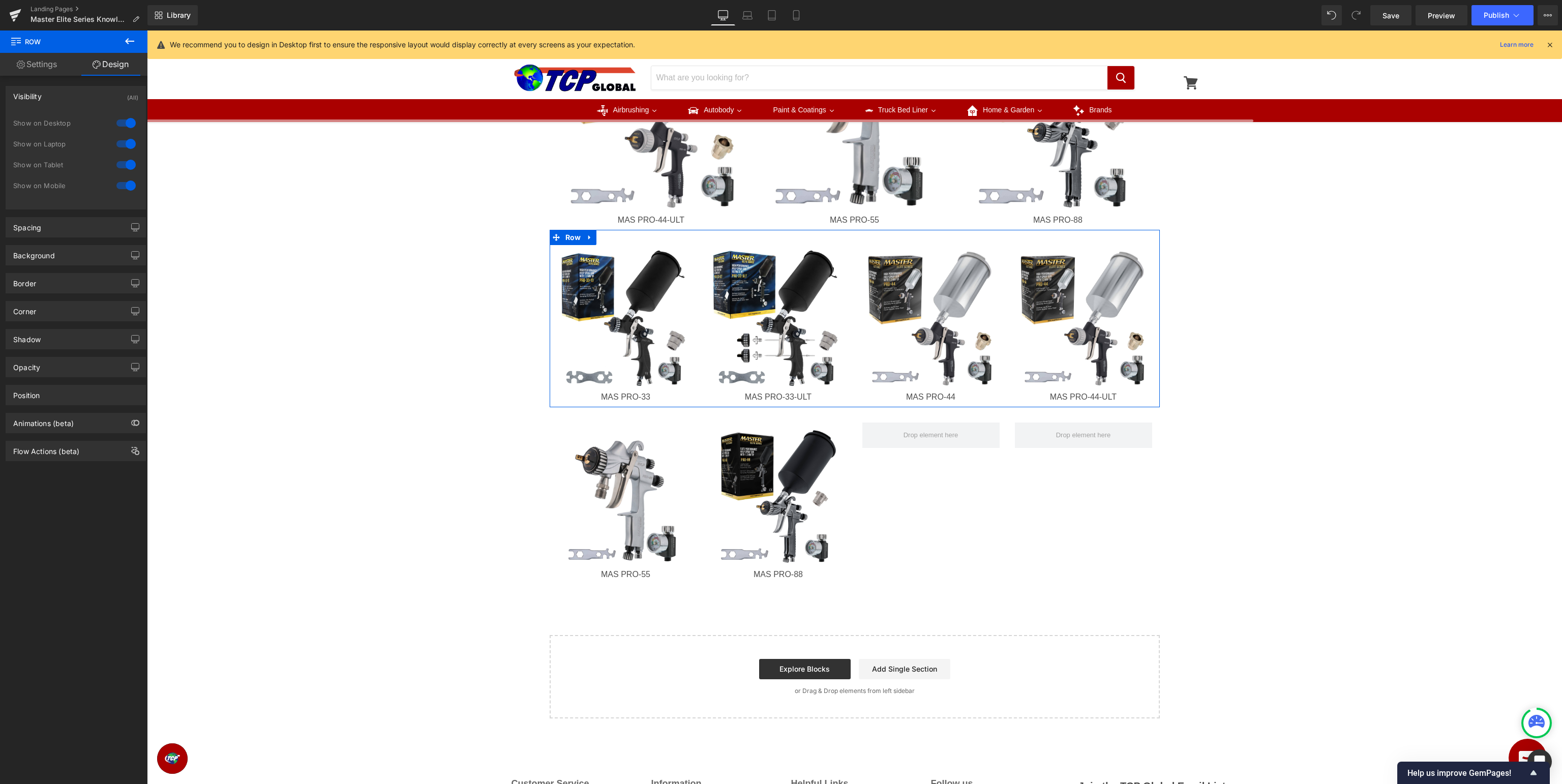
click at [126, 142] on div at bounding box center [126, 143] width 24 height 16
drag, startPoint x: 127, startPoint y: 161, endPoint x: 130, endPoint y: 178, distance: 17.3
click at [127, 162] on div at bounding box center [126, 164] width 24 height 16
click at [130, 184] on div at bounding box center [126, 185] width 24 height 16
click at [129, 144] on div at bounding box center [126, 143] width 24 height 16
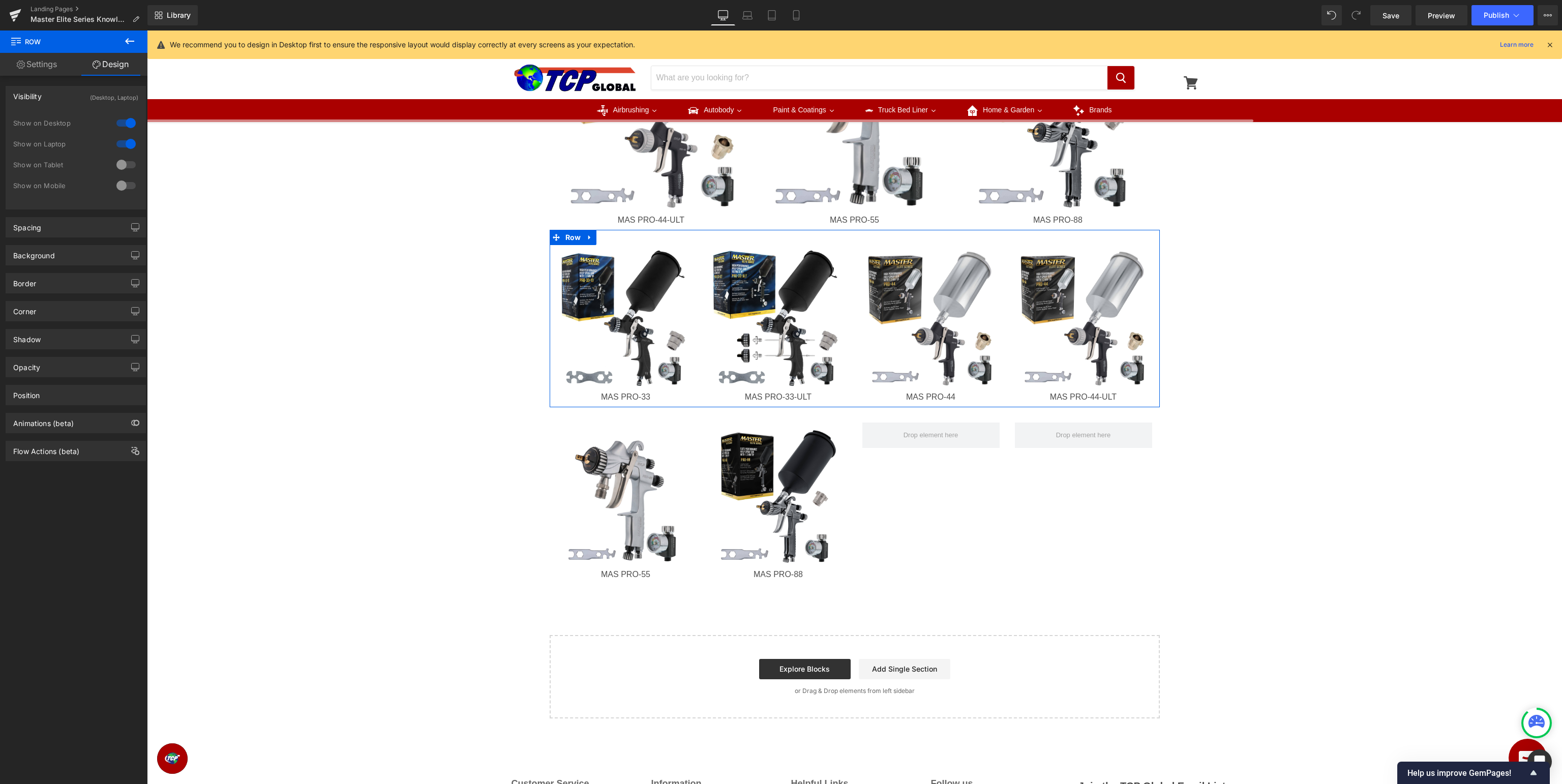
click at [130, 164] on div at bounding box center [126, 164] width 24 height 16
click at [127, 184] on div at bounding box center [126, 185] width 24 height 16
click at [124, 121] on div at bounding box center [126, 123] width 24 height 16
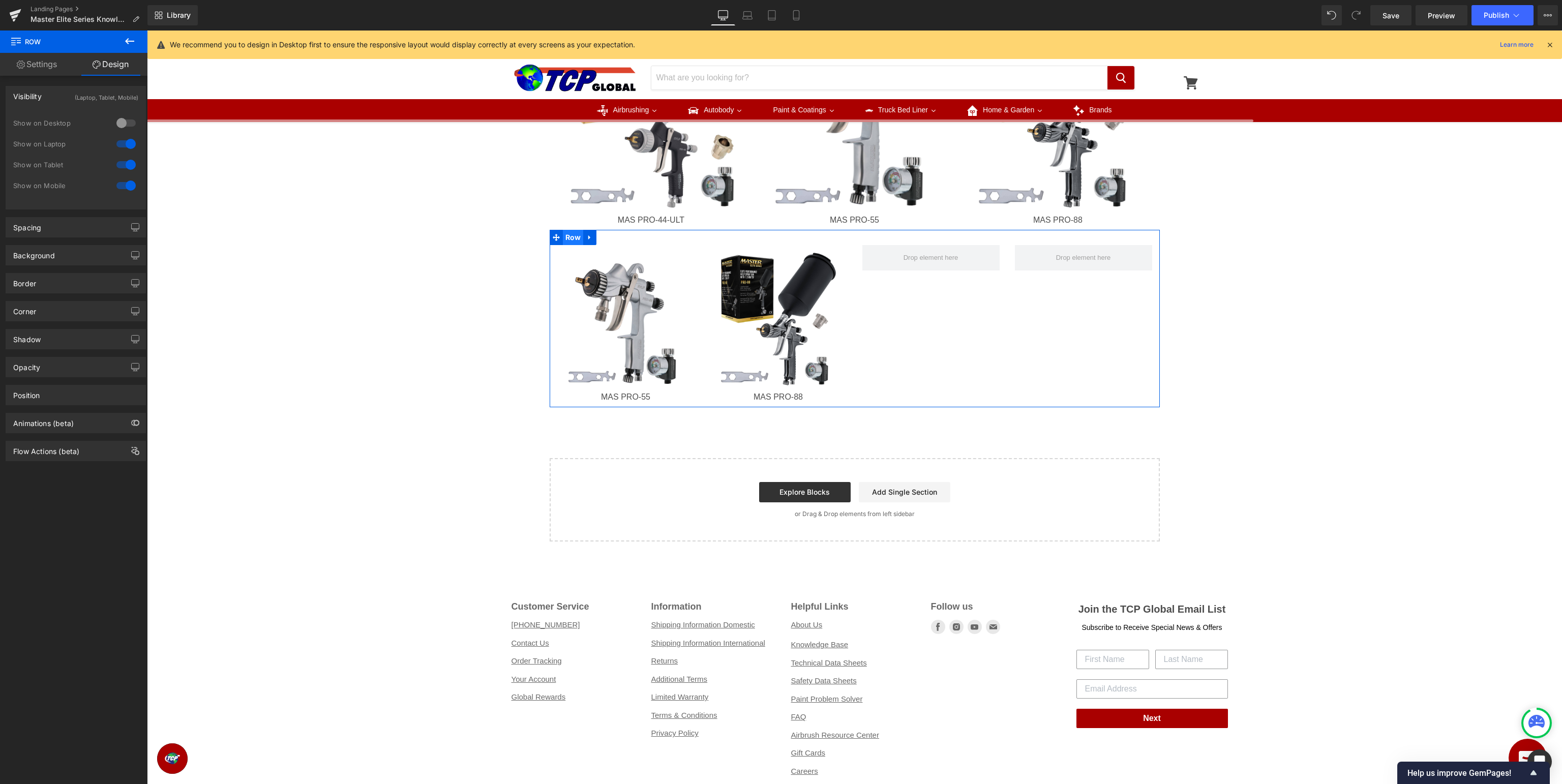
click at [567, 238] on span "Row" at bounding box center [573, 237] width 21 height 15
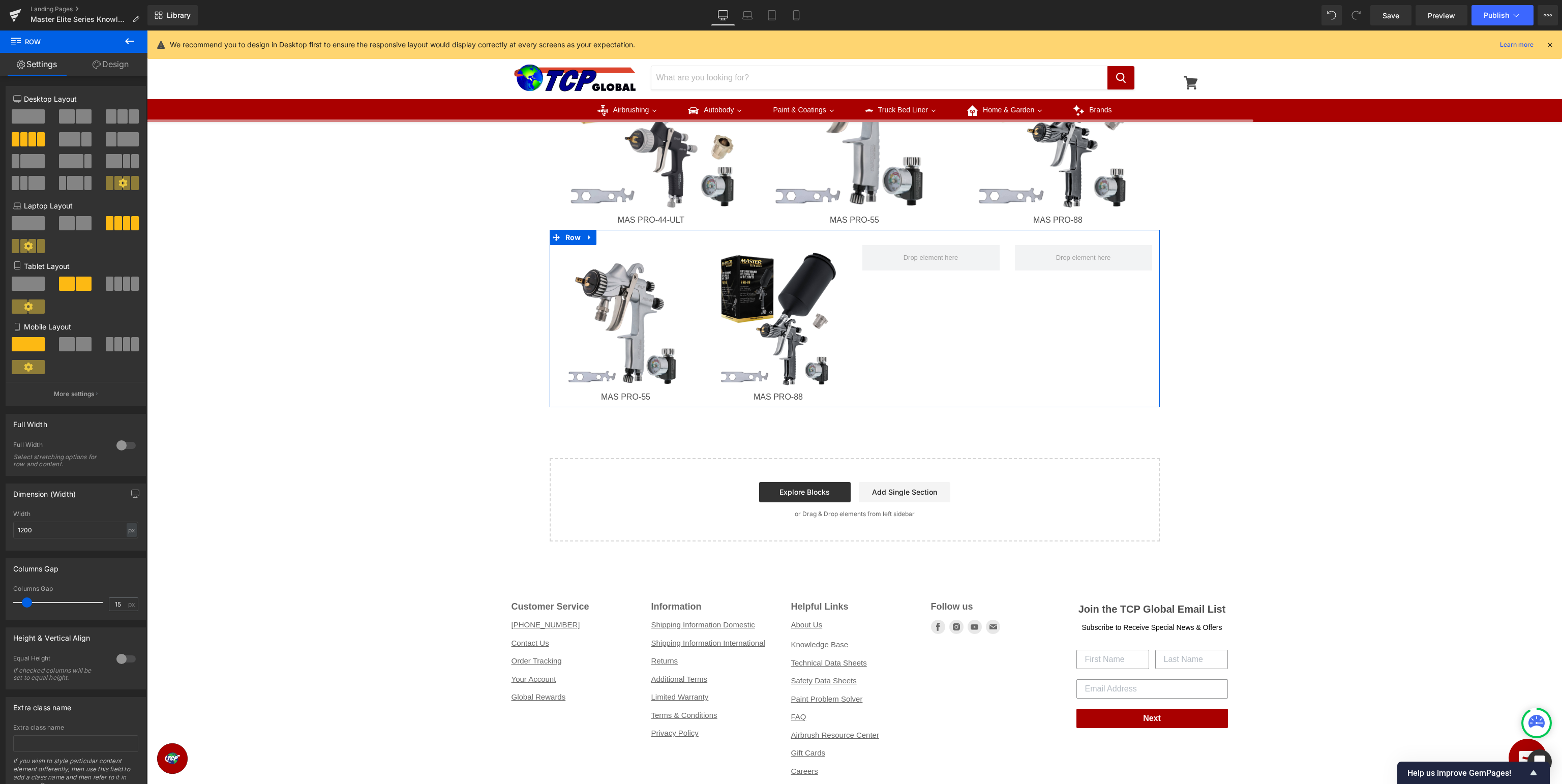
drag, startPoint x: 129, startPoint y: 64, endPoint x: 125, endPoint y: 98, distance: 34.2
click at [127, 65] on link "Design" at bounding box center [110, 64] width 74 height 23
click at [0, 0] on div "Visibility" at bounding box center [0, 0] width 0 height 0
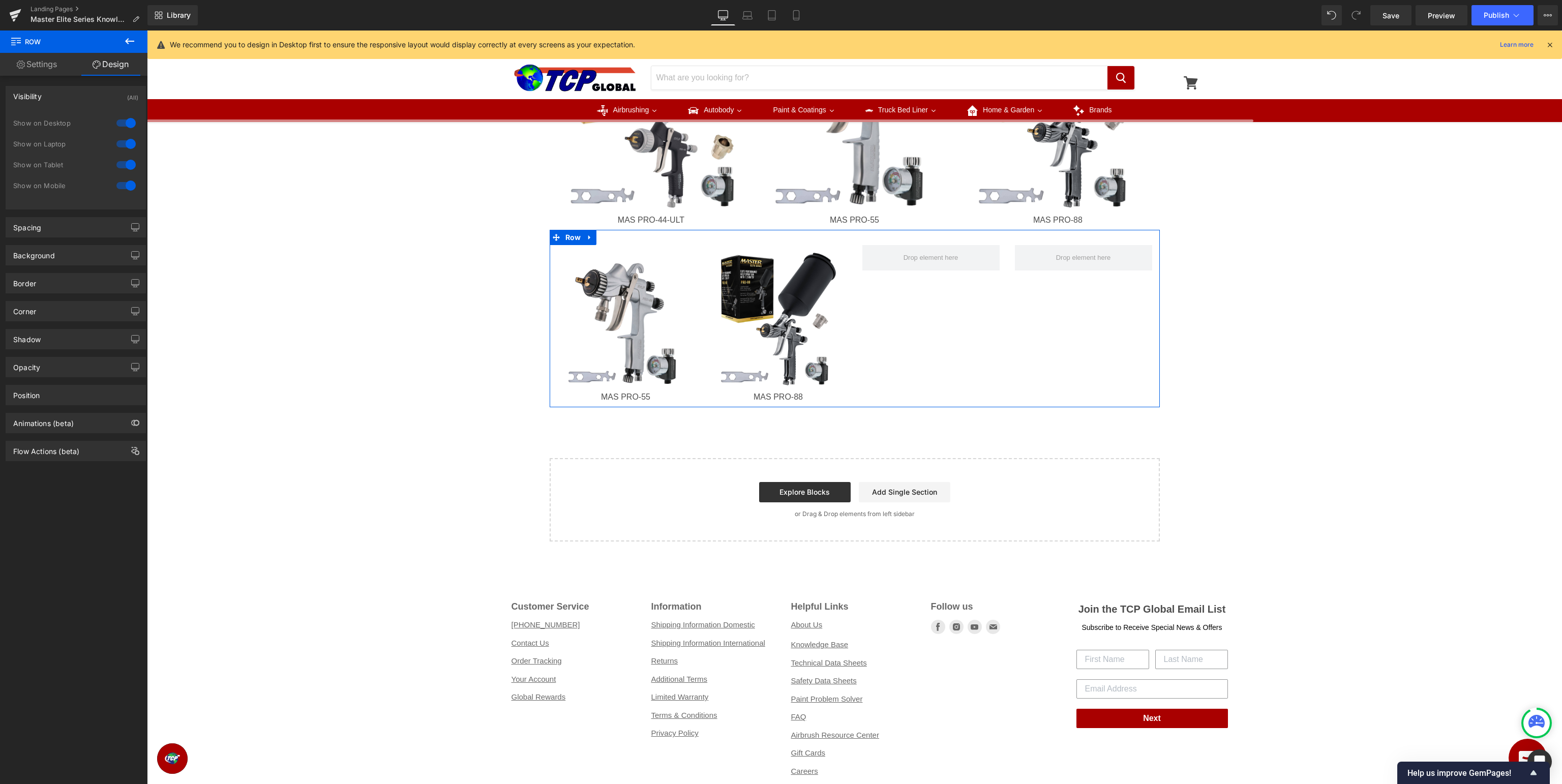
click at [128, 123] on div at bounding box center [126, 123] width 24 height 16
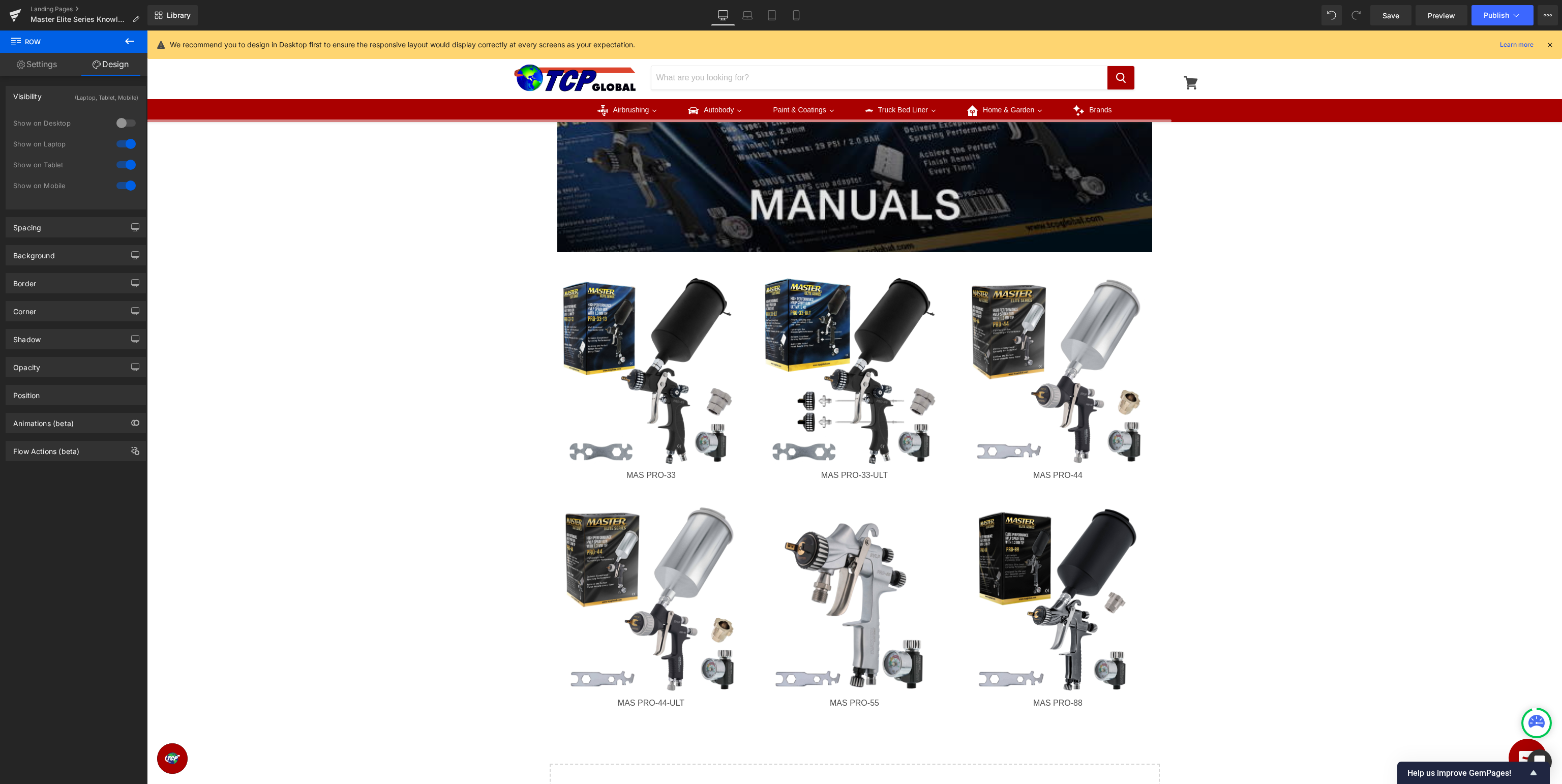
scroll to position [295, 0]
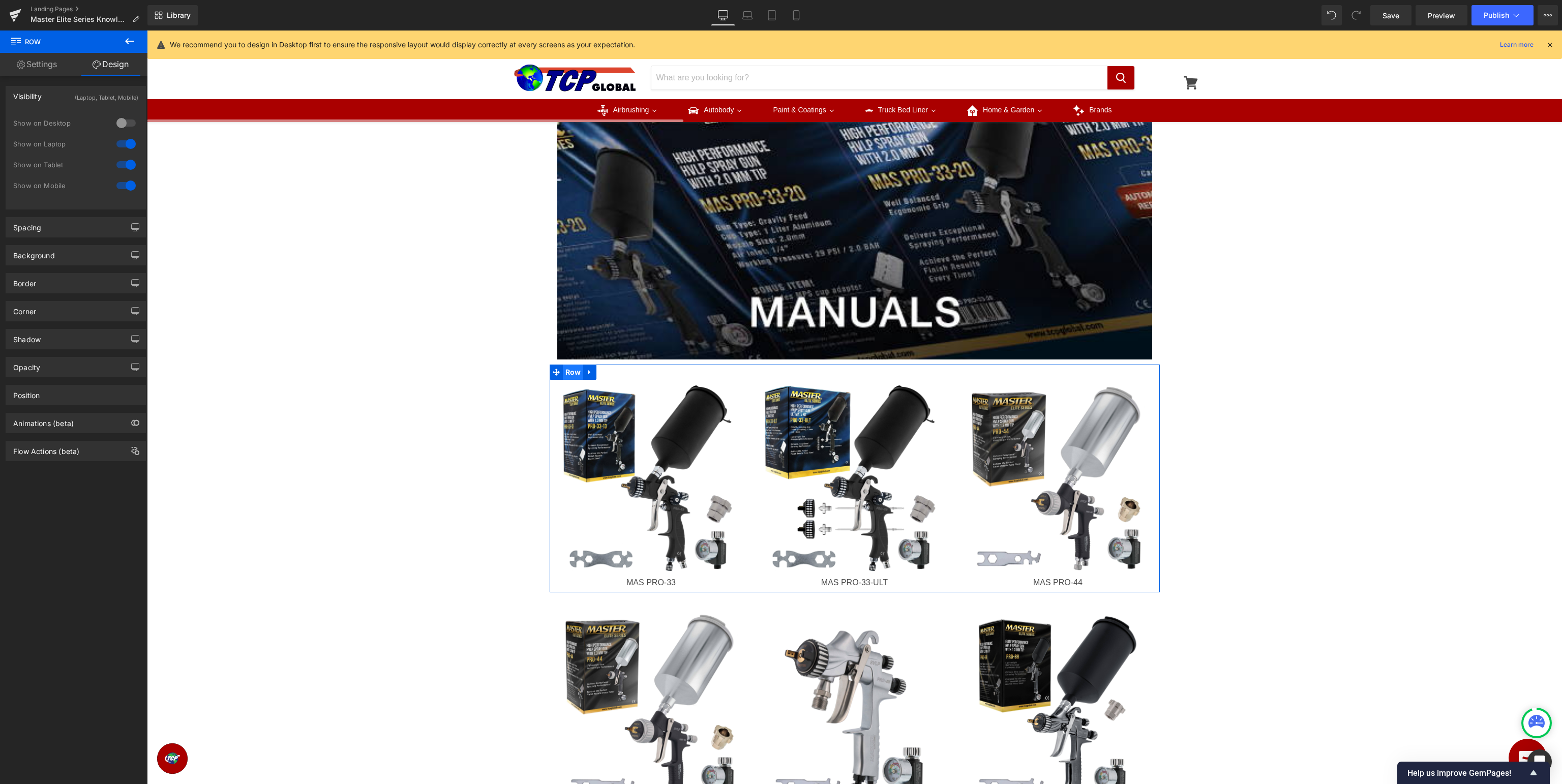
click at [568, 373] on span "Row" at bounding box center [573, 372] width 21 height 15
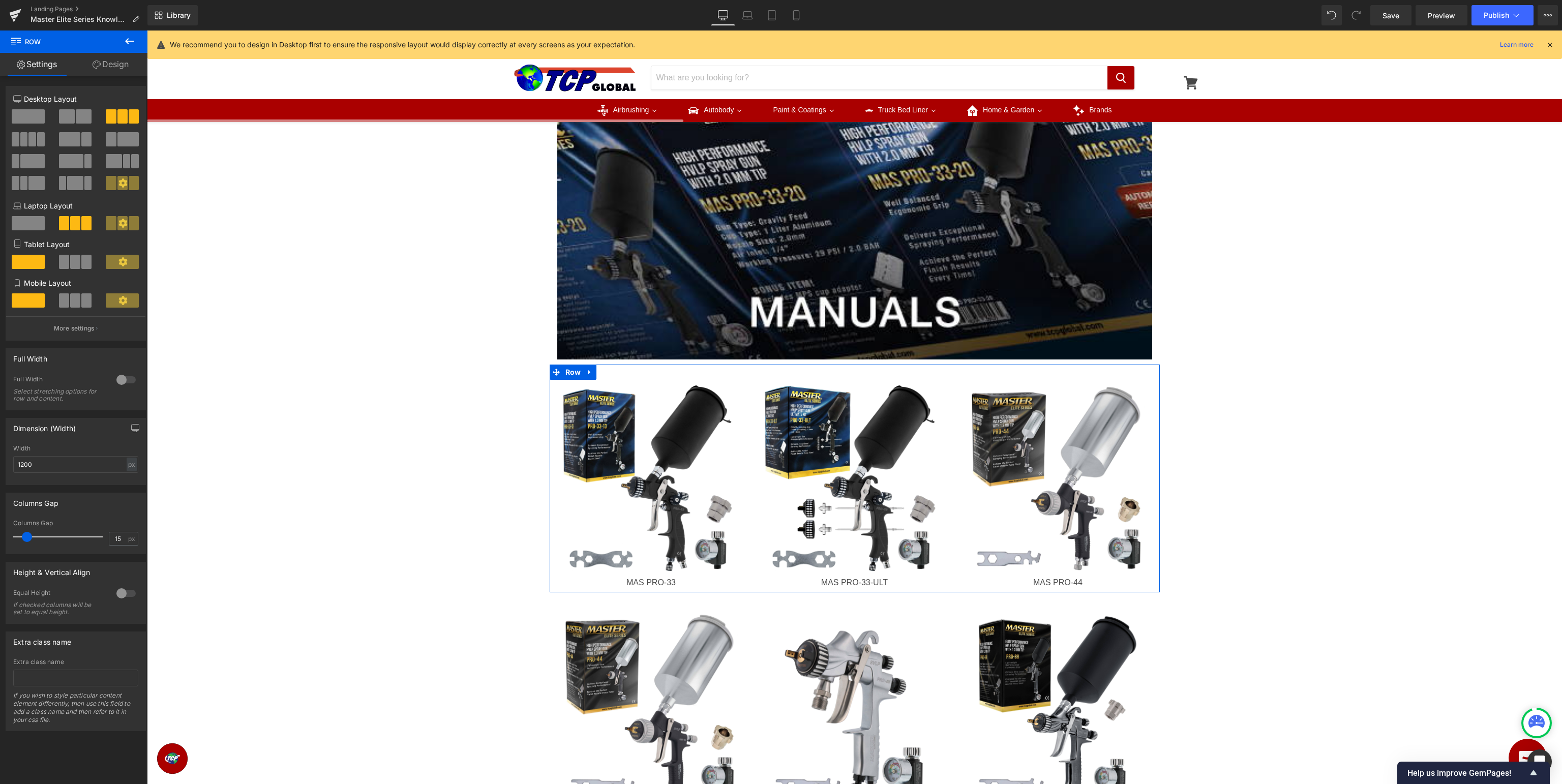
click at [117, 61] on link "Design" at bounding box center [110, 64] width 74 height 23
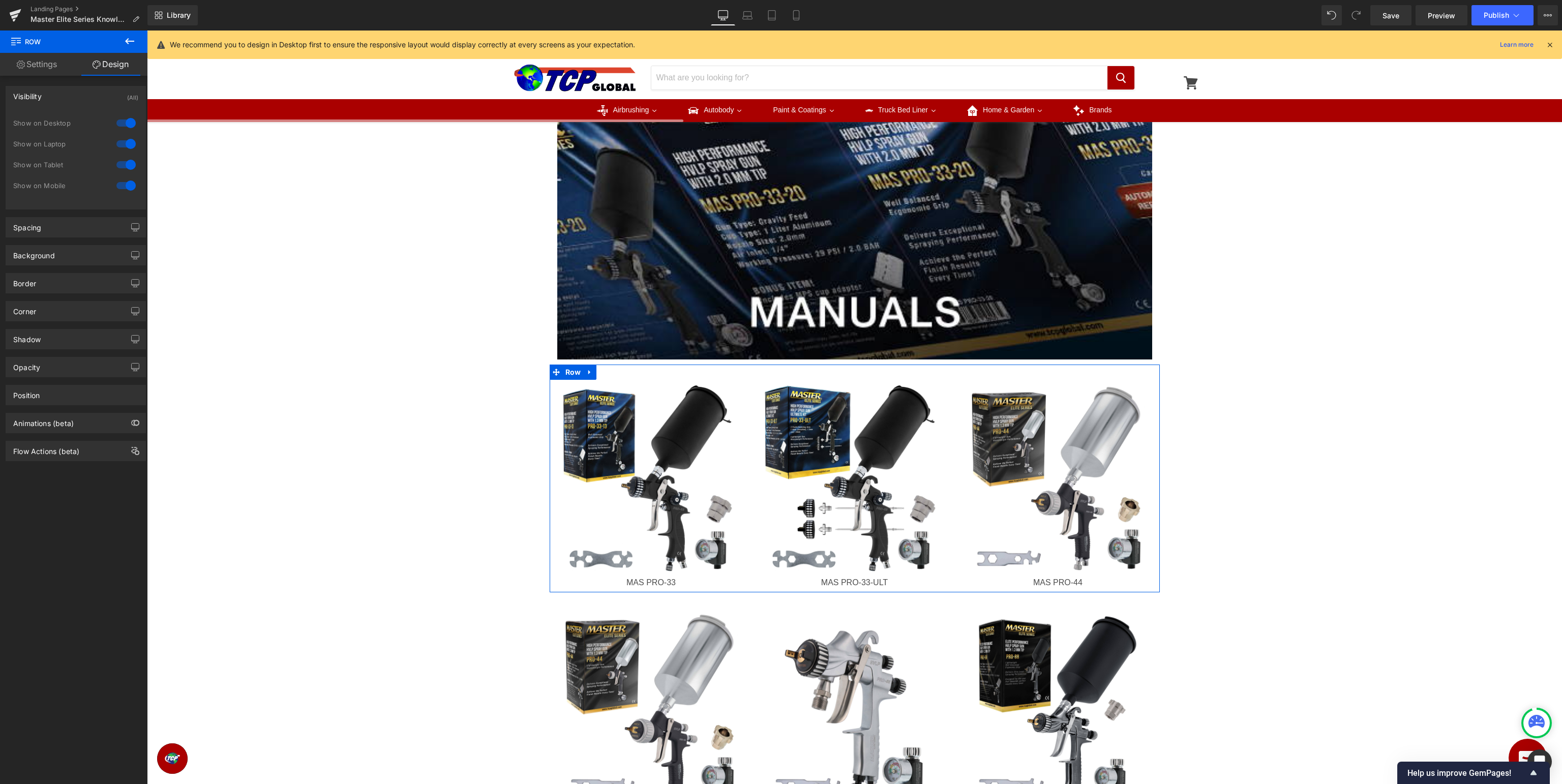
click at [132, 148] on div at bounding box center [126, 143] width 24 height 16
click at [124, 168] on div at bounding box center [126, 164] width 24 height 16
click at [124, 184] on div at bounding box center [126, 185] width 24 height 16
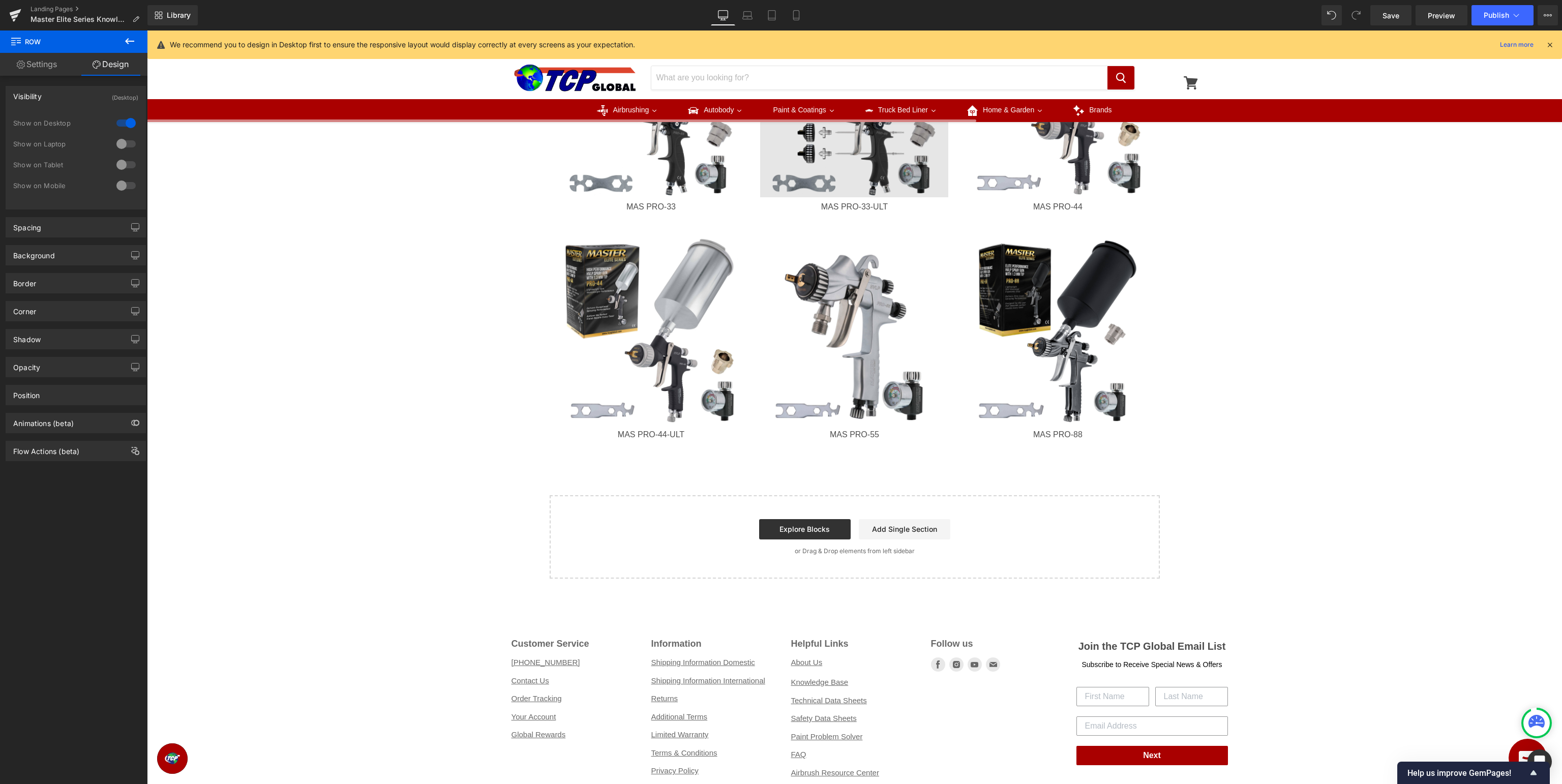
scroll to position [402, 0]
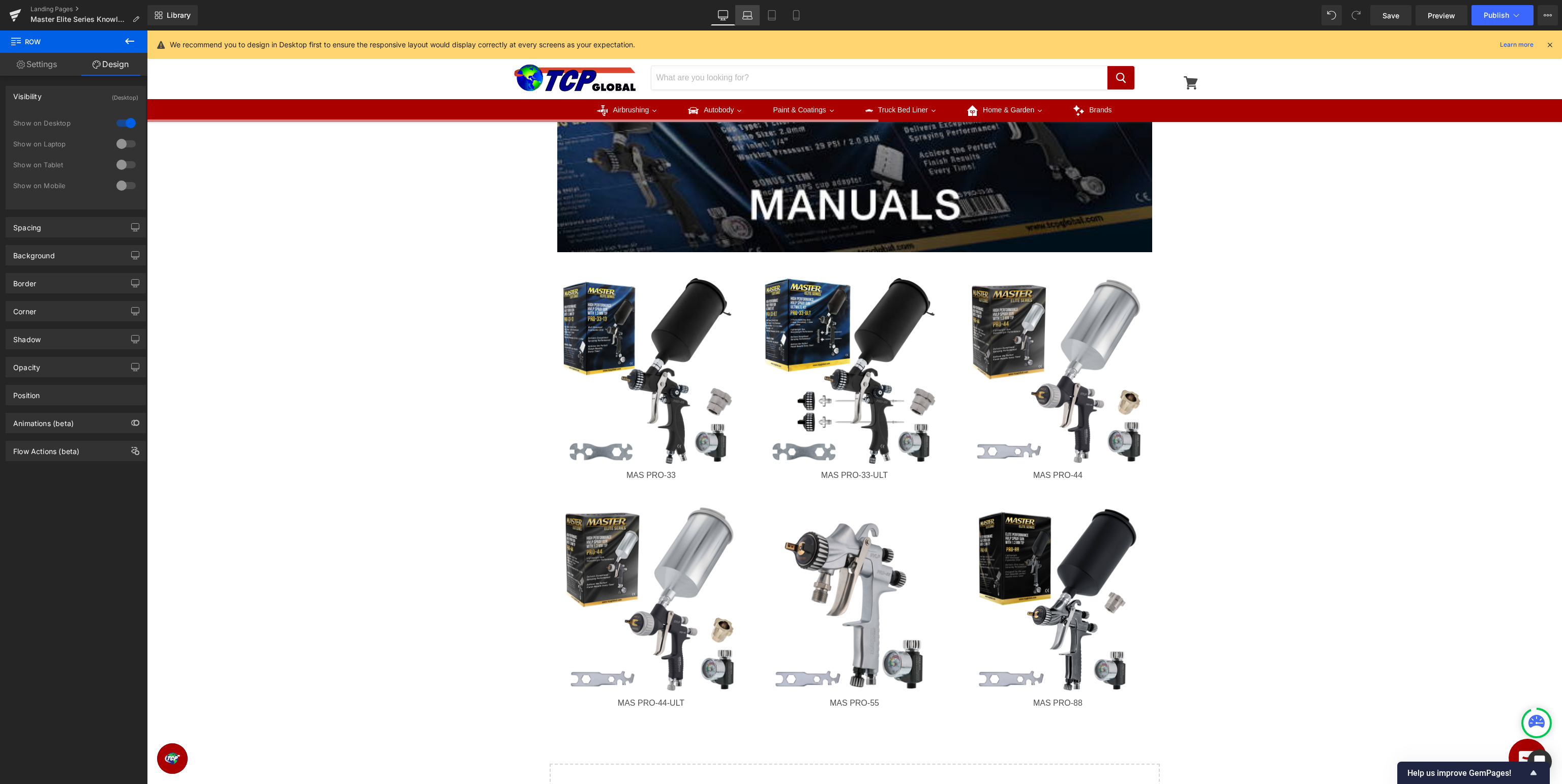
click at [743, 21] on link "Laptop" at bounding box center [747, 14] width 24 height 20
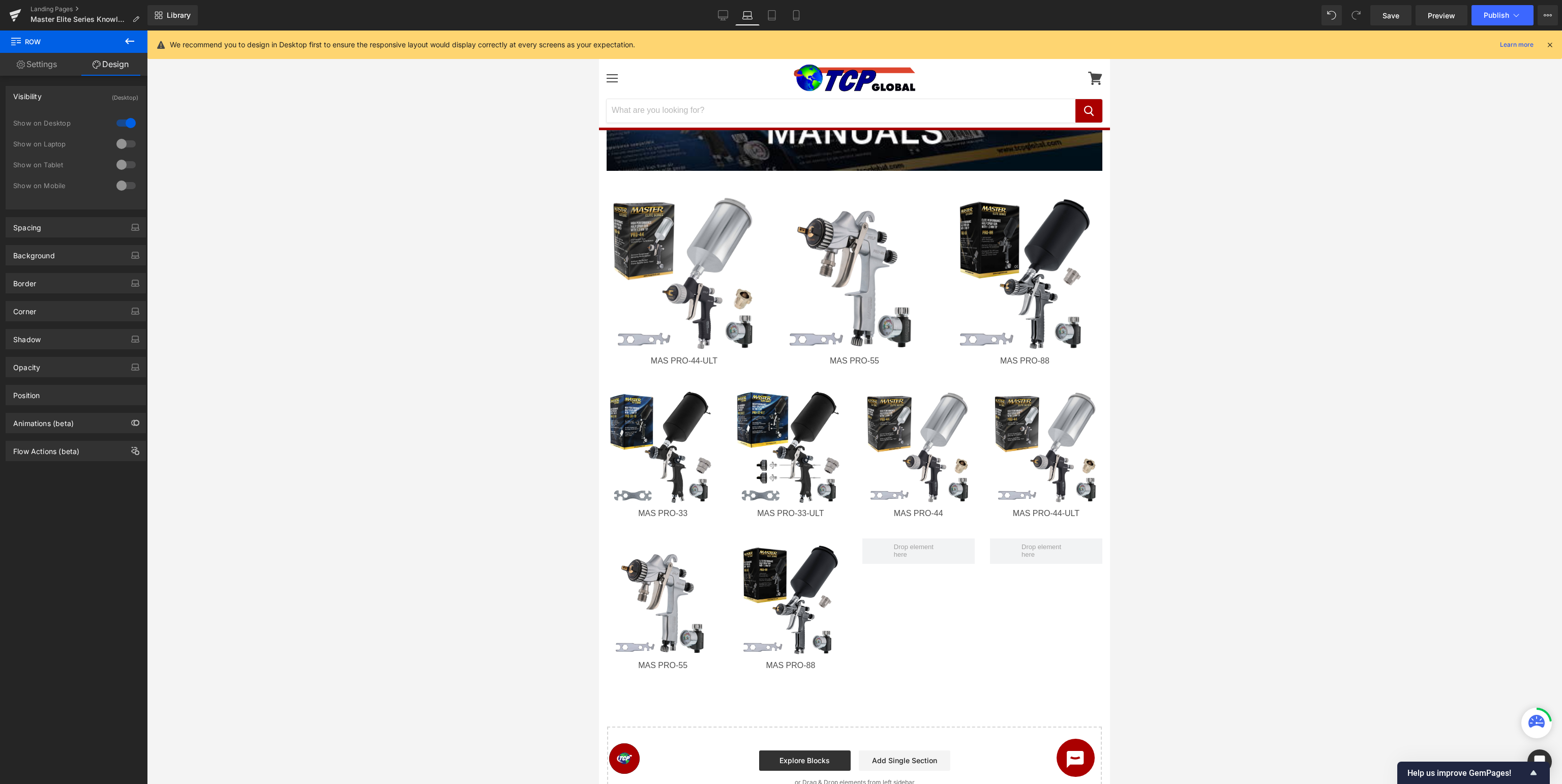
scroll to position [0, 0]
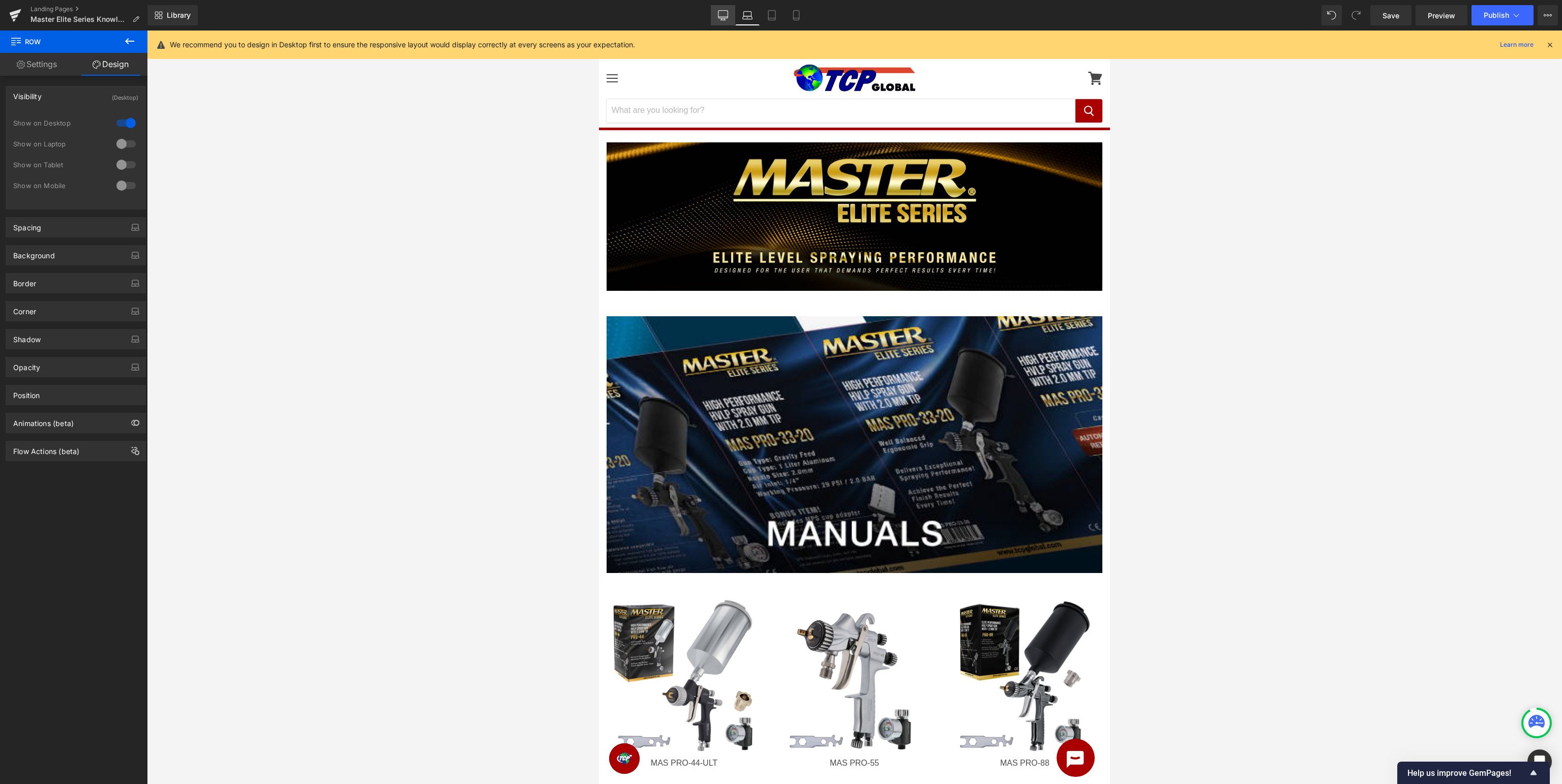
click at [726, 16] on icon at bounding box center [723, 15] width 11 height 11
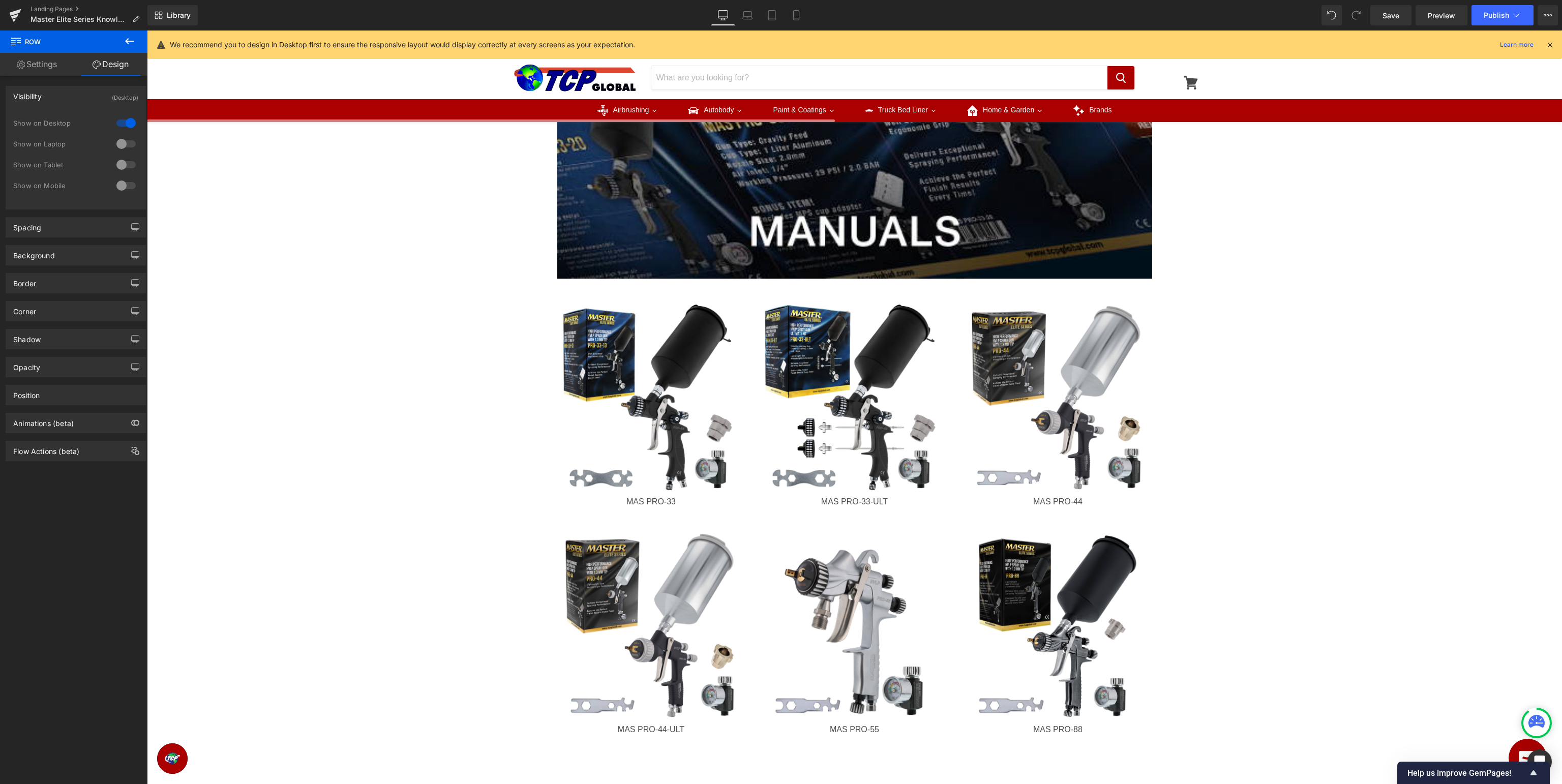
scroll to position [429, 0]
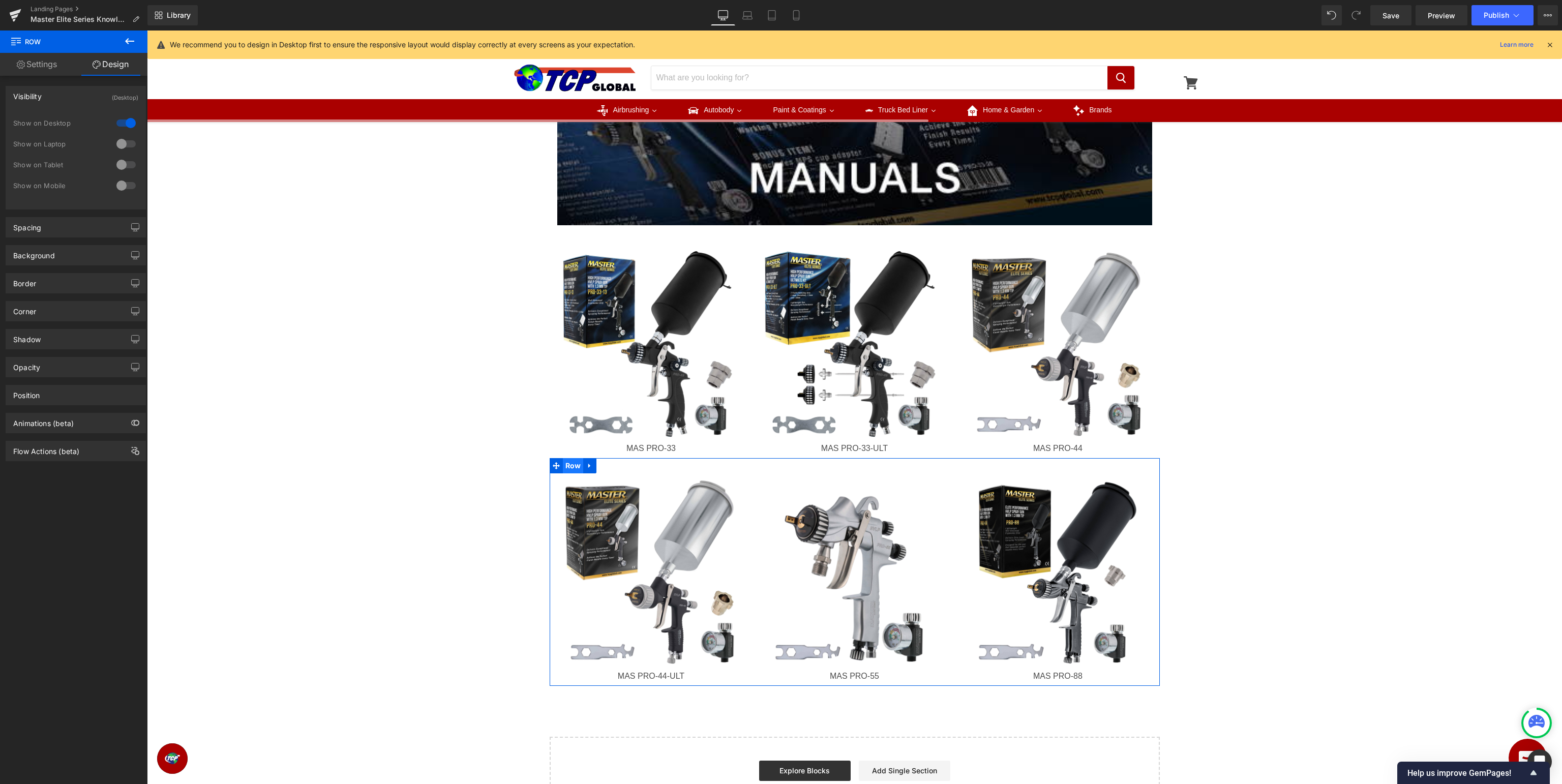
click at [572, 468] on span "Row" at bounding box center [573, 465] width 21 height 15
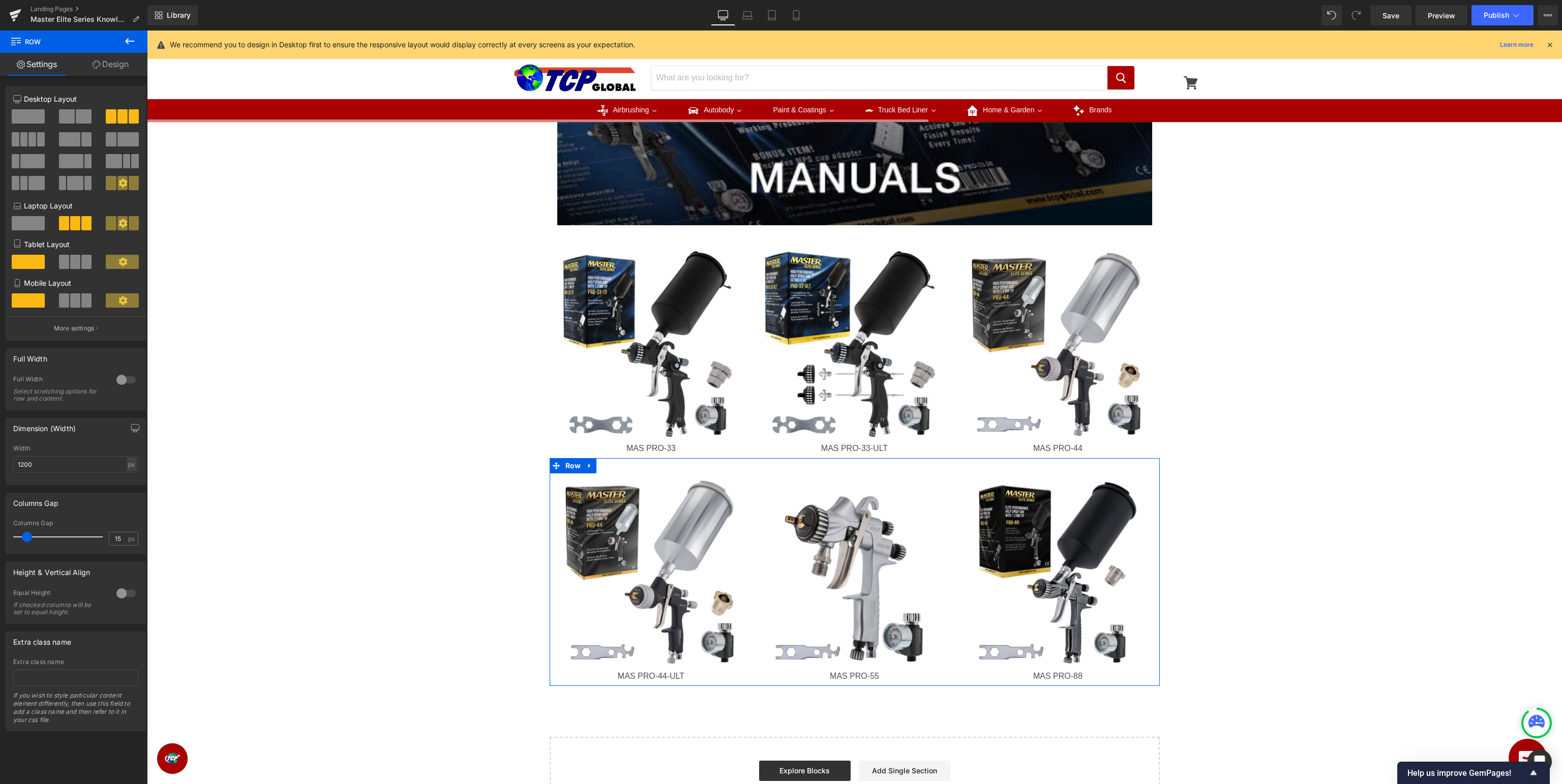
click at [116, 59] on link "Design" at bounding box center [110, 64] width 74 height 23
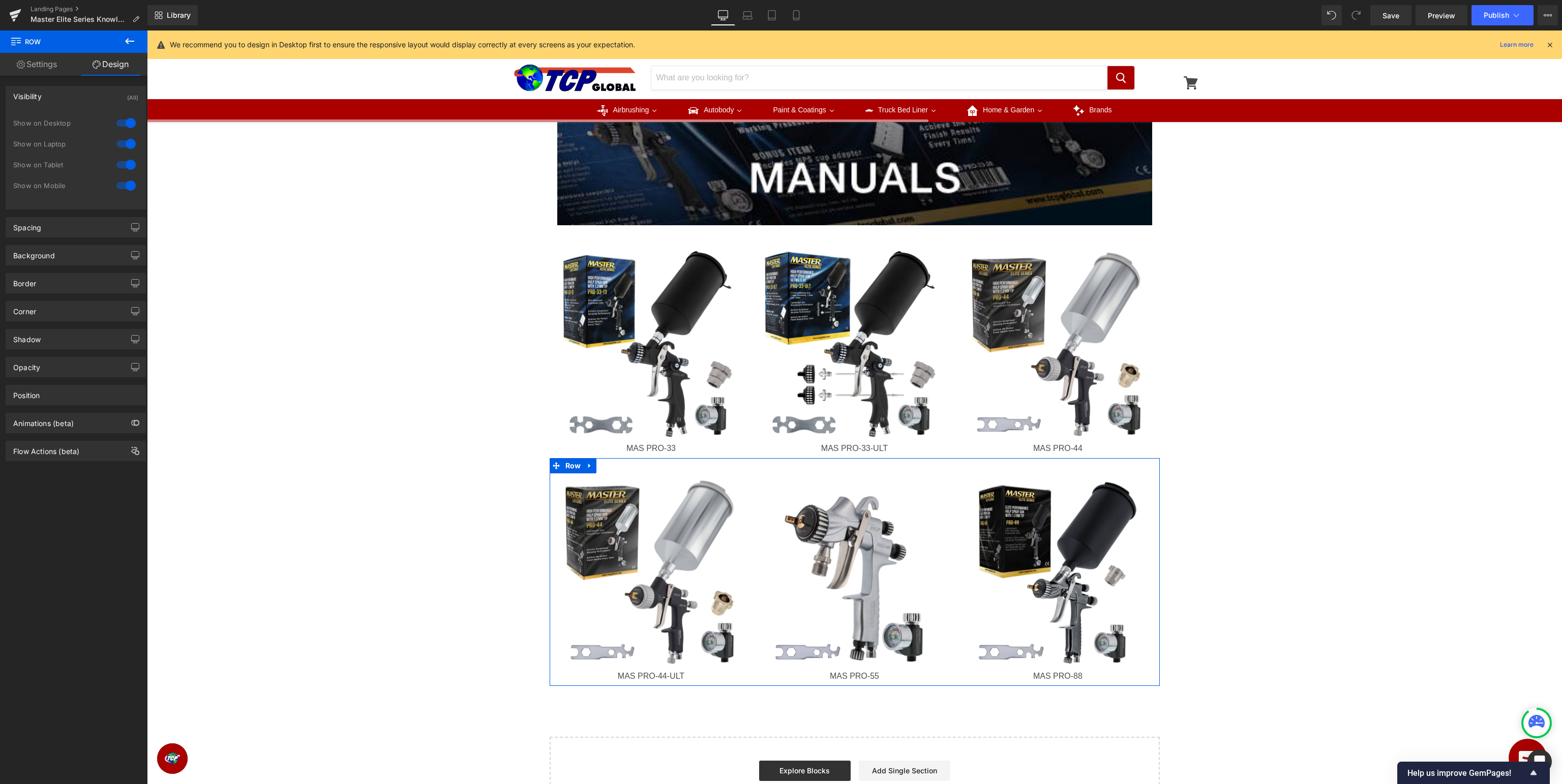
click at [122, 148] on div at bounding box center [126, 143] width 24 height 16
click at [126, 162] on div at bounding box center [126, 164] width 24 height 16
click at [127, 187] on div at bounding box center [126, 185] width 24 height 16
click at [780, 19] on icon at bounding box center [796, 15] width 11 height 11
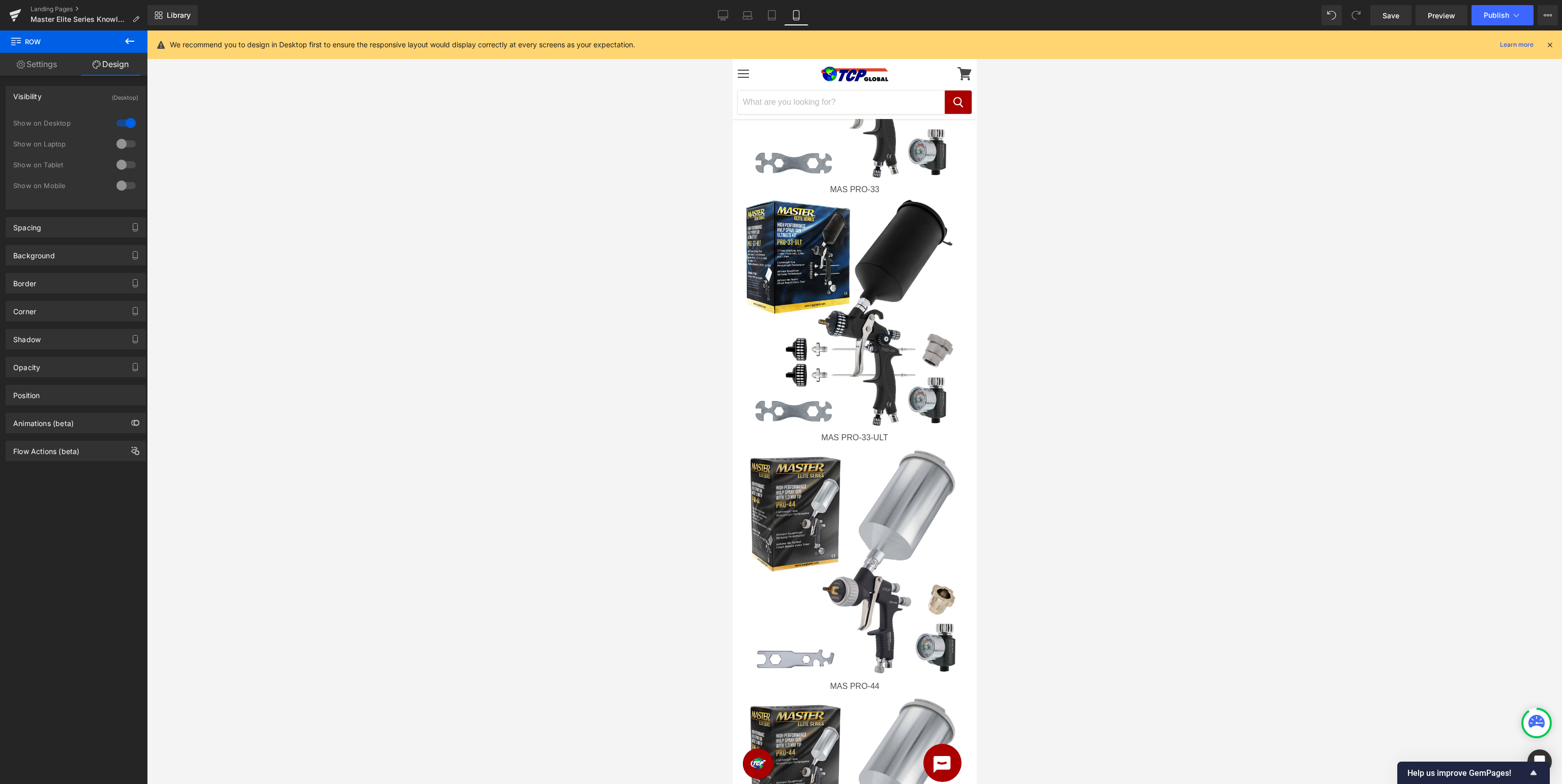
scroll to position [0, 0]
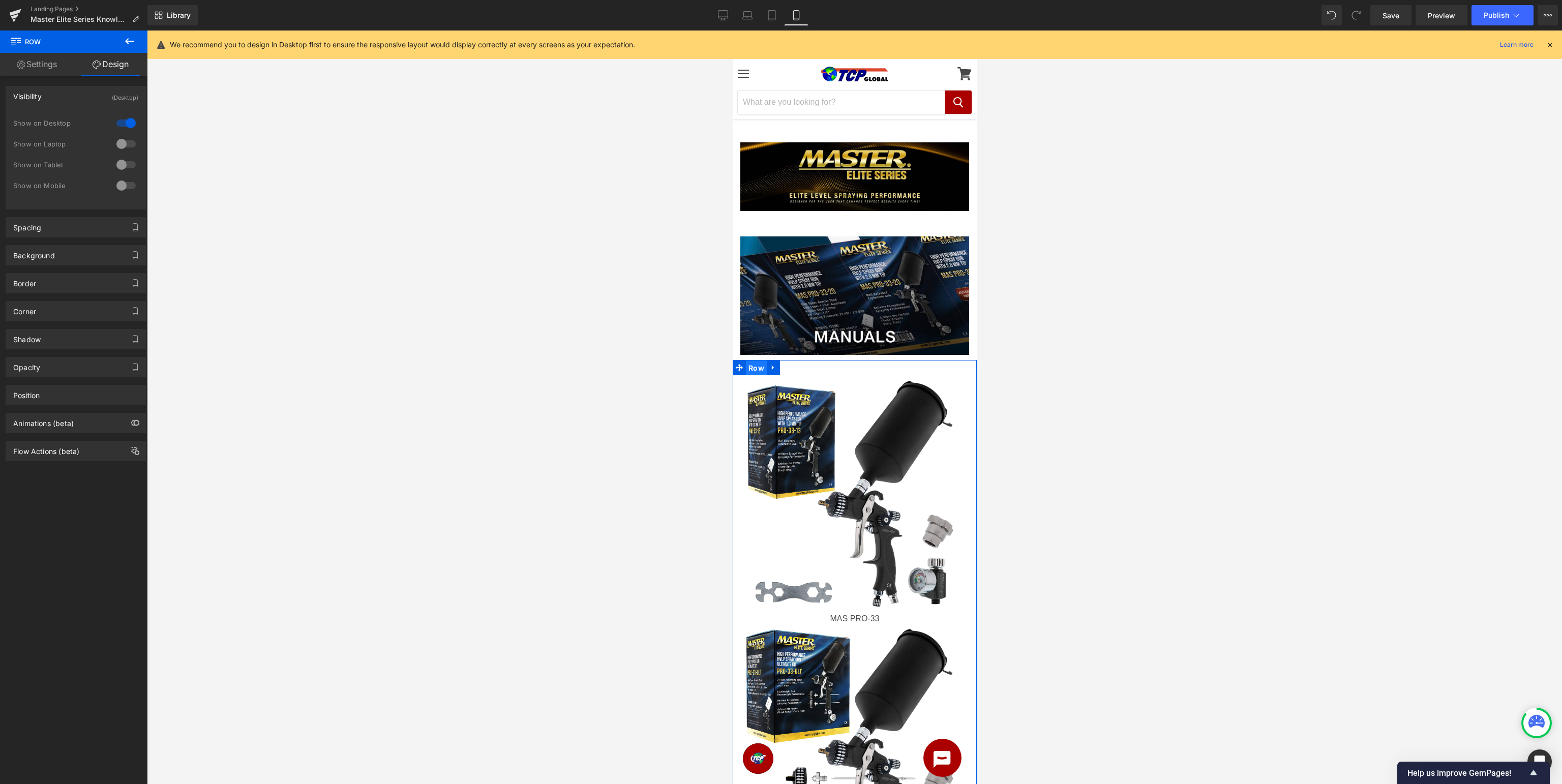
click at [746, 370] on span "Row" at bounding box center [756, 368] width 21 height 15
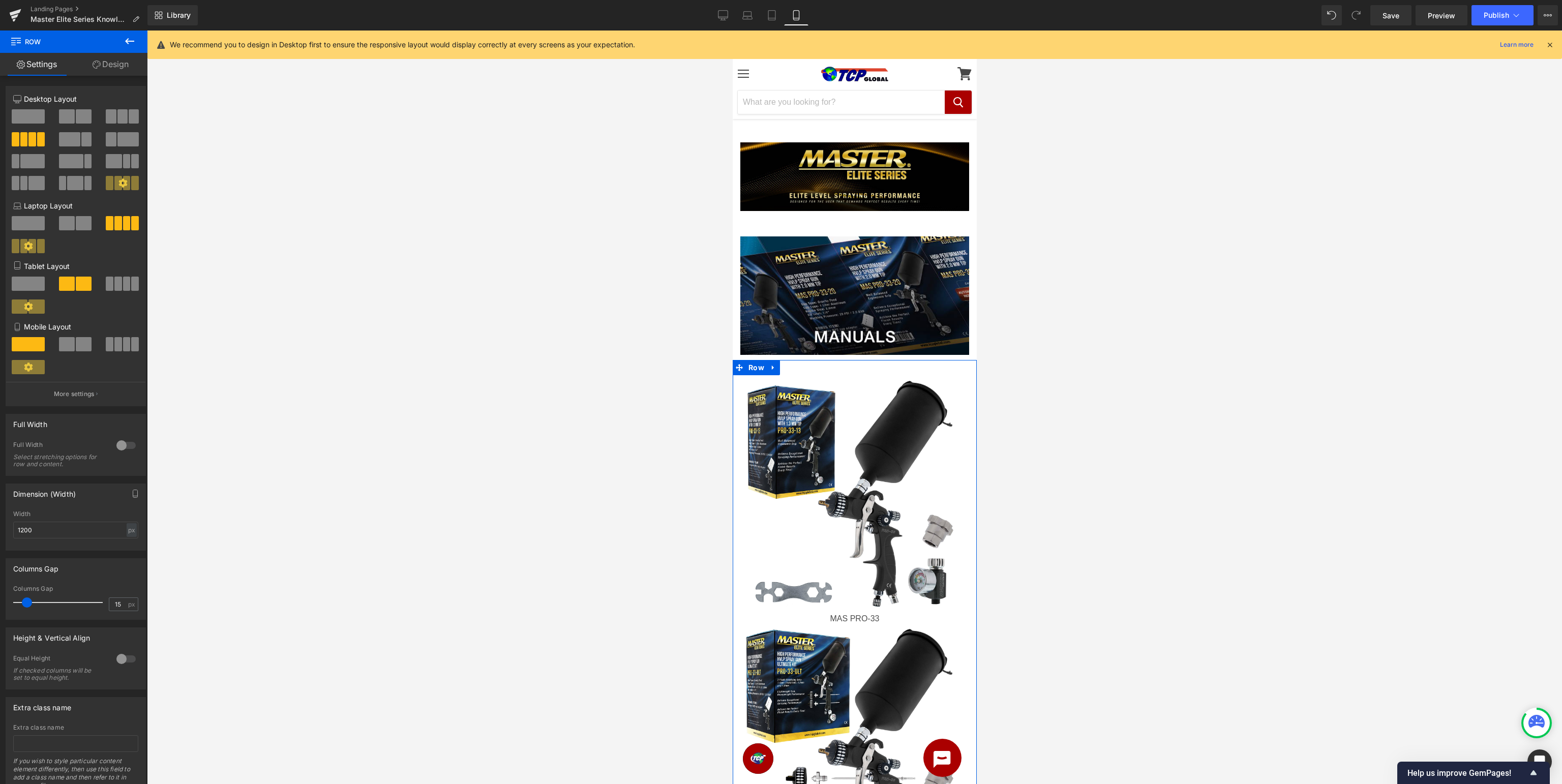
click at [74, 349] on span at bounding box center [66, 344] width 15 height 14
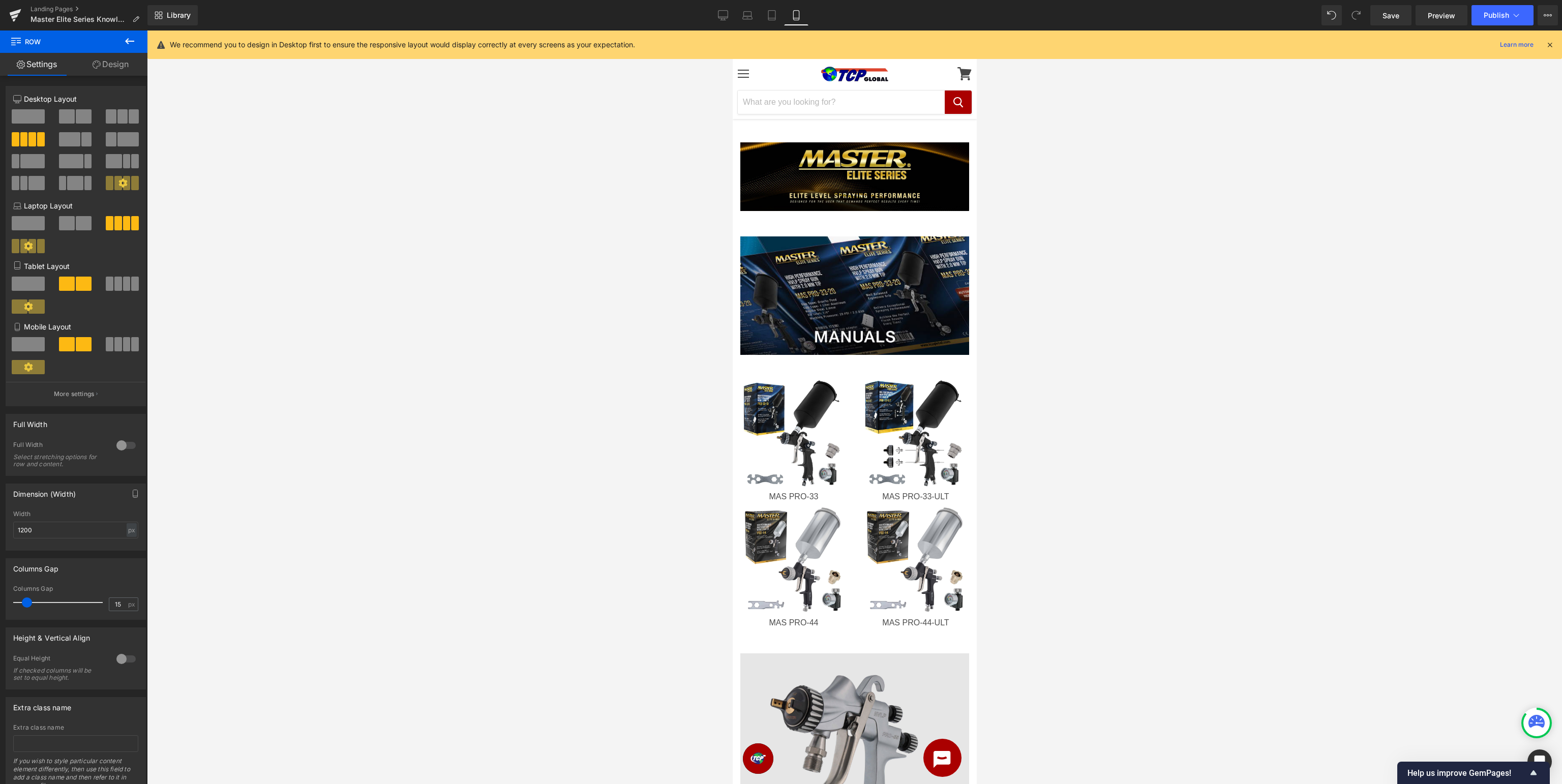
scroll to position [269, 0]
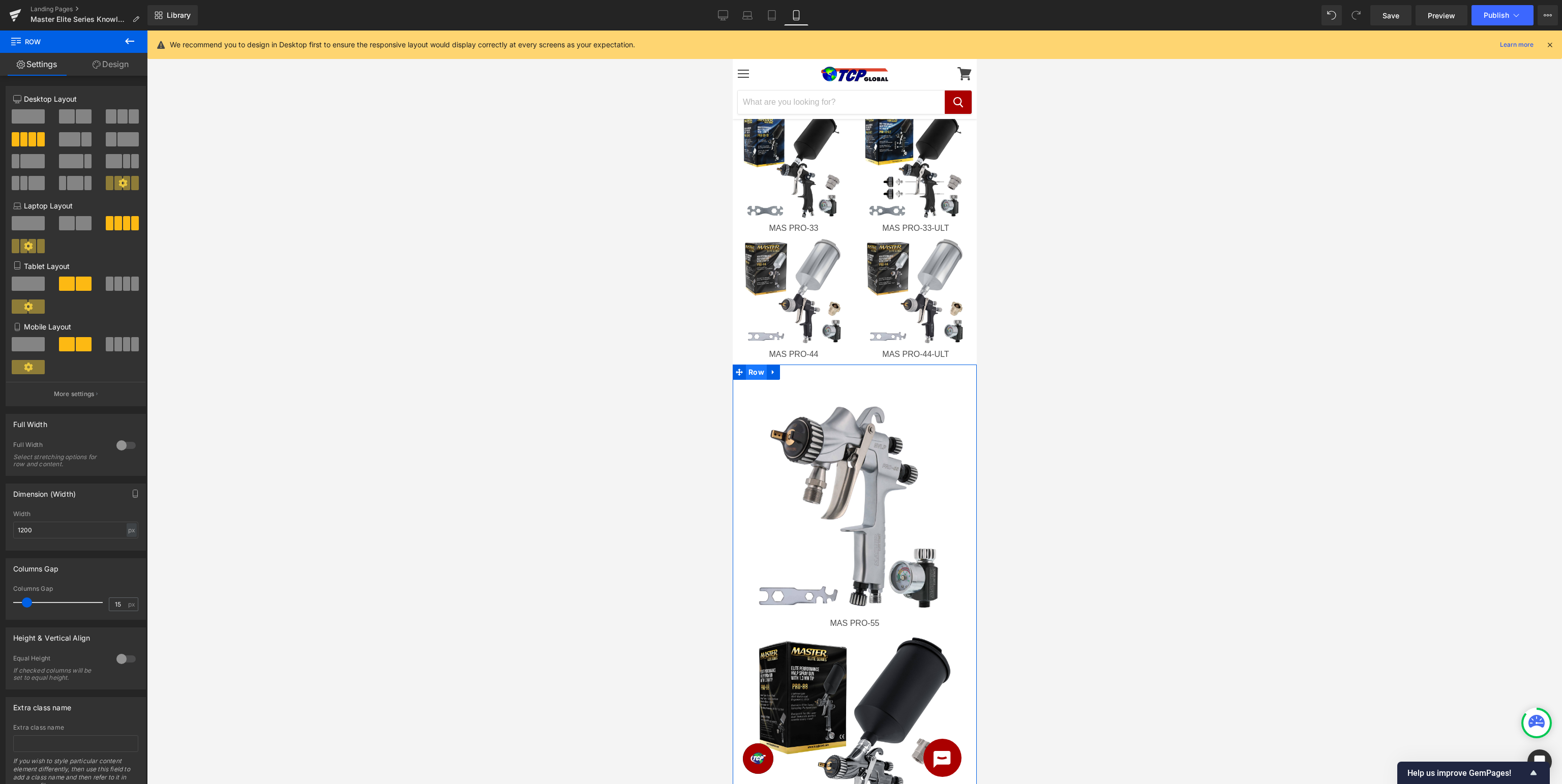
click at [758, 371] on span "Row" at bounding box center [756, 372] width 21 height 15
click at [80, 346] on span at bounding box center [84, 344] width 15 height 14
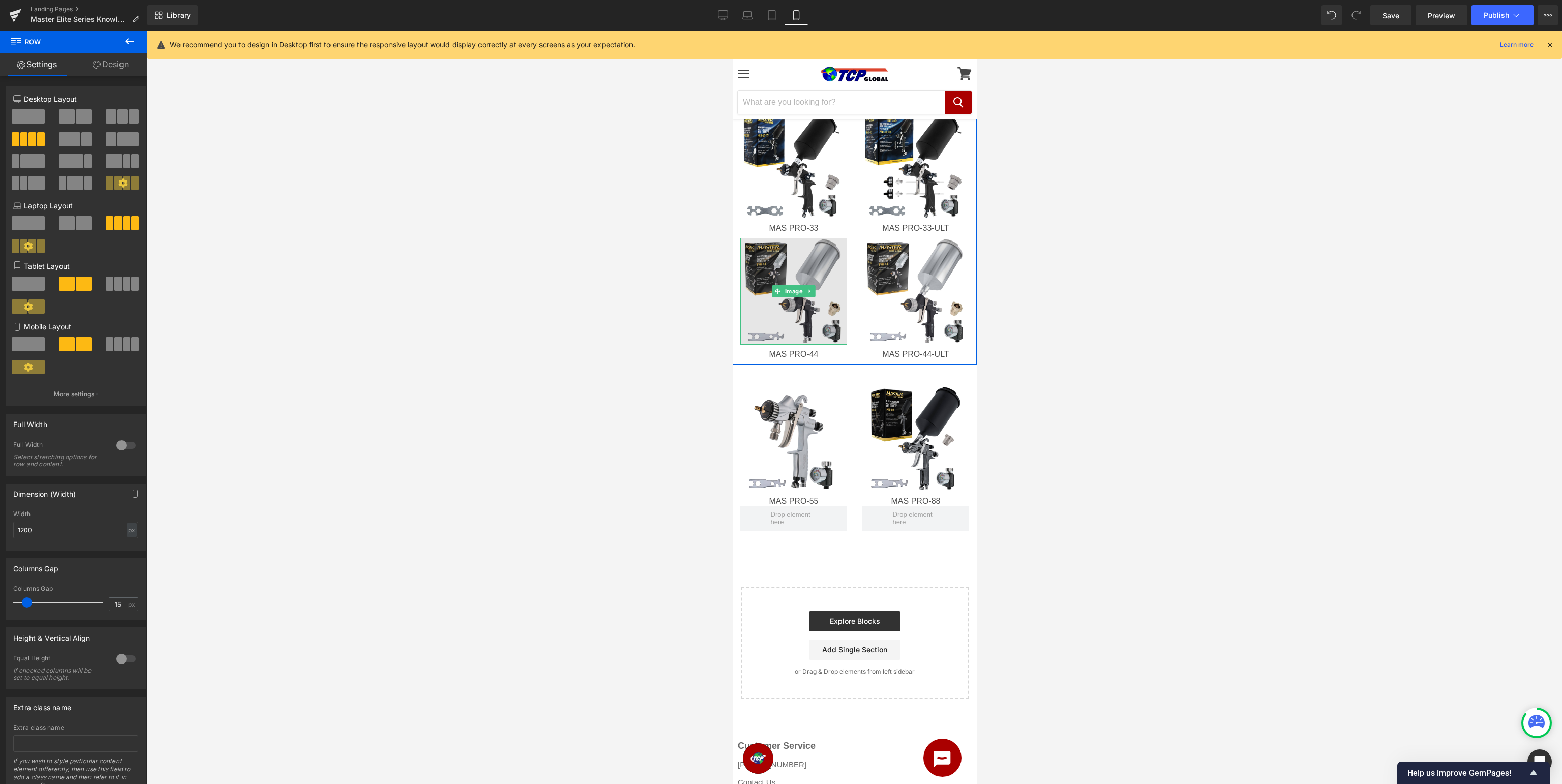
scroll to position [0, 0]
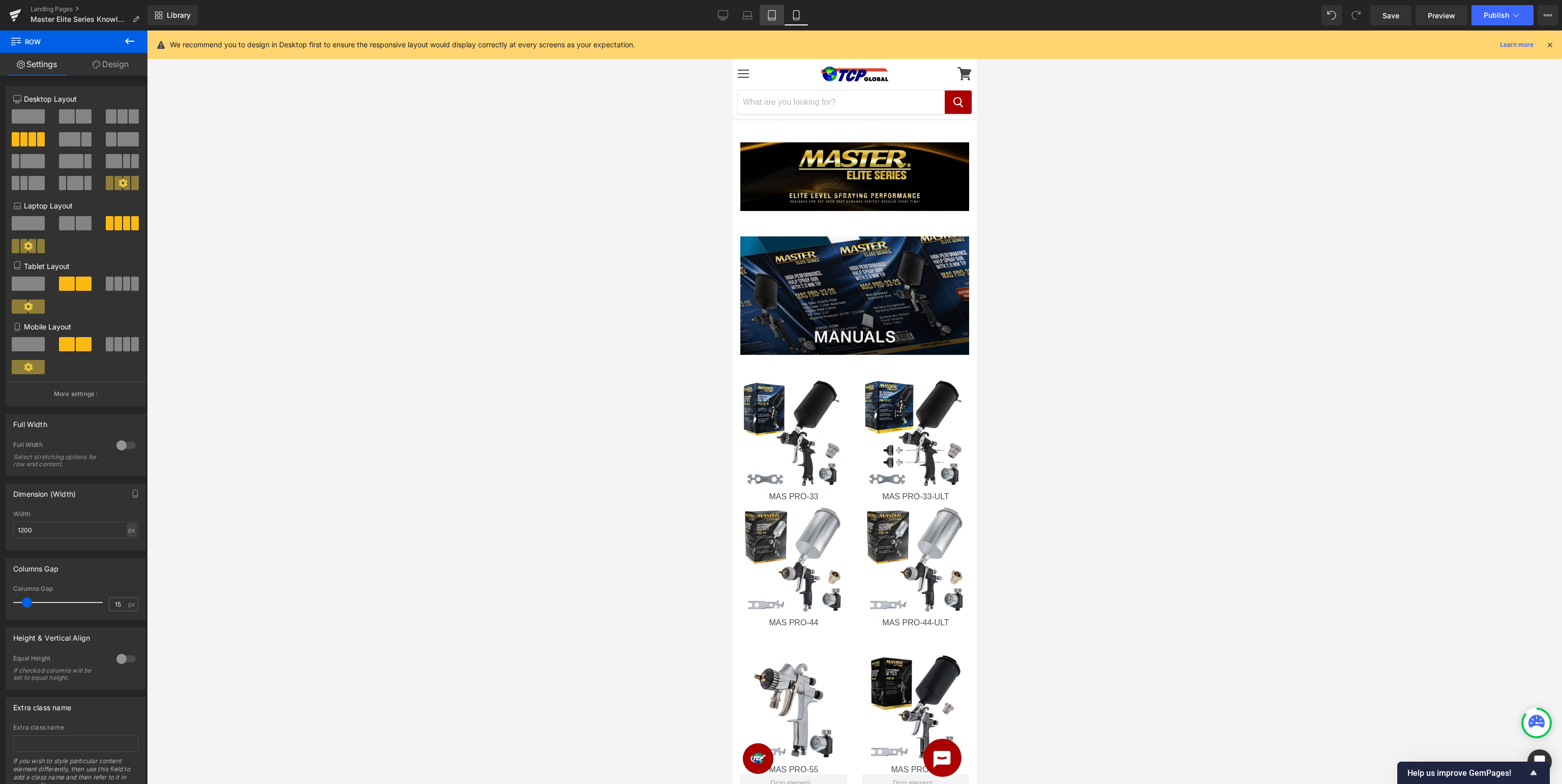
click at [767, 15] on icon at bounding box center [772, 15] width 11 height 11
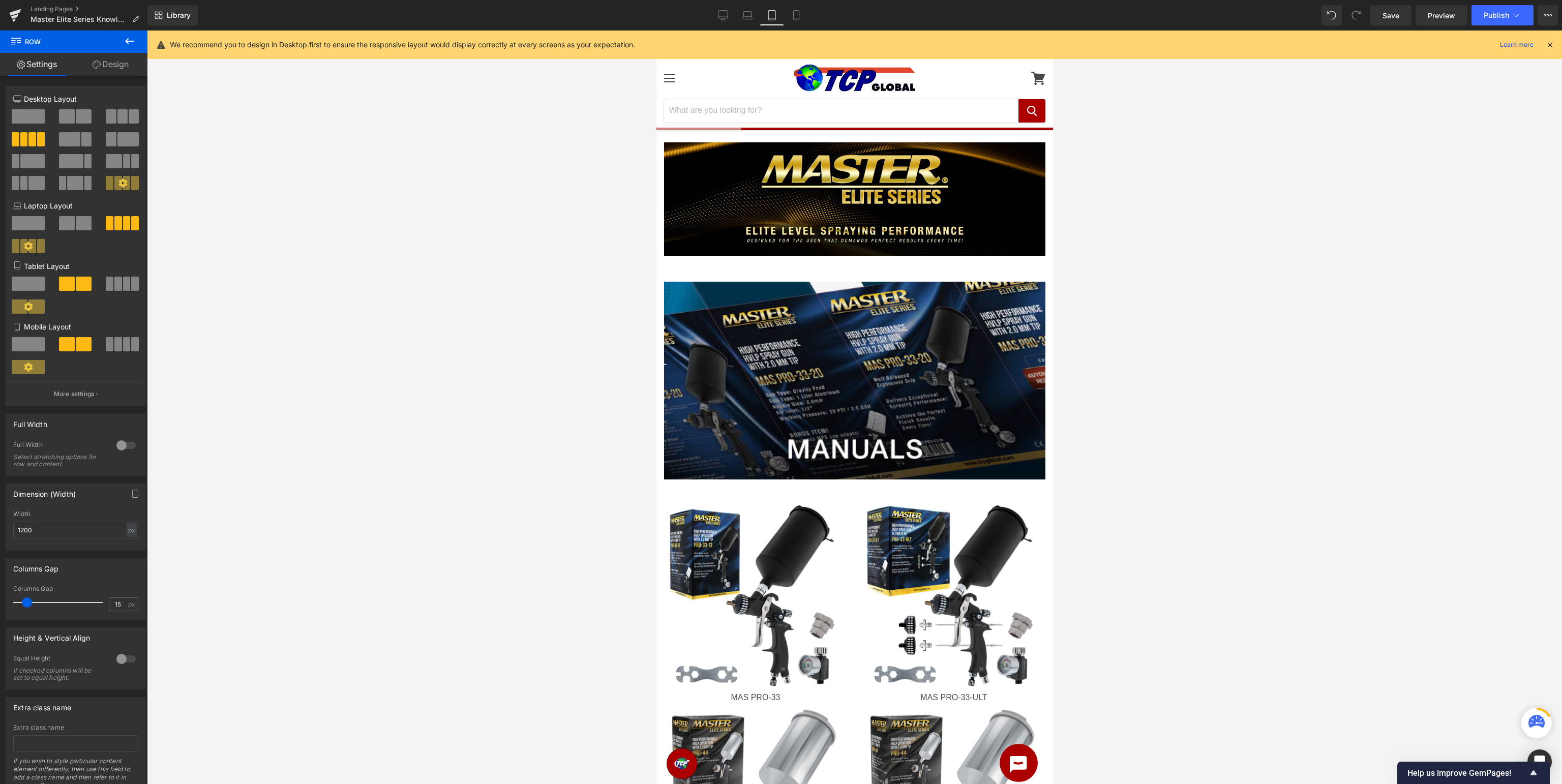
scroll to position [277, 0]
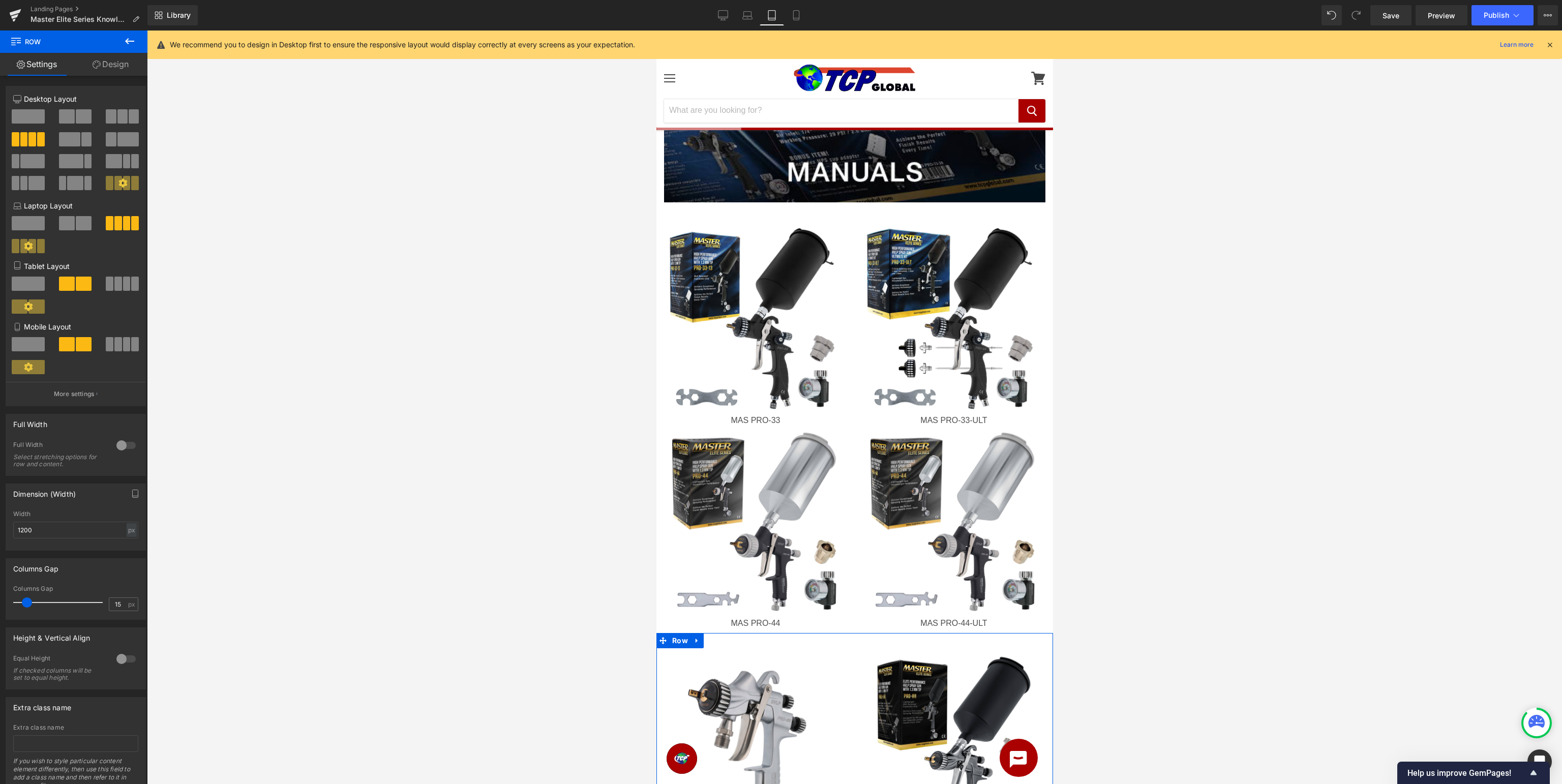
click at [121, 286] on span at bounding box center [118, 283] width 8 height 14
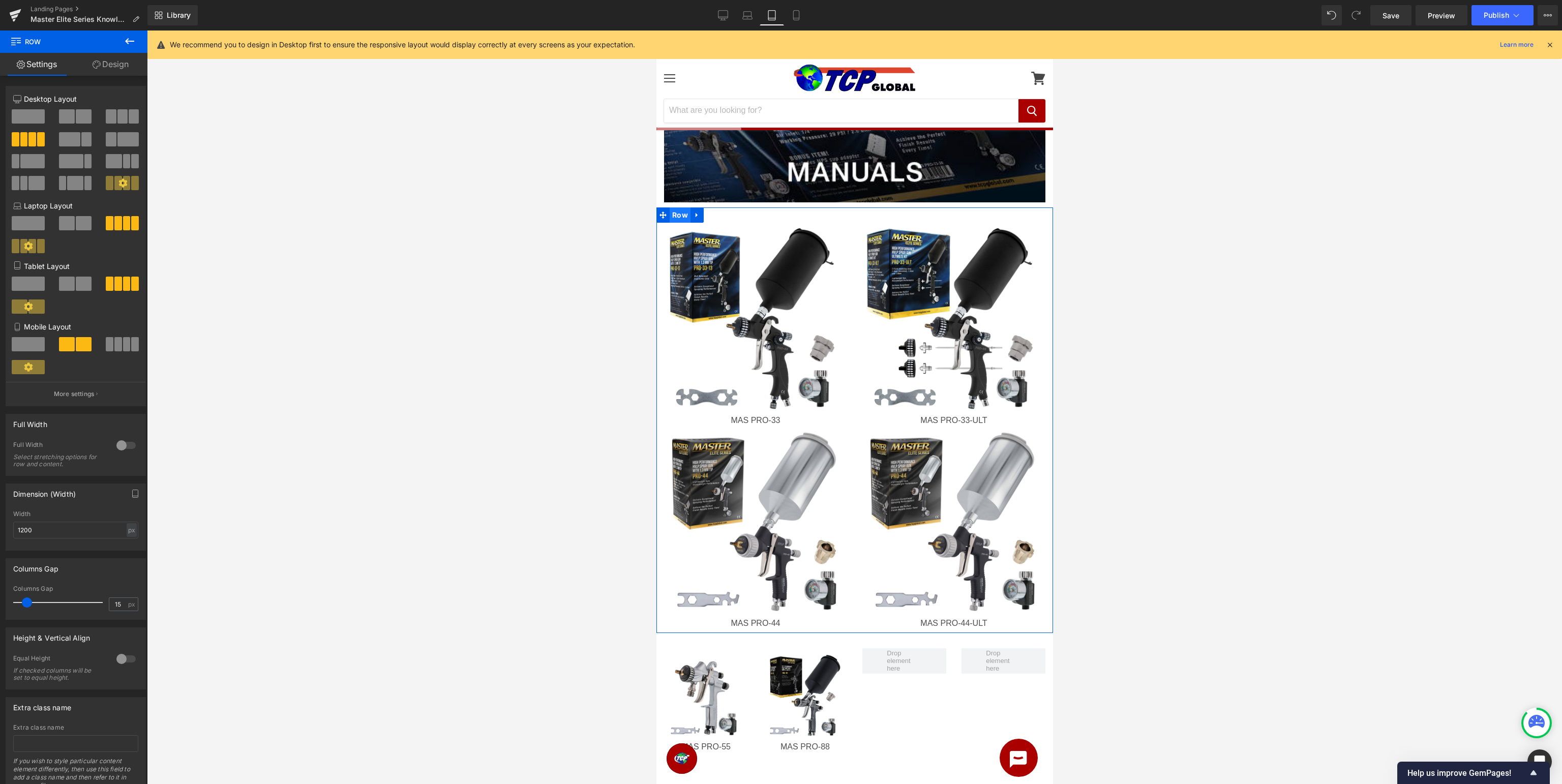
click at [680, 215] on span "Row" at bounding box center [680, 215] width 21 height 15
click at [123, 284] on button at bounding box center [122, 283] width 34 height 14
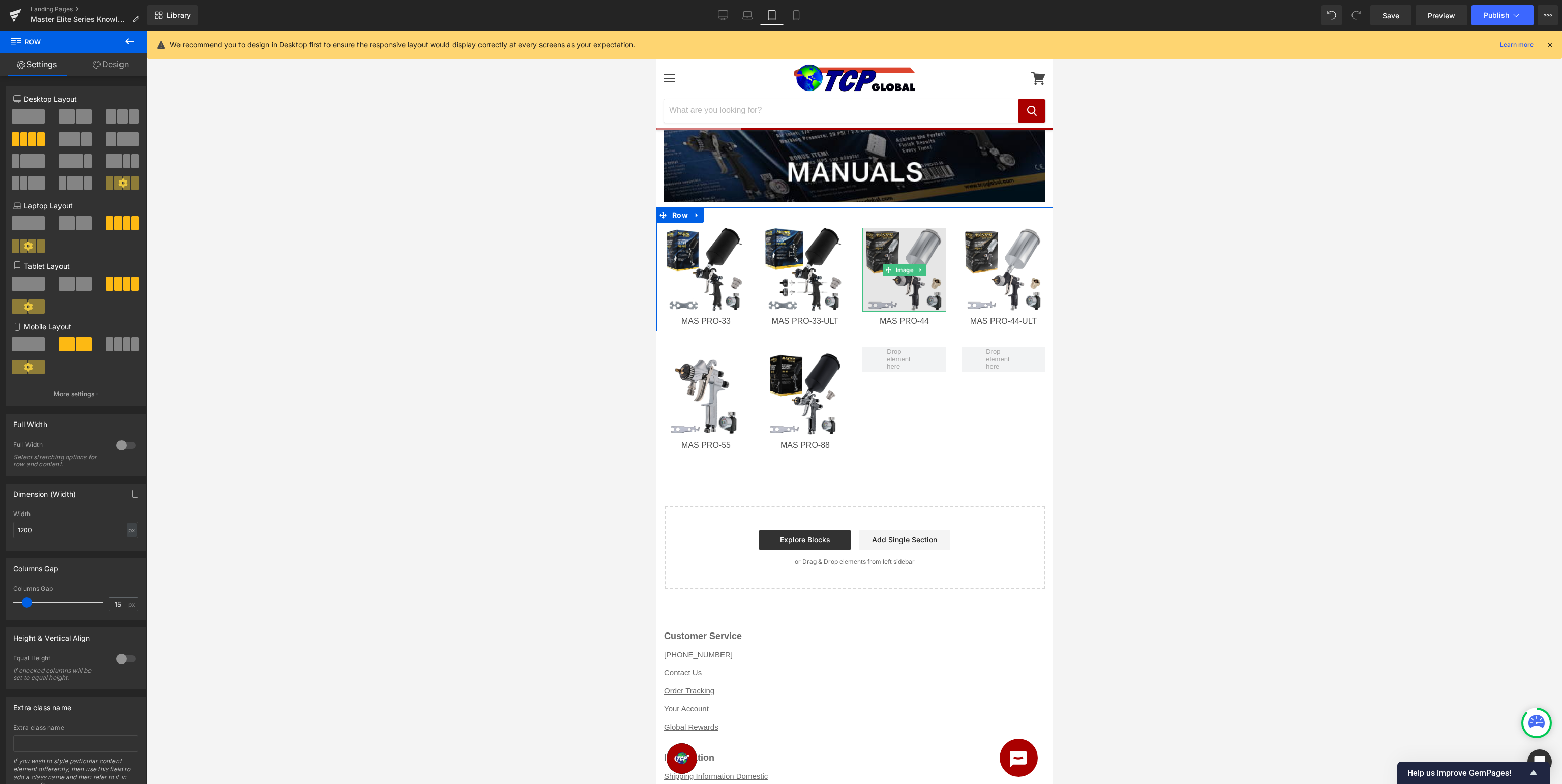
scroll to position [62, 0]
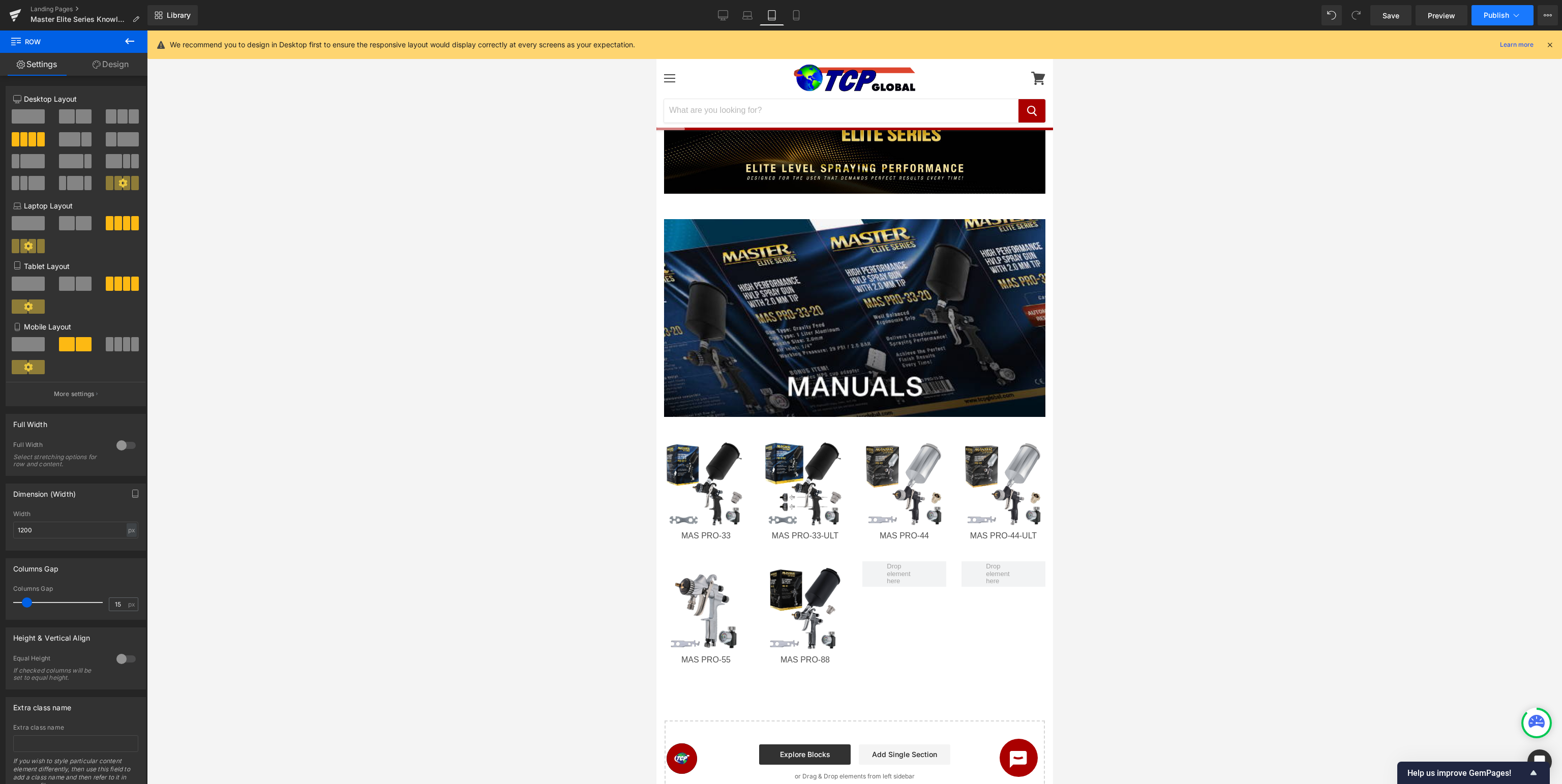
click at [780, 21] on button "Publish" at bounding box center [1502, 14] width 62 height 20
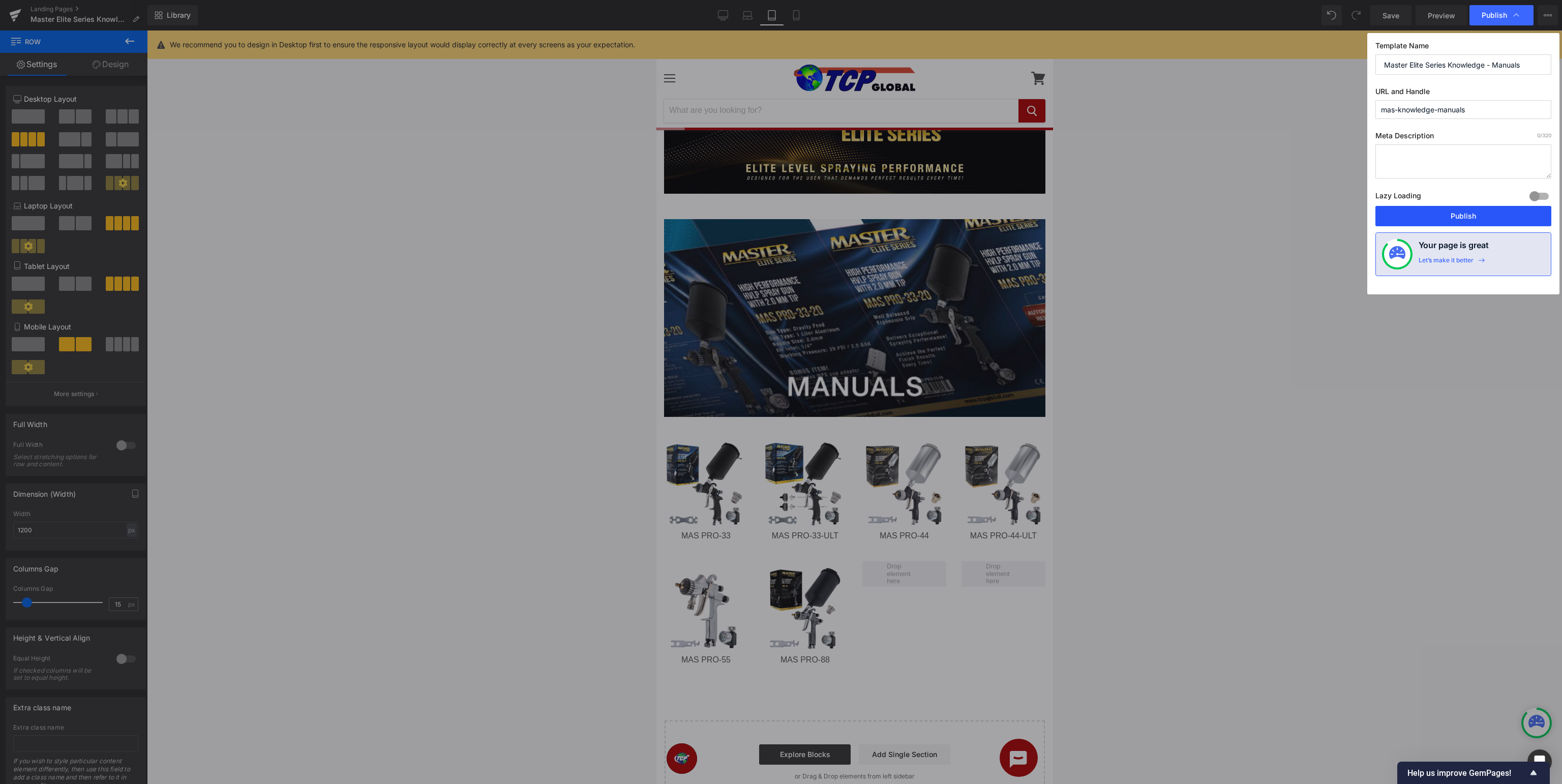
click at [780, 212] on button "Publish" at bounding box center [1463, 215] width 176 height 20
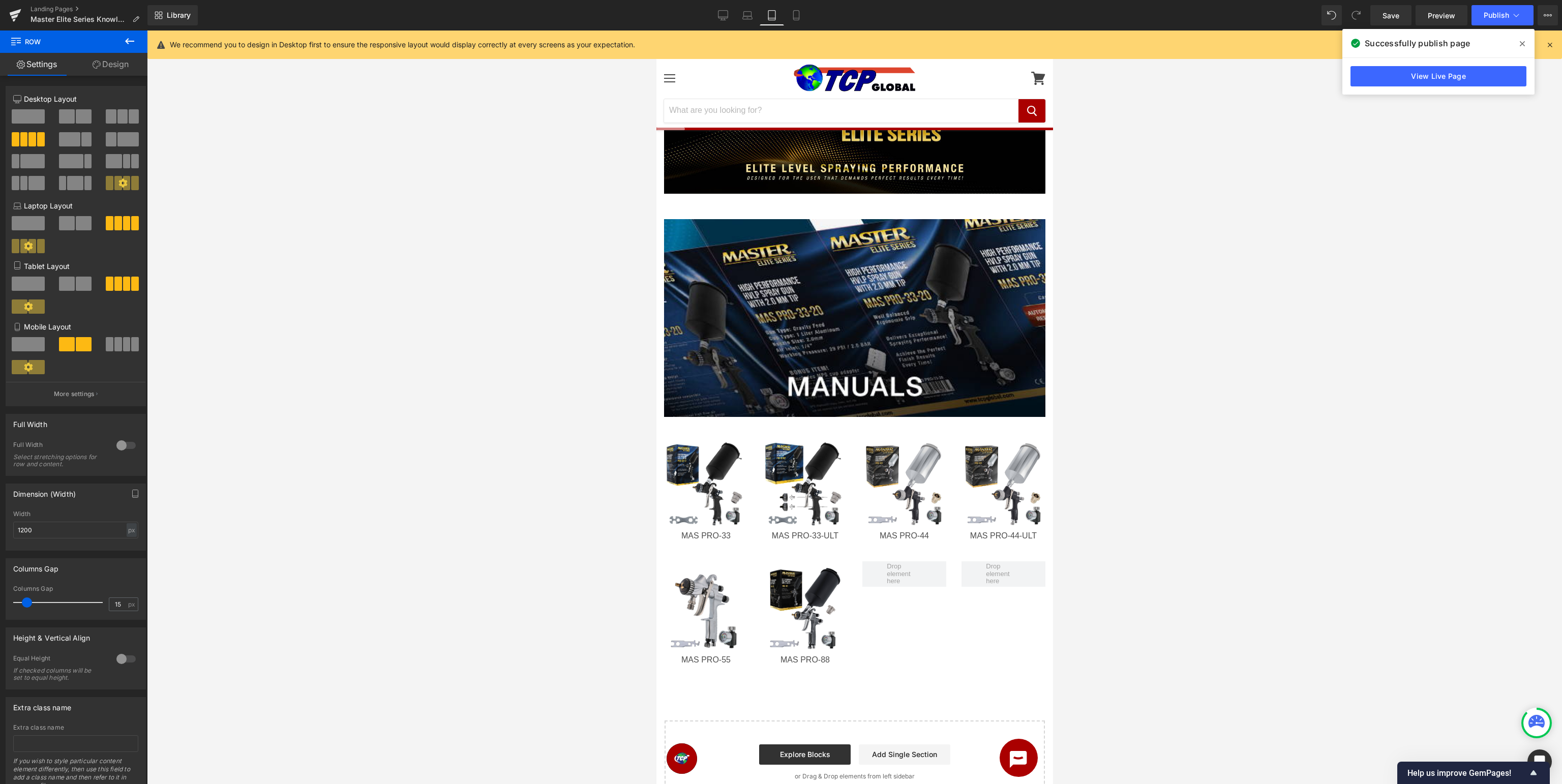
click at [780, 39] on icon at bounding box center [1522, 43] width 5 height 8
